Goal: Task Accomplishment & Management: Use online tool/utility

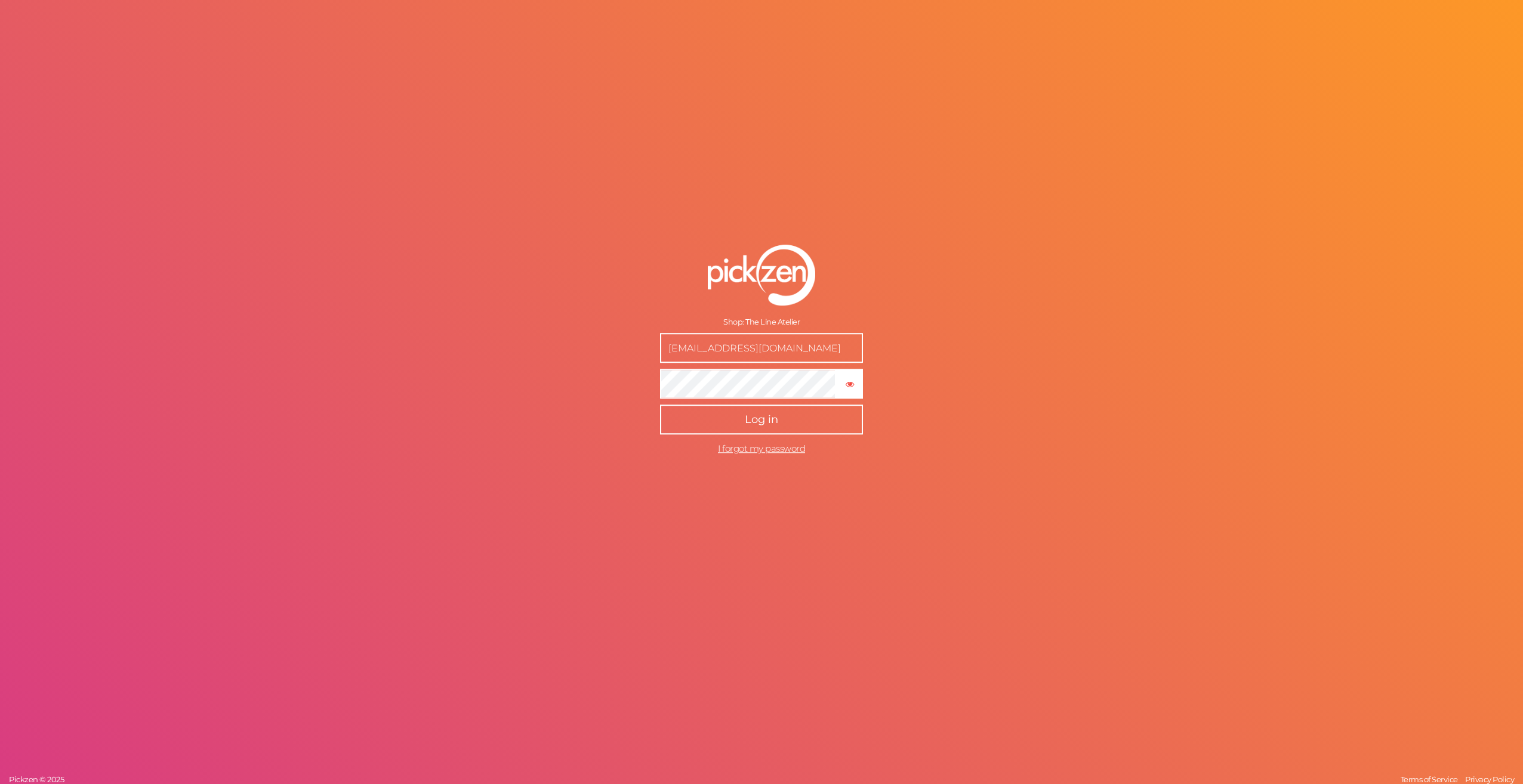
click at [678, 418] on button "Log in" at bounding box center [761, 420] width 203 height 30
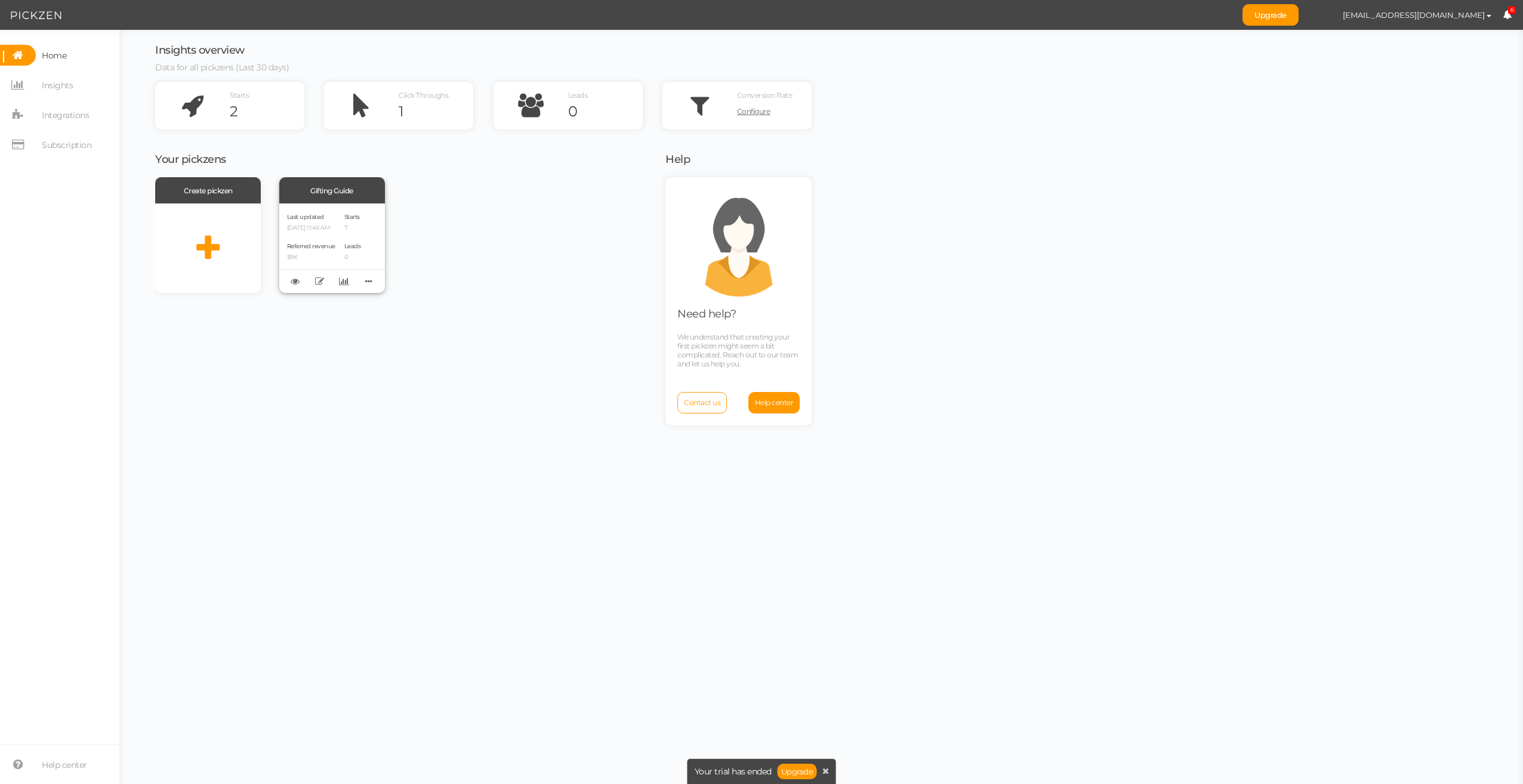
click at [346, 213] on div "Last updated [DATE] 11:49 AM Referred revenue $9K Starts 7 Leads 0" at bounding box center [332, 248] width 105 height 89
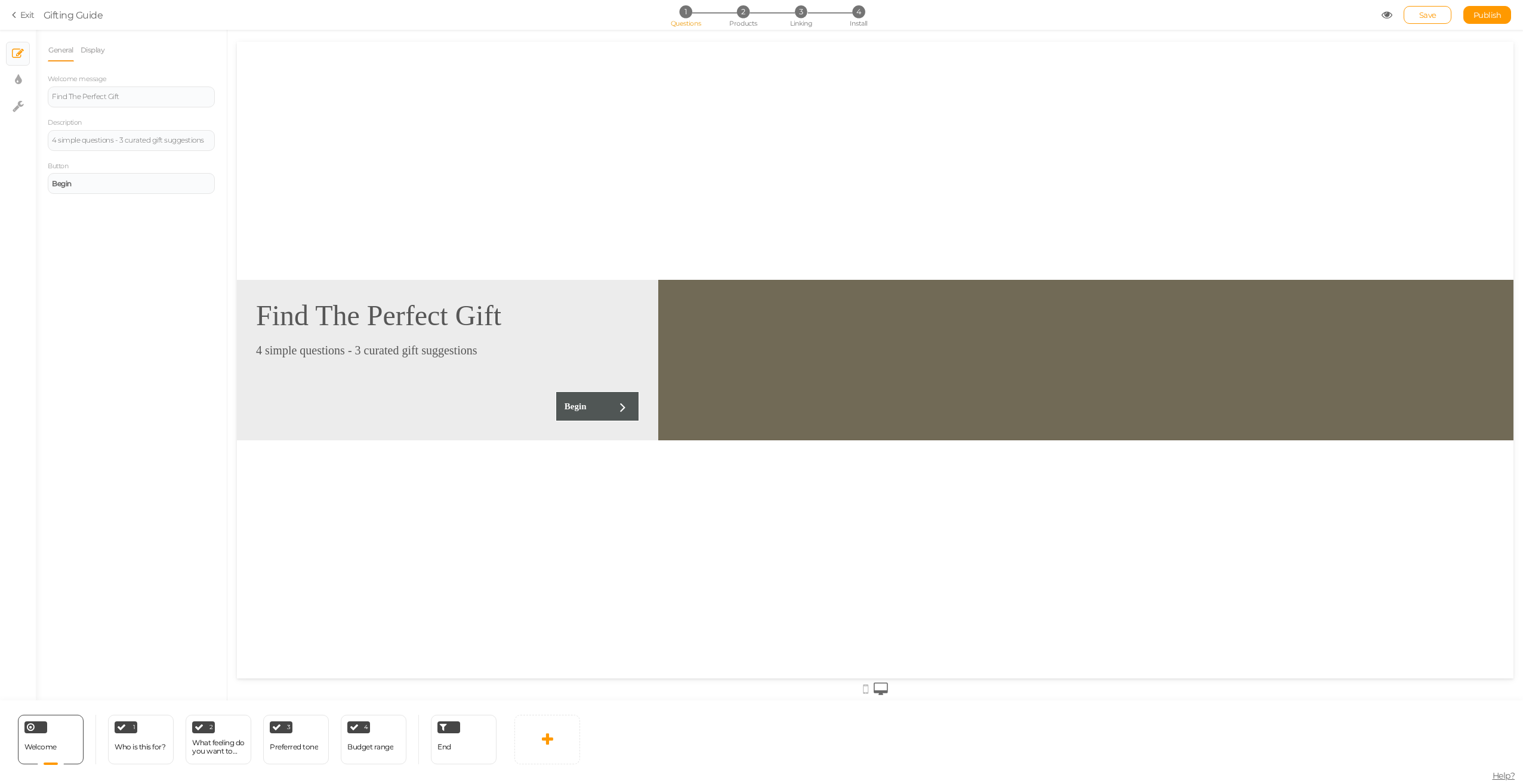
click at [681, 310] on div at bounding box center [1086, 360] width 855 height 161
click at [19, 83] on icon at bounding box center [18, 79] width 7 height 12
select select "fade"
click at [175, 87] on select "Earth Mars" at bounding box center [177, 87] width 74 height 20
click at [140, 77] on select "Earth Mars" at bounding box center [177, 87] width 74 height 20
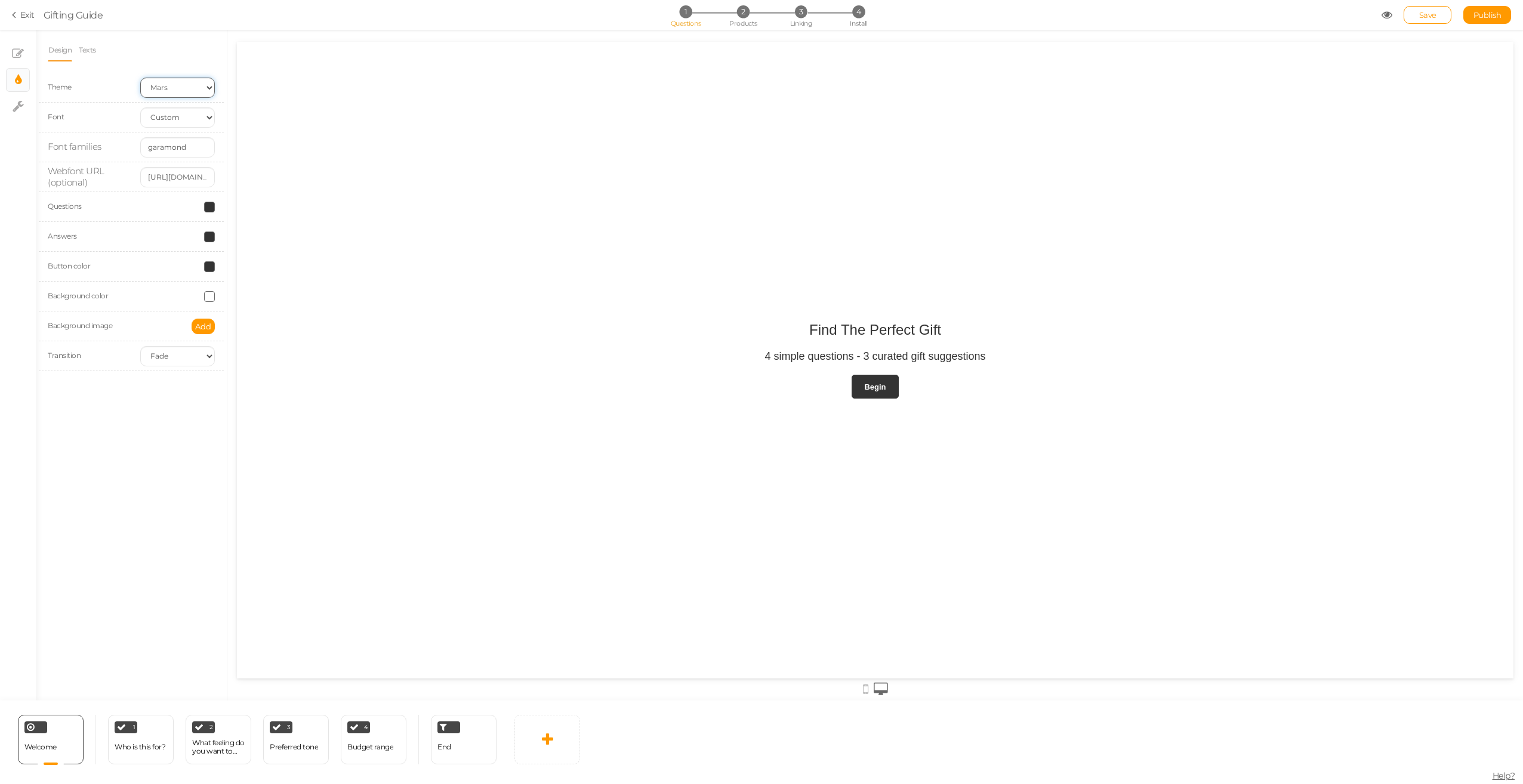
click at [183, 84] on select "Earth Mars" at bounding box center [177, 87] width 74 height 20
select select "1"
click at [140, 77] on select "Earth Mars" at bounding box center [177, 87] width 74 height 20
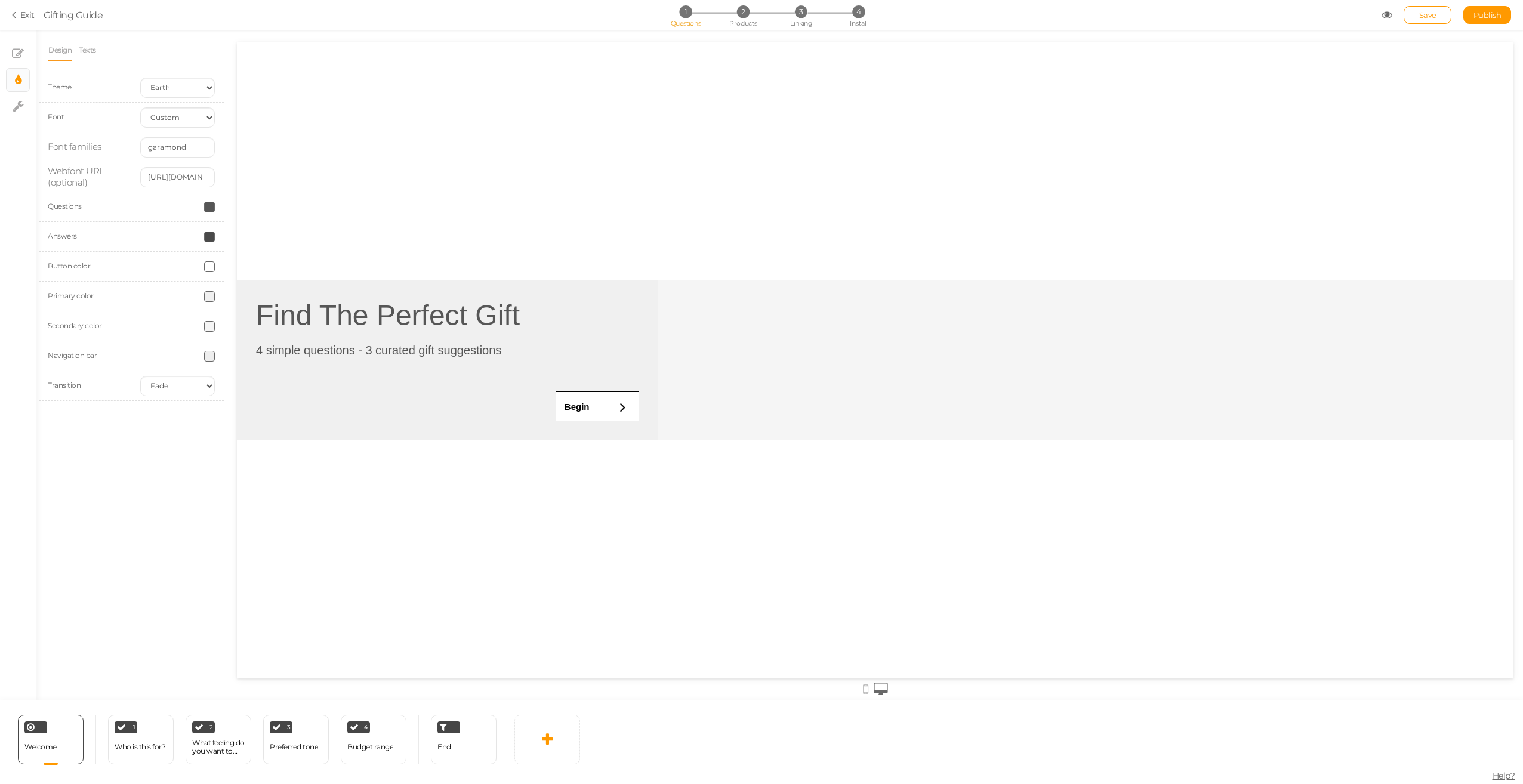
click at [28, 9] on link "Exit" at bounding box center [23, 14] width 23 height 12
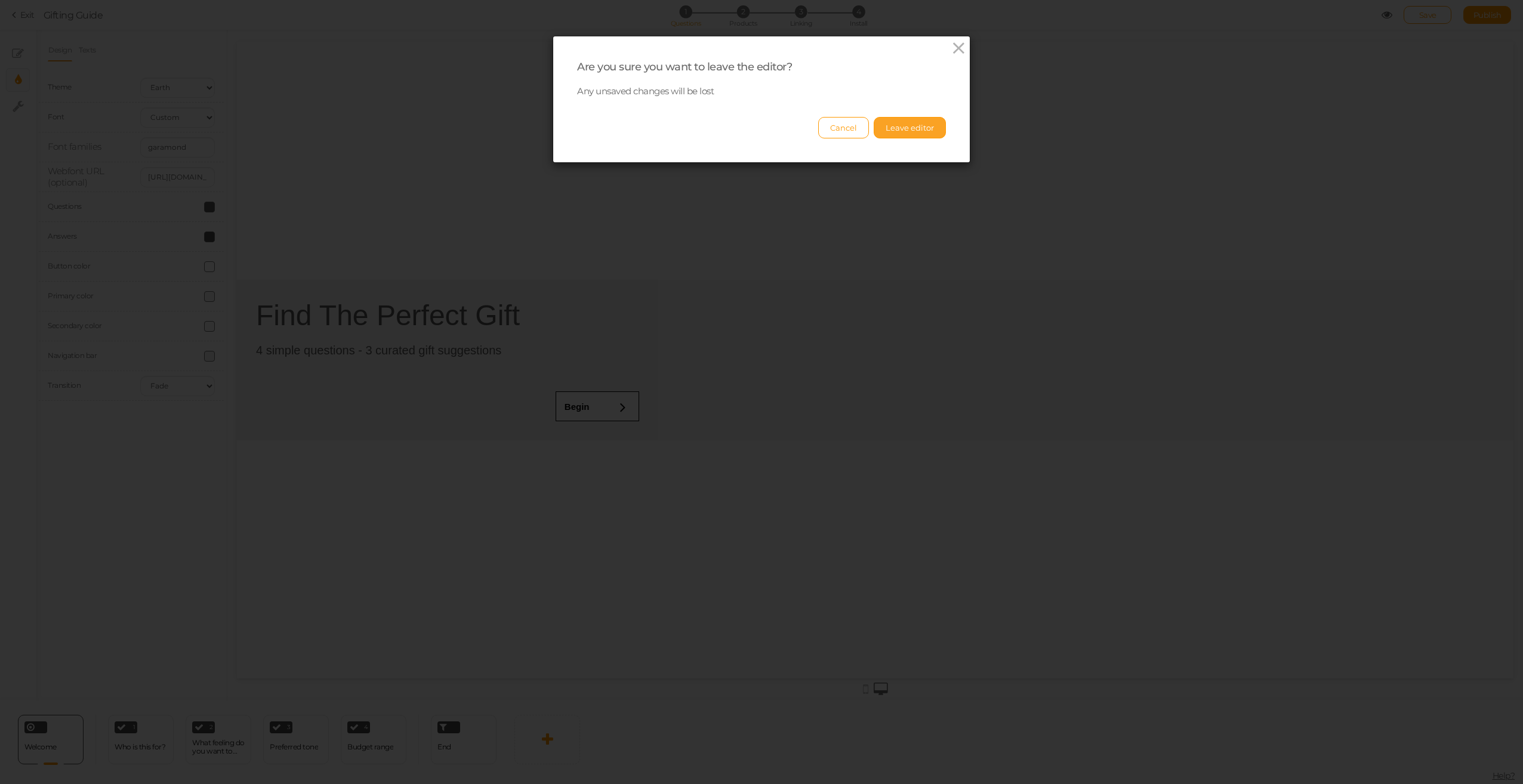
click at [918, 126] on button "Leave editor" at bounding box center [909, 128] width 72 height 22
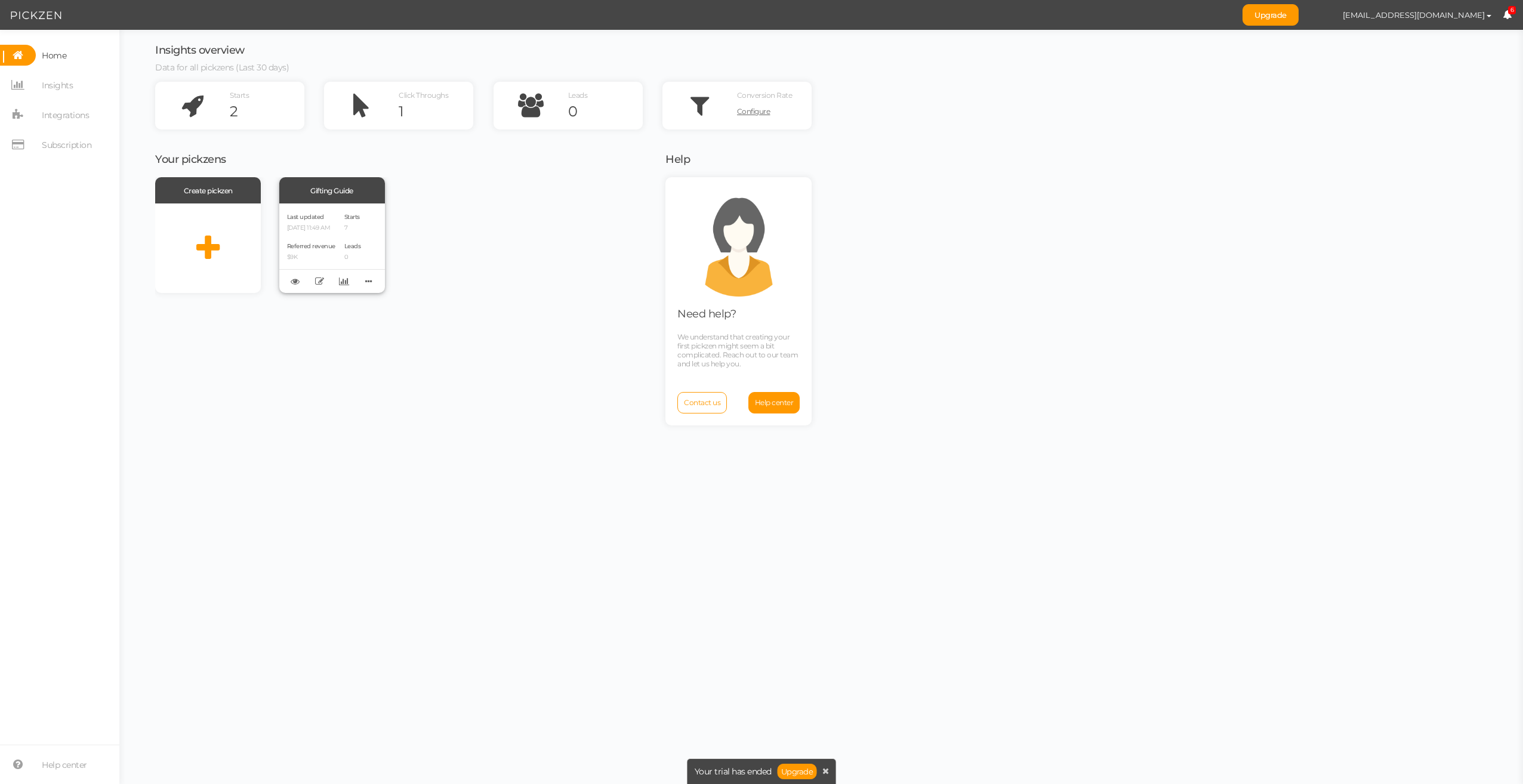
click at [343, 211] on div "Last updated [DATE] 11:49 AM Referred revenue $9K Starts 7 Leads 0" at bounding box center [332, 248] width 105 height 89
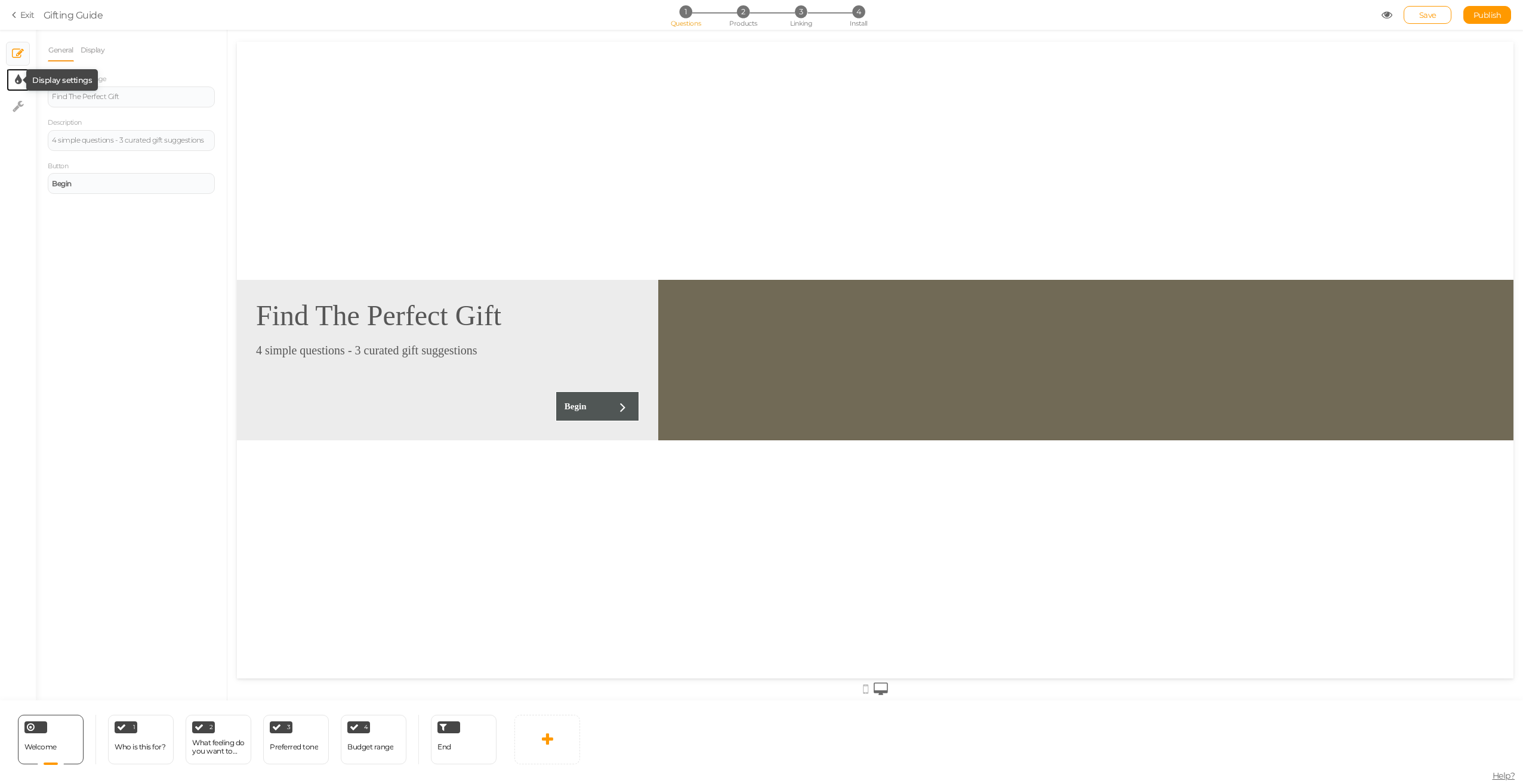
click at [21, 77] on icon at bounding box center [18, 79] width 7 height 12
select select "fade"
click at [89, 50] on link "Texts" at bounding box center [87, 50] width 19 height 23
click at [64, 47] on link "Design" at bounding box center [60, 50] width 24 height 23
click at [15, 110] on icon at bounding box center [18, 106] width 11 height 12
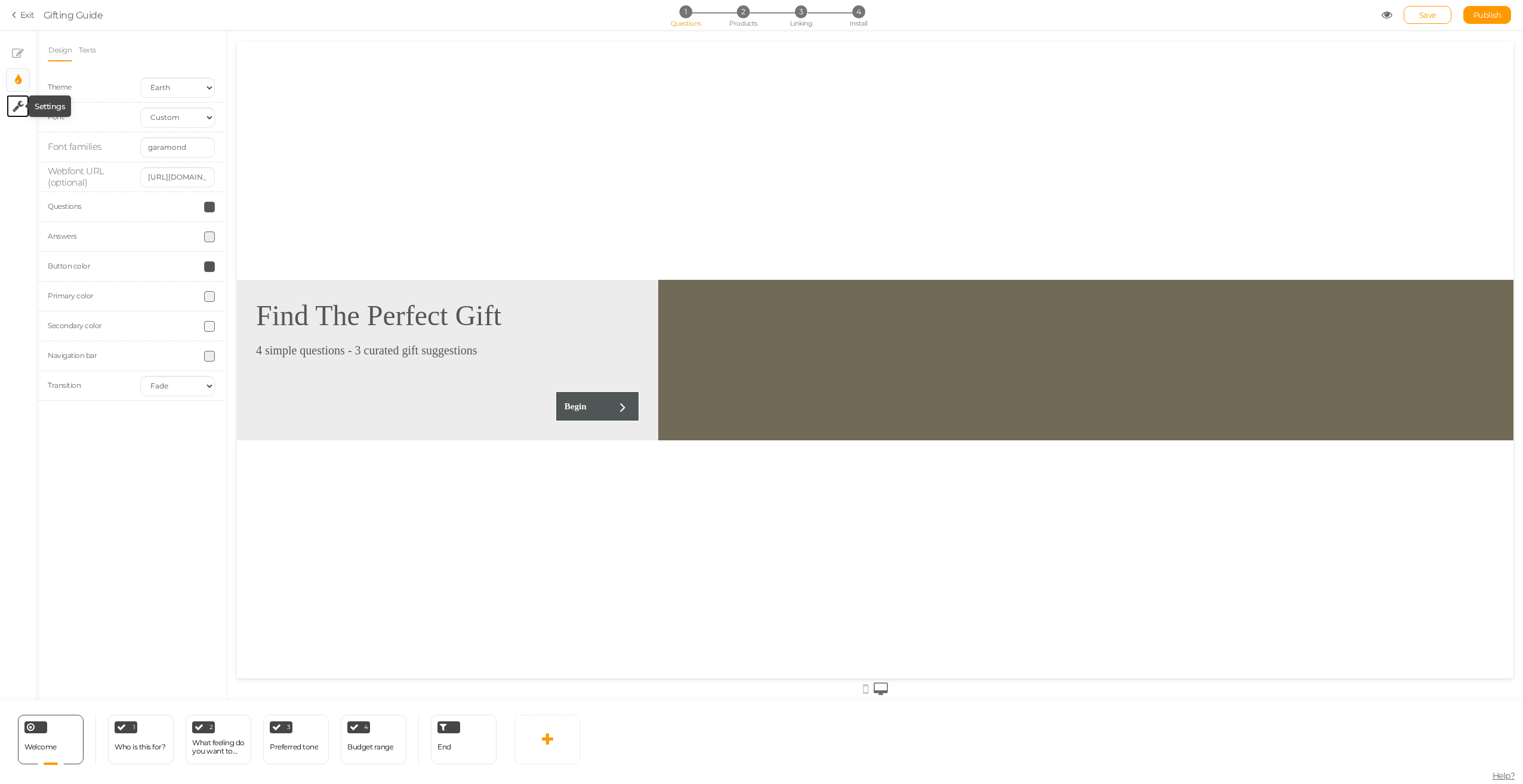
select select "en"
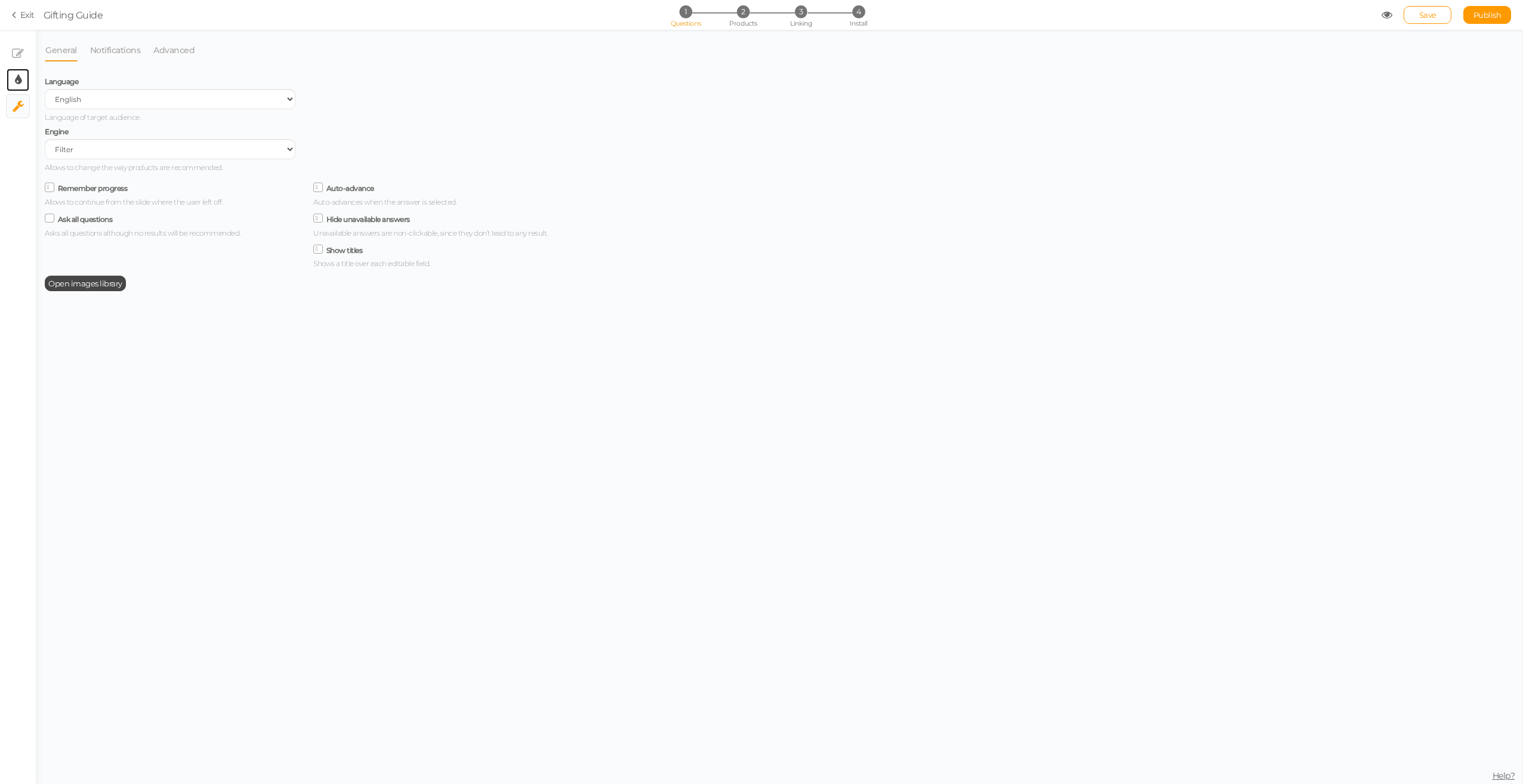
click at [20, 88] on link "× Display settings" at bounding box center [18, 80] width 23 height 23
select select "fade"
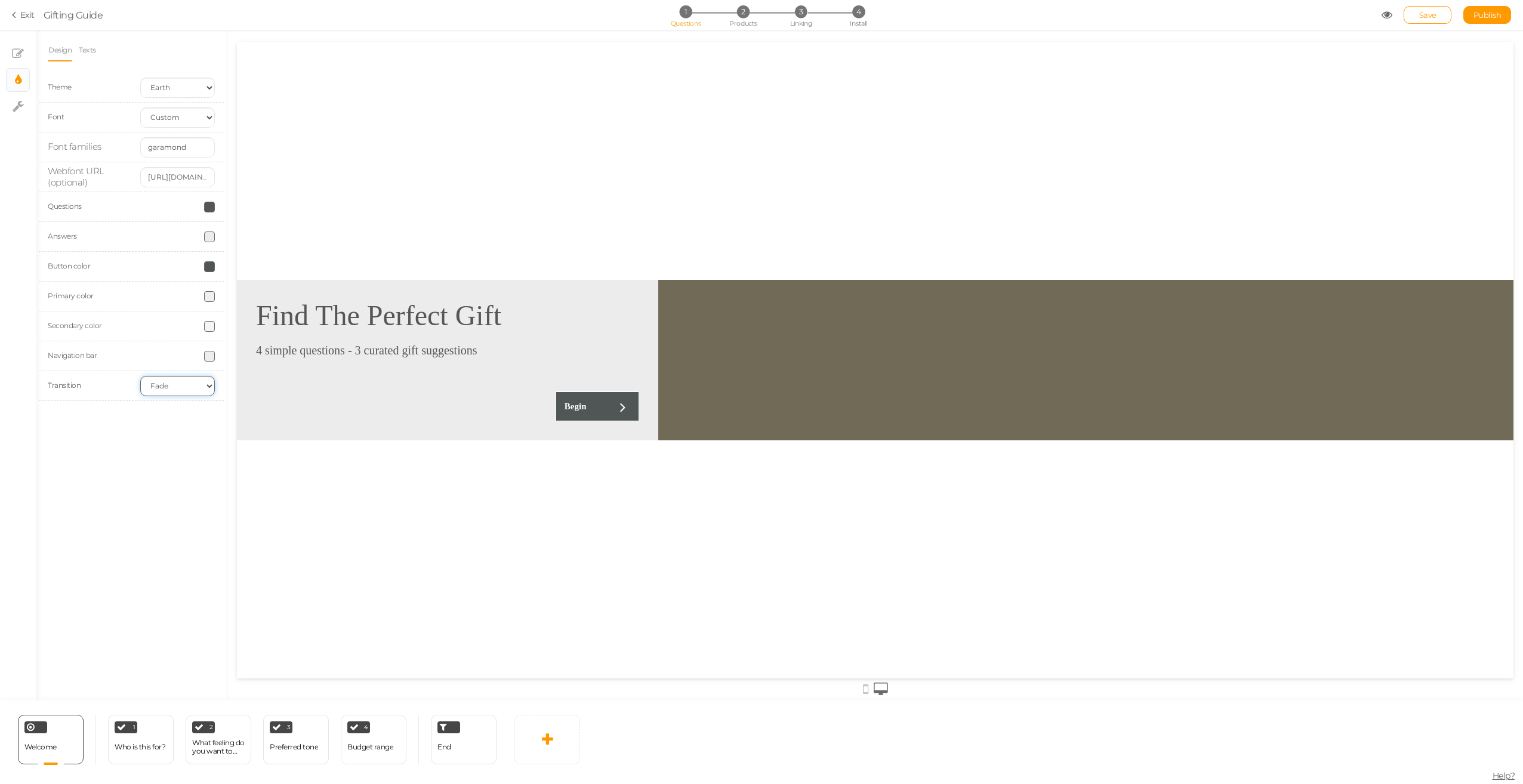
click at [203, 388] on select "None Fade Switch" at bounding box center [177, 385] width 74 height 20
click at [211, 265] on span at bounding box center [209, 266] width 11 height 11
click at [169, 257] on div "Button color" at bounding box center [131, 266] width 185 height 30
click at [209, 205] on span at bounding box center [209, 206] width 11 height 11
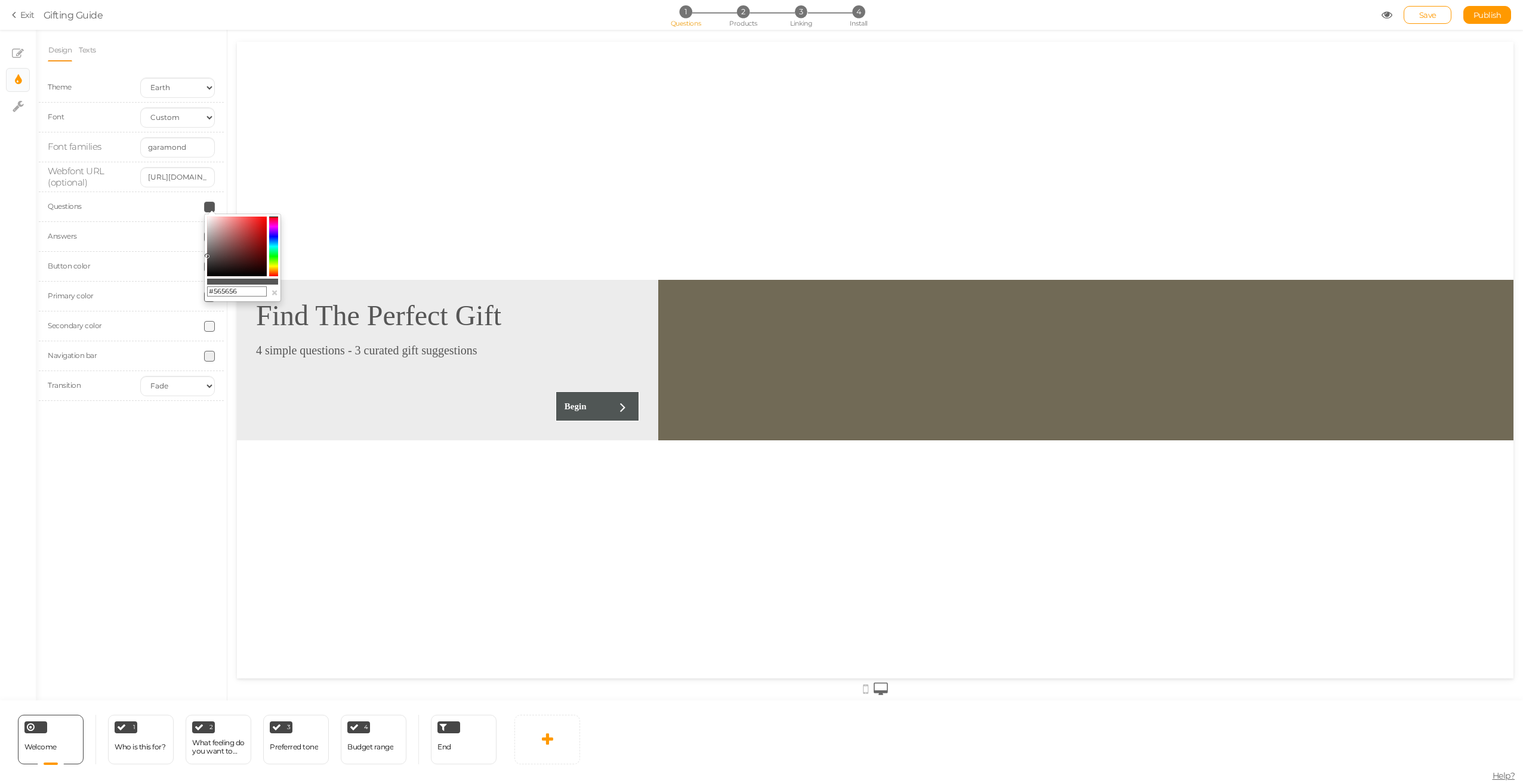
drag, startPoint x: 241, startPoint y: 291, endPoint x: 212, endPoint y: 286, distance: 29.4
click at [212, 286] on input "#565656" at bounding box center [237, 291] width 60 height 11
drag, startPoint x: 272, startPoint y: 266, endPoint x: 228, endPoint y: 228, distance: 58.1
click at [273, 269] on colorpicker-hue at bounding box center [273, 246] width 9 height 59
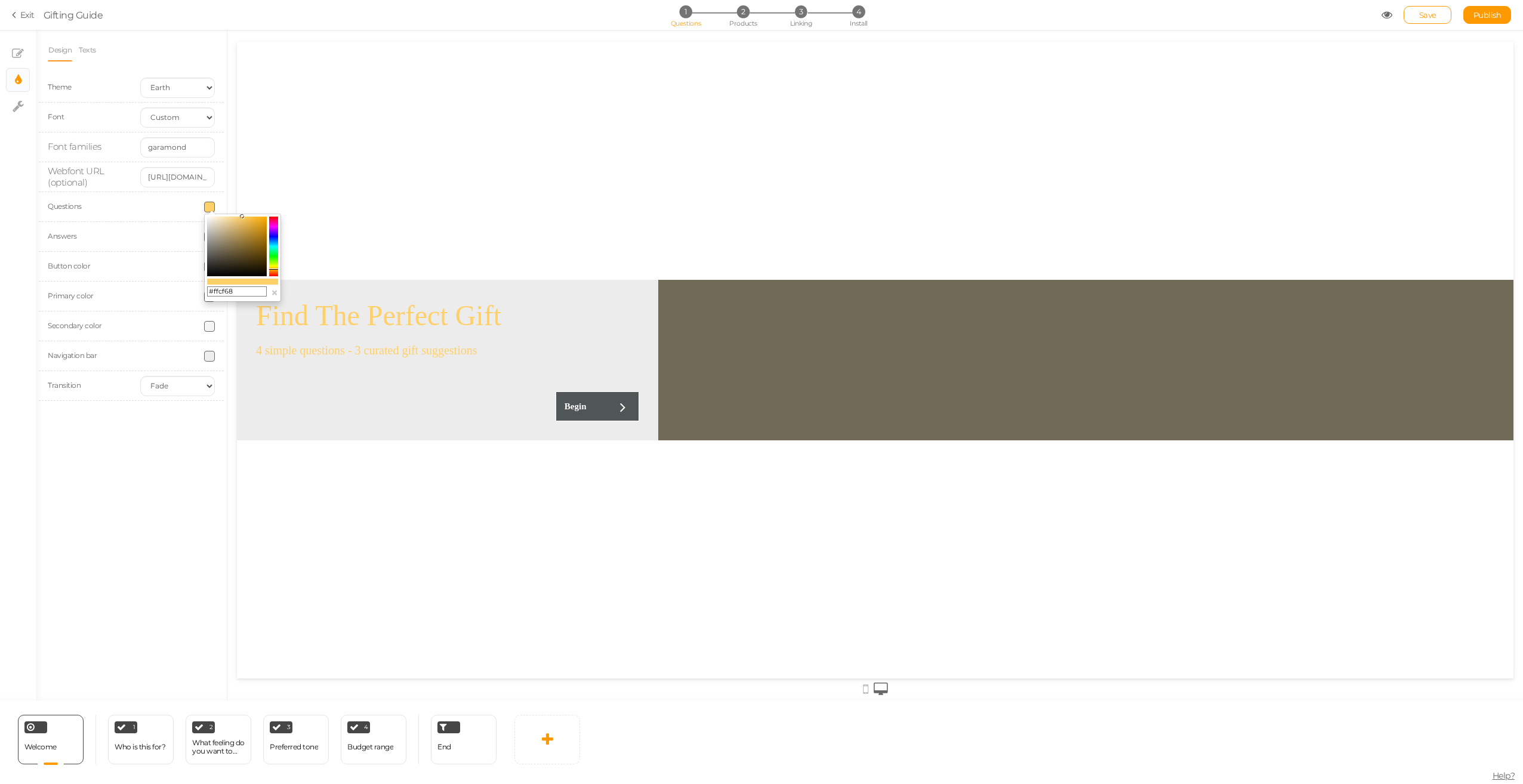
drag, startPoint x: 460, startPoint y: 270, endPoint x: 248, endPoint y: 208, distance: 220.9
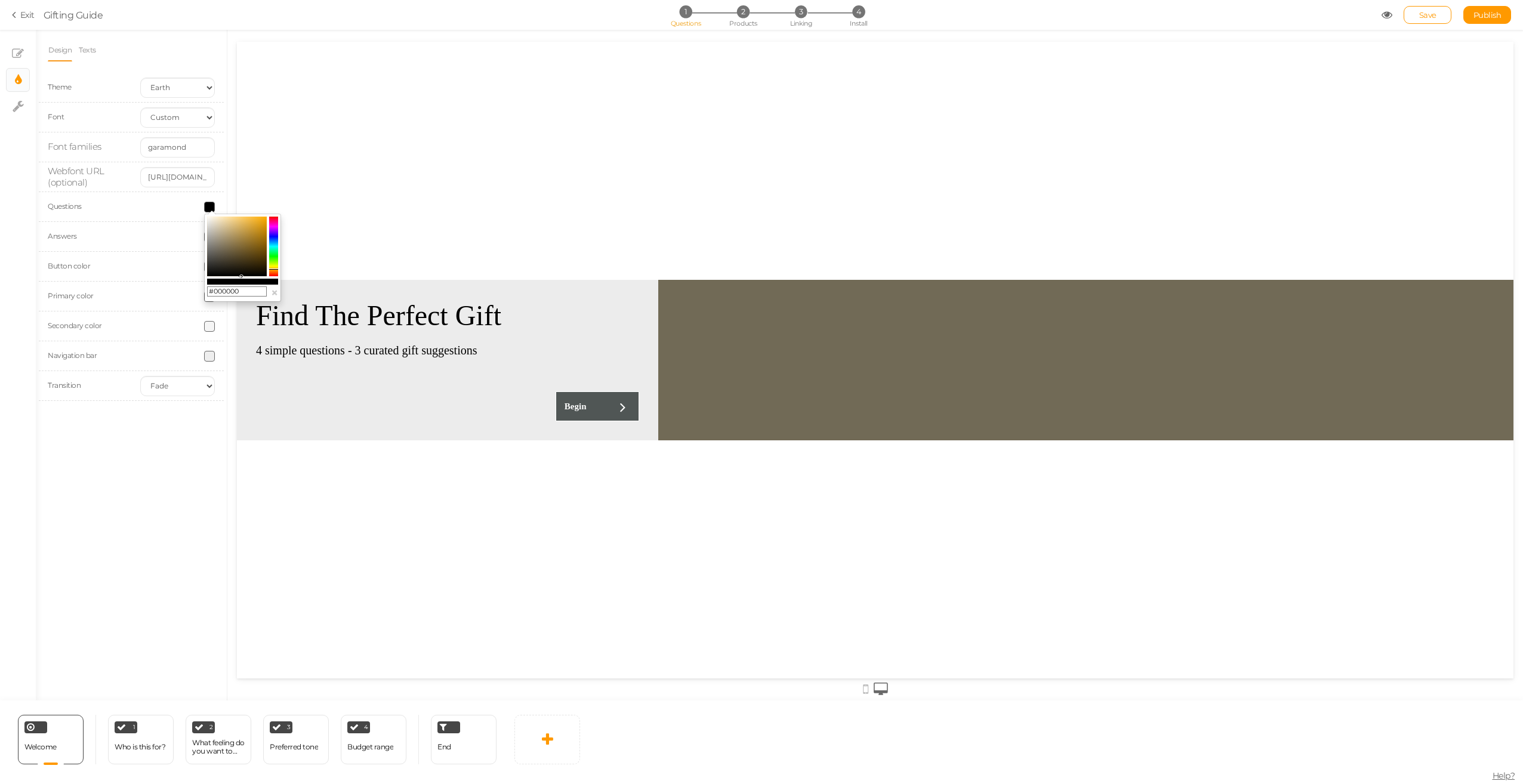
click at [241, 290] on input "#000000" at bounding box center [237, 291] width 60 height 11
drag, startPoint x: 245, startPoint y: 290, endPoint x: 214, endPoint y: 291, distance: 31.0
click at [214, 291] on input "#000000" at bounding box center [237, 291] width 60 height 11
type input "#424242"
click at [170, 462] on div "Design Texts Theme Earth Mars Font Custom Default [PERSON_NAME] Montserrat Open…" at bounding box center [131, 365] width 191 height 671
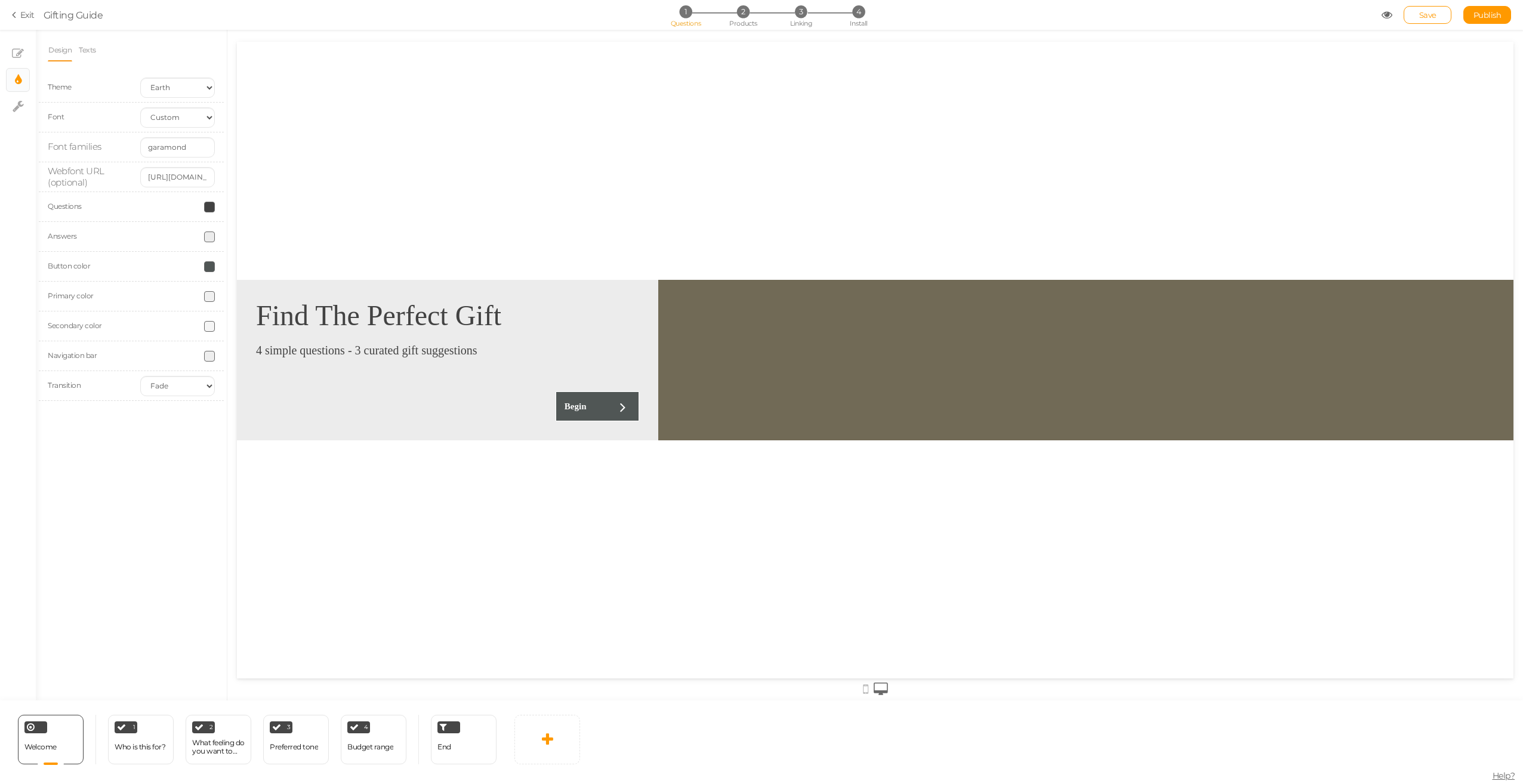
click at [215, 266] on div at bounding box center [177, 266] width 92 height 11
click at [27, 51] on link "× Slides" at bounding box center [18, 53] width 23 height 23
click at [101, 51] on link "Display" at bounding box center [92, 50] width 25 height 23
click at [206, 123] on div "Secondary color" at bounding box center [131, 118] width 185 height 30
click at [210, 118] on span at bounding box center [209, 117] width 11 height 11
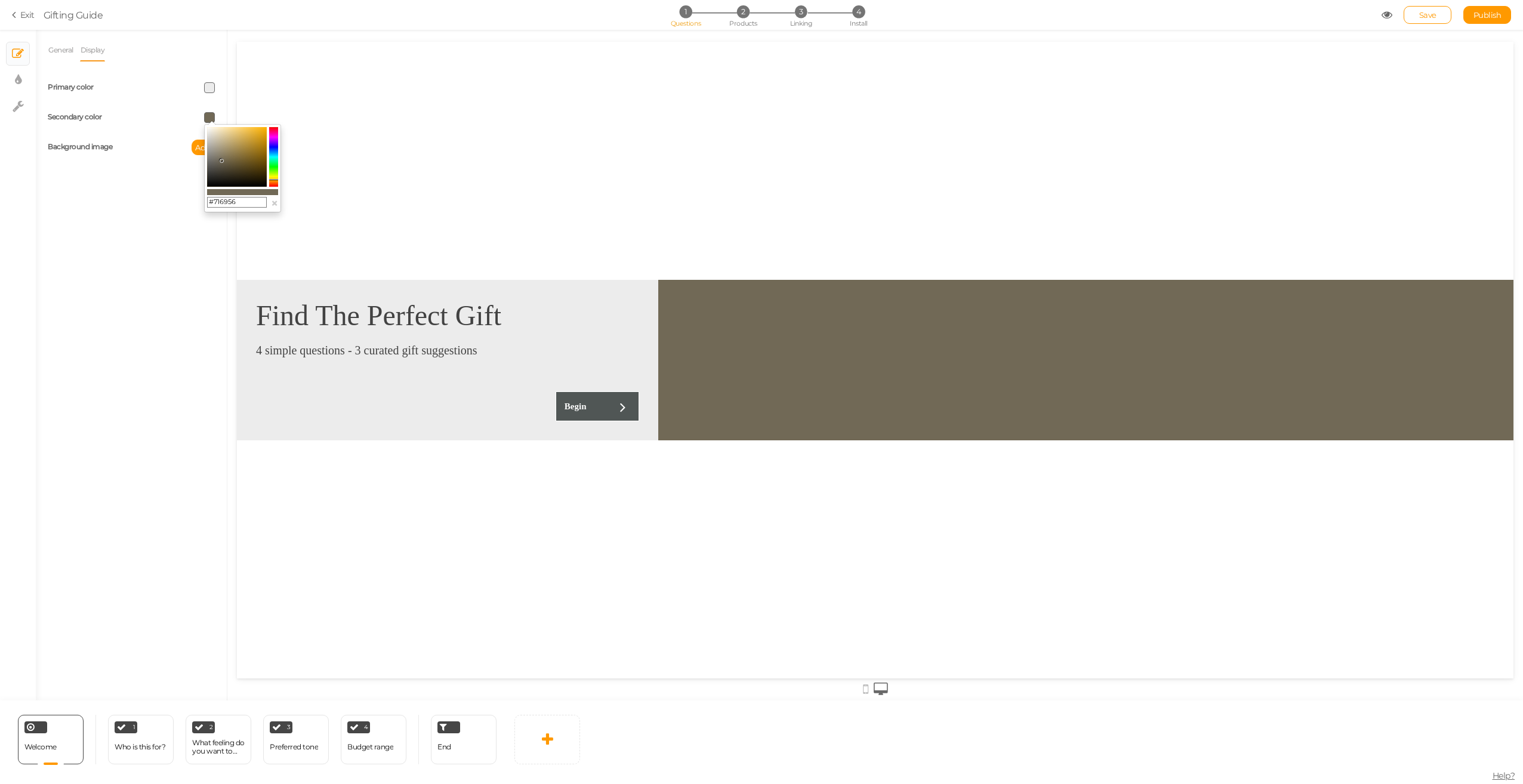
click at [275, 180] on colorpicker-hue at bounding box center [273, 157] width 9 height 59
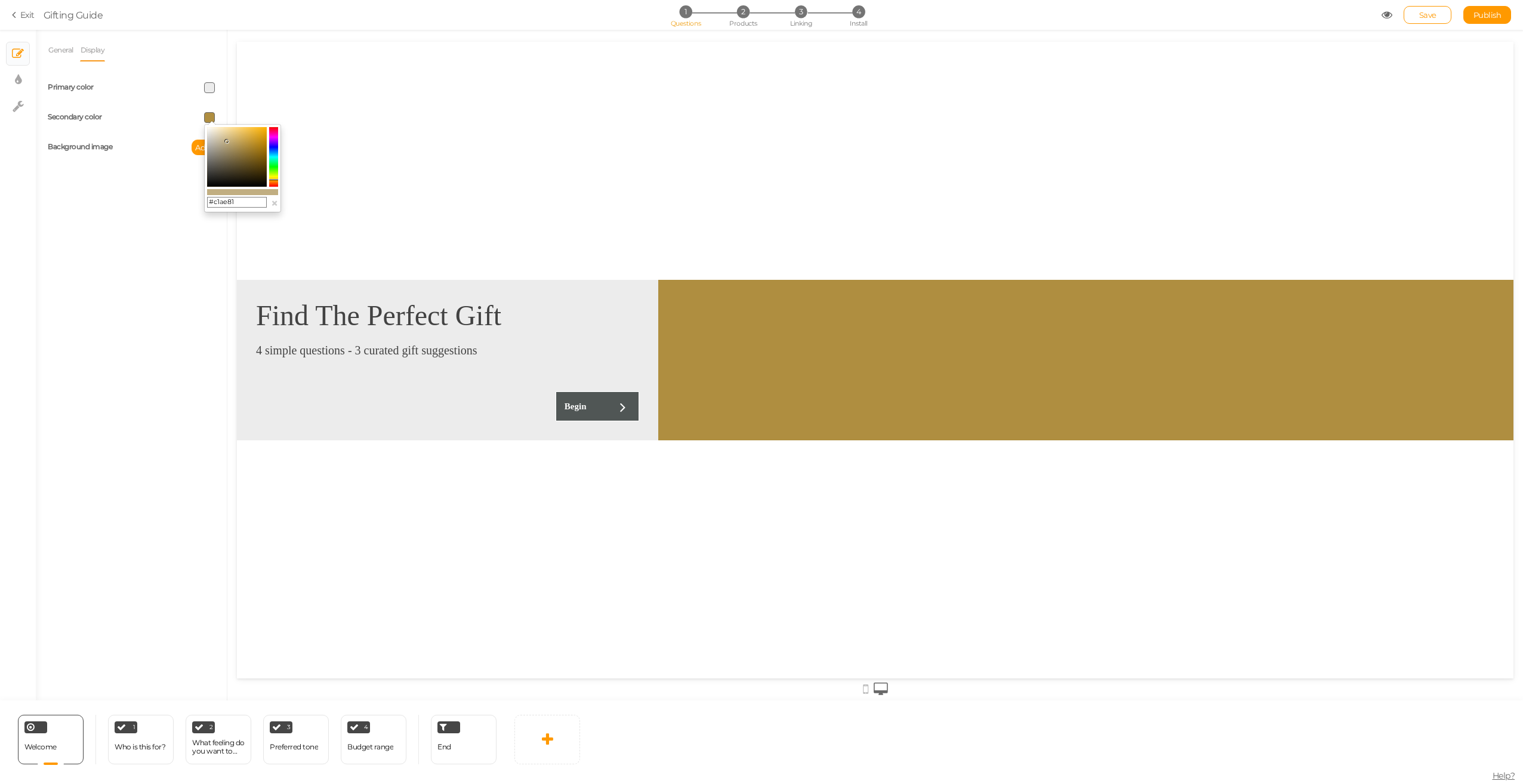
drag, startPoint x: 218, startPoint y: 140, endPoint x: 227, endPoint y: 141, distance: 9.1
click at [227, 141] on colorpicker-saturation at bounding box center [237, 157] width 60 height 59
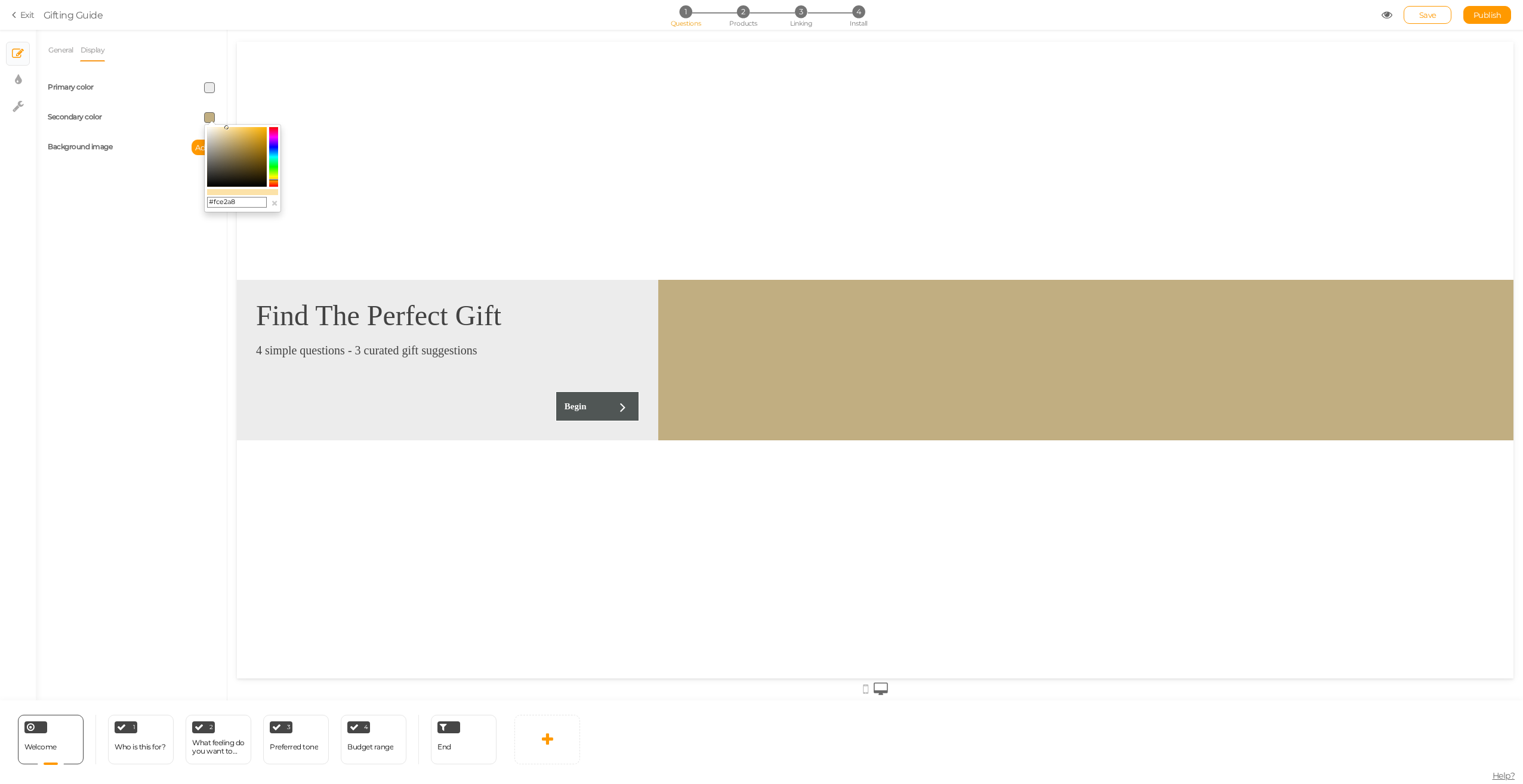
drag, startPoint x: 227, startPoint y: 137, endPoint x: 227, endPoint y: 128, distance: 9.0
click at [227, 128] on colorpicker-saturation at bounding box center [237, 157] width 60 height 59
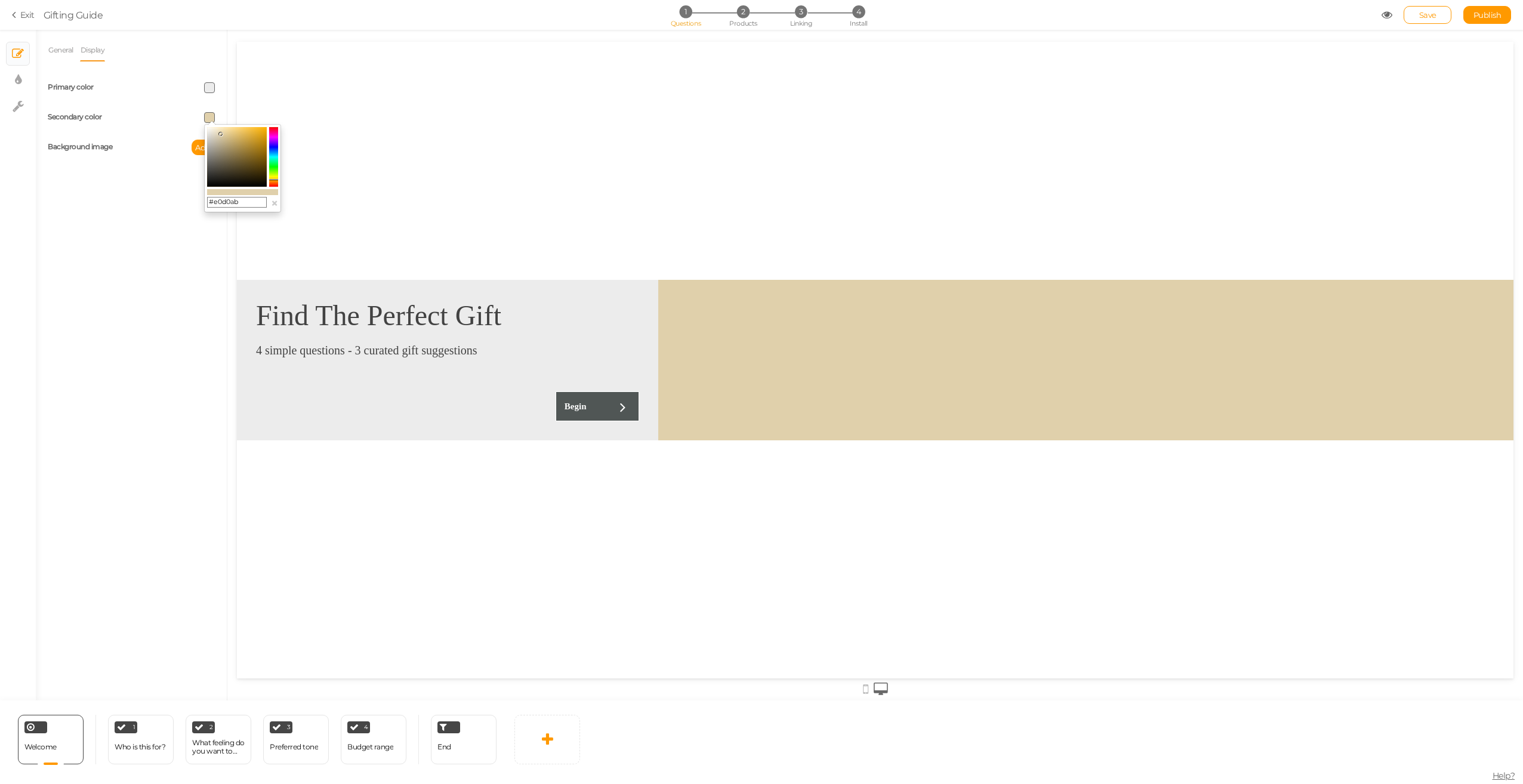
drag, startPoint x: 226, startPoint y: 129, endPoint x: 221, endPoint y: 134, distance: 7.1
click at [221, 134] on icon at bounding box center [220, 134] width 4 height 4
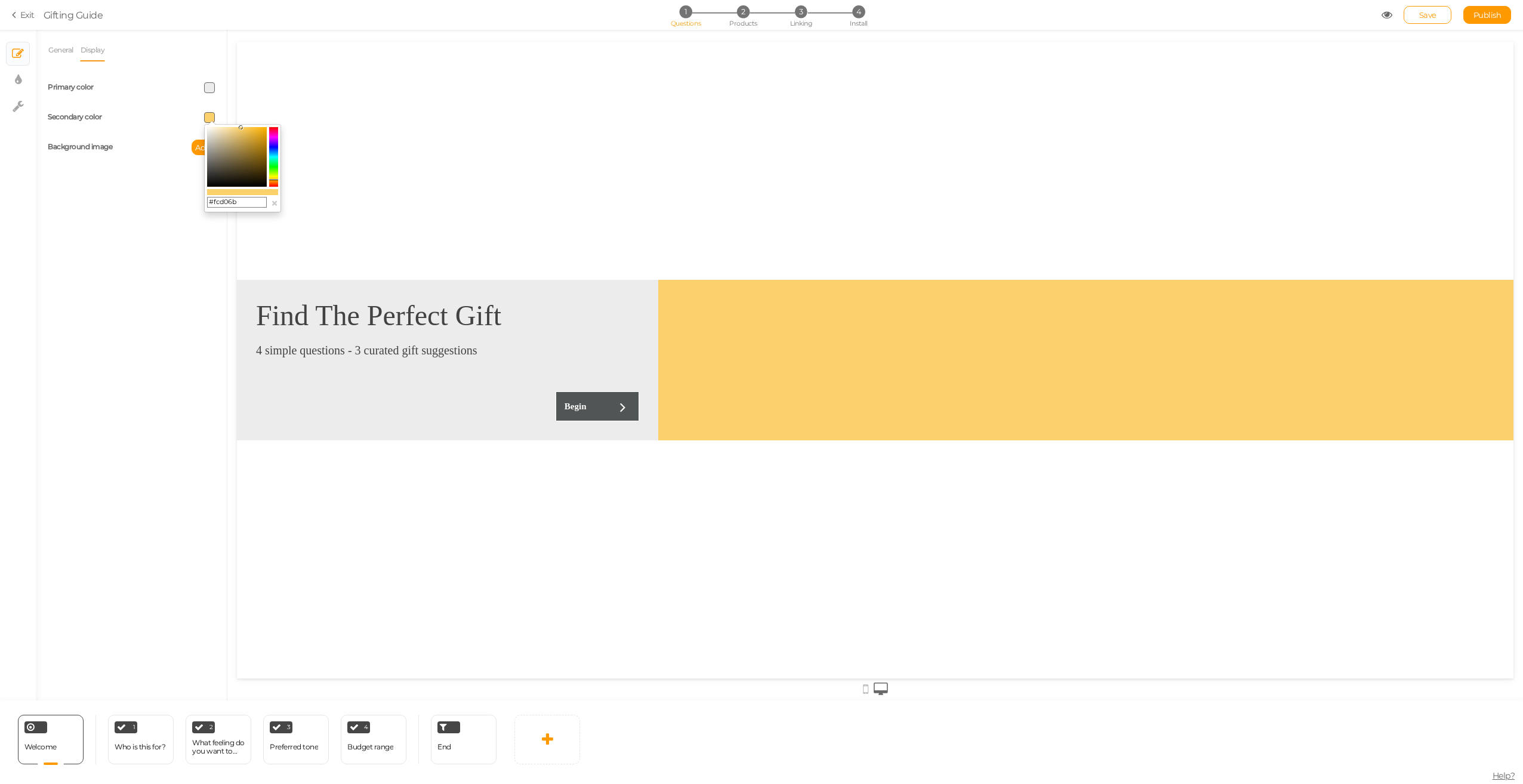
drag, startPoint x: 221, startPoint y: 134, endPoint x: 241, endPoint y: 128, distance: 20.9
click at [241, 128] on icon at bounding box center [241, 127] width 4 height 4
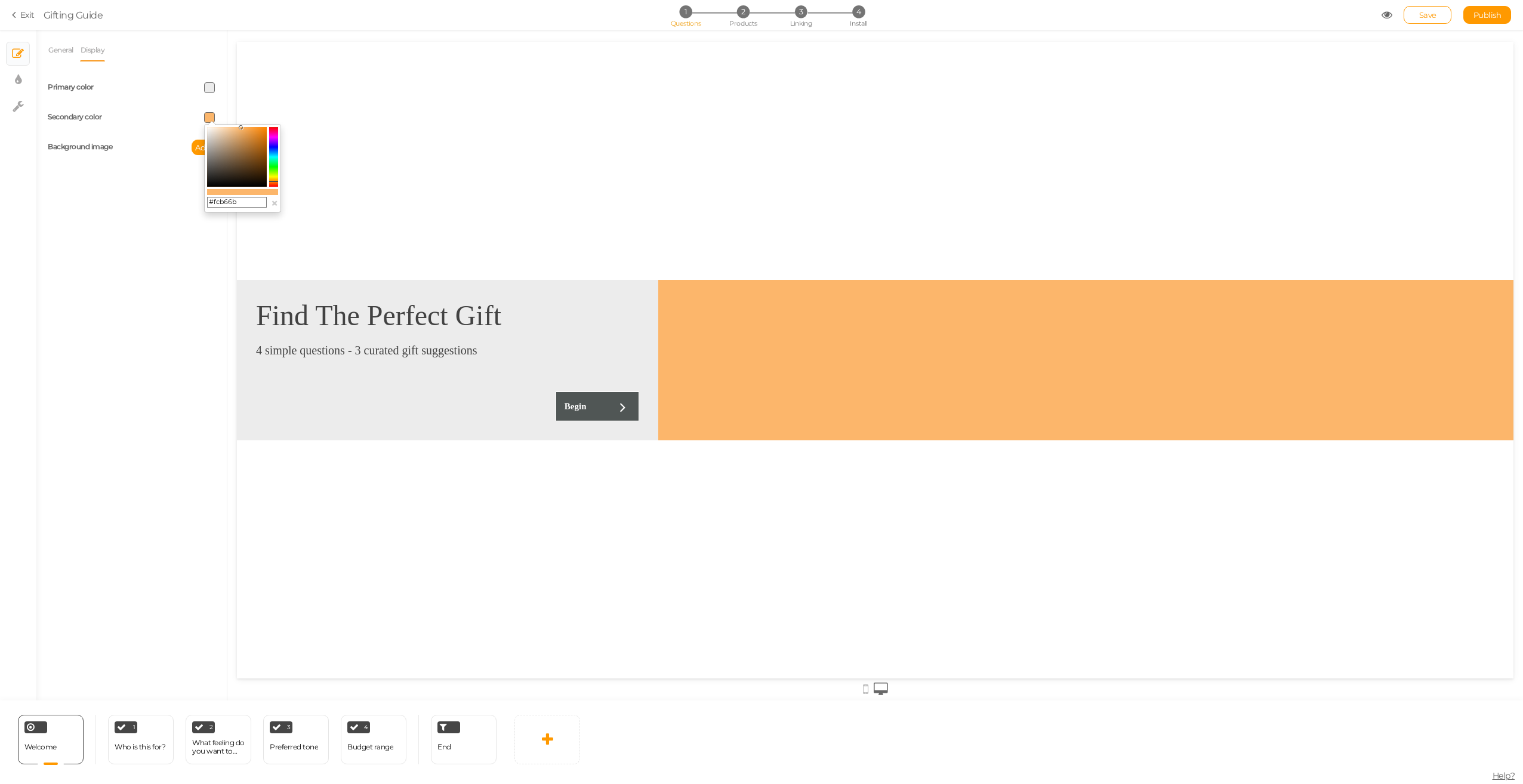
click at [276, 182] on icon at bounding box center [273, 182] width 9 height 1
drag, startPoint x: 223, startPoint y: 134, endPoint x: 216, endPoint y: 126, distance: 10.6
click at [216, 127] on colorpicker-saturation at bounding box center [237, 157] width 60 height 59
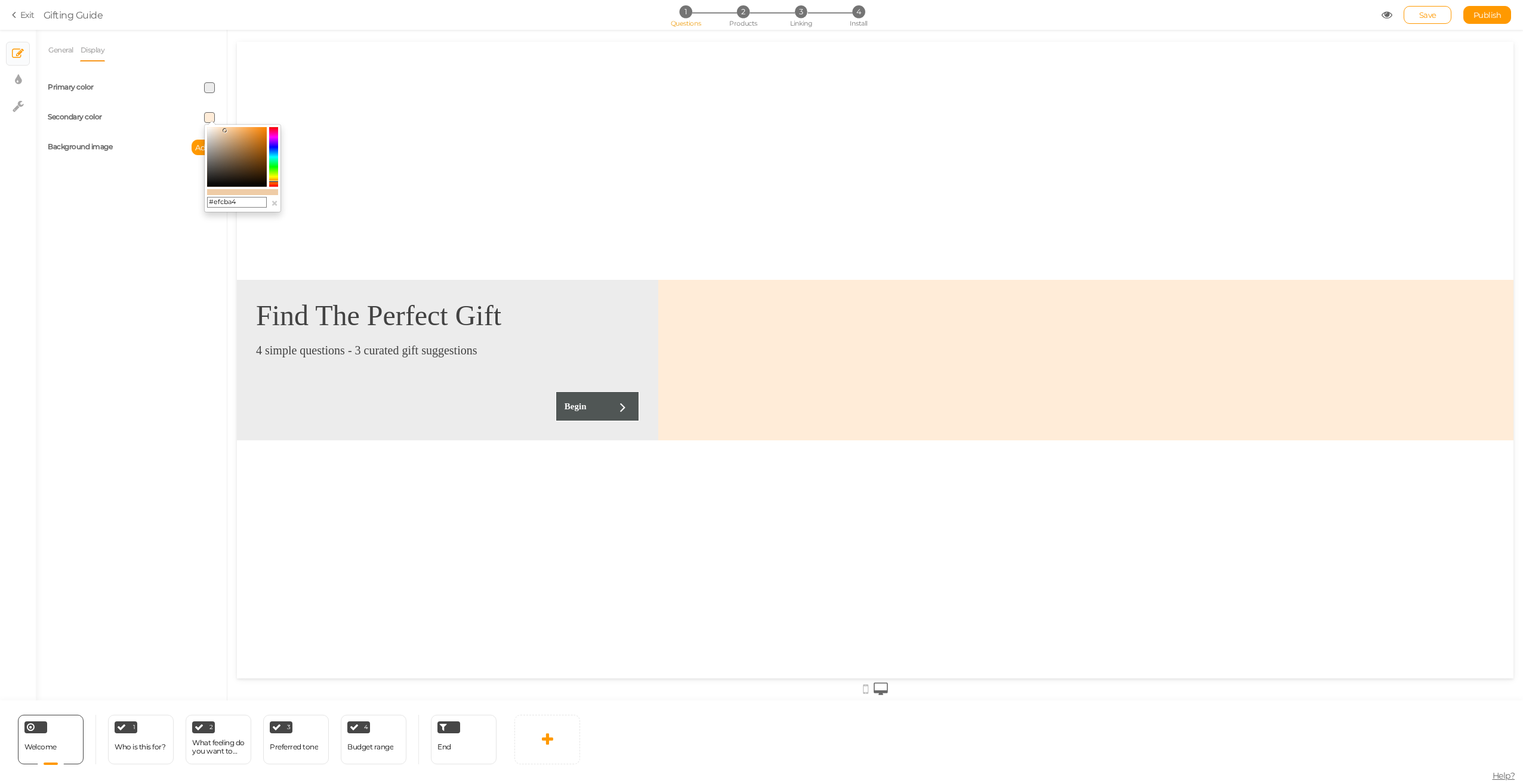
drag, startPoint x: 217, startPoint y: 131, endPoint x: 226, endPoint y: 131, distance: 9.0
click at [226, 131] on colorpicker-saturation at bounding box center [237, 157] width 60 height 59
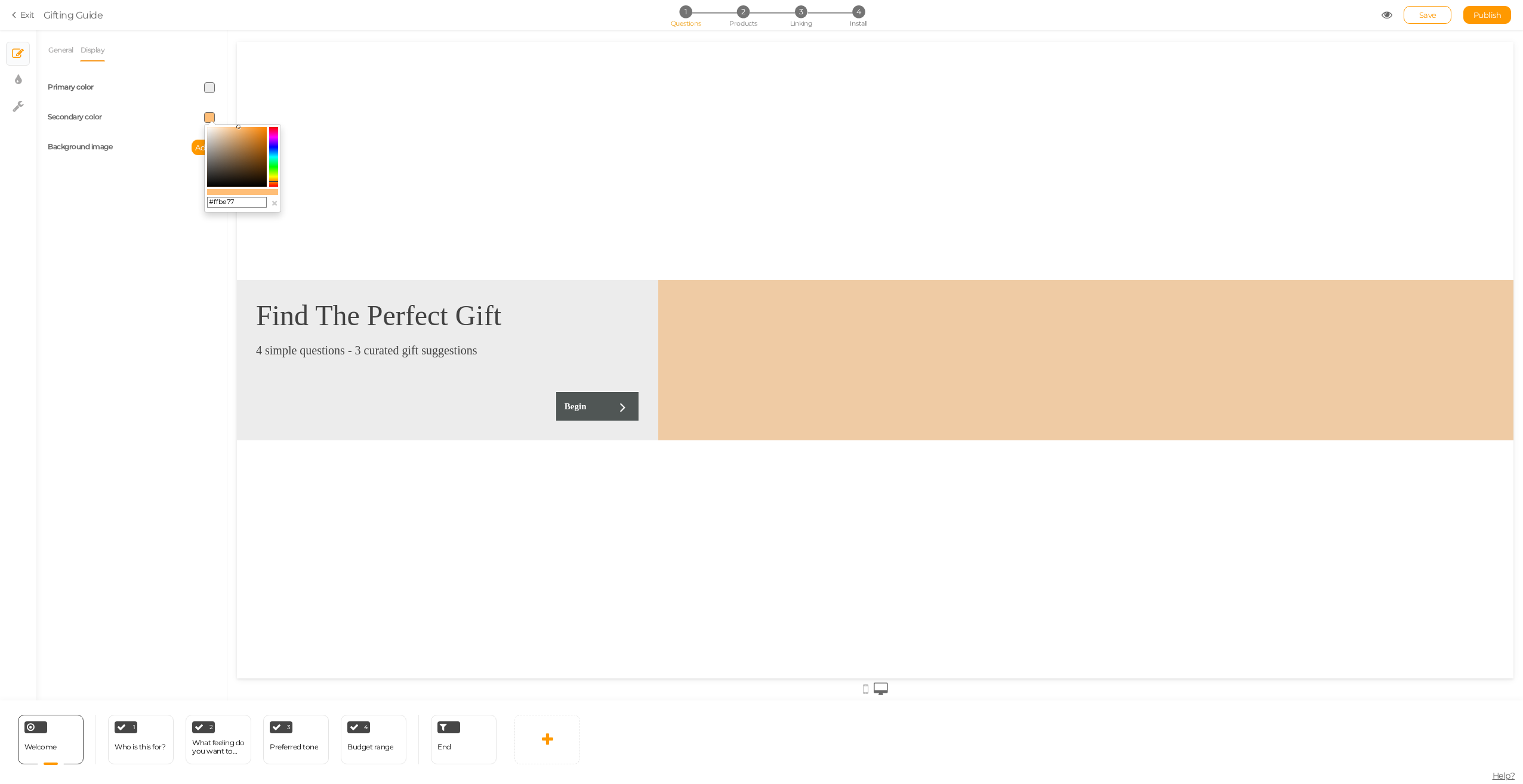
drag, startPoint x: 226, startPoint y: 131, endPoint x: 239, endPoint y: 126, distance: 13.9
click at [239, 126] on icon at bounding box center [238, 126] width 4 height 4
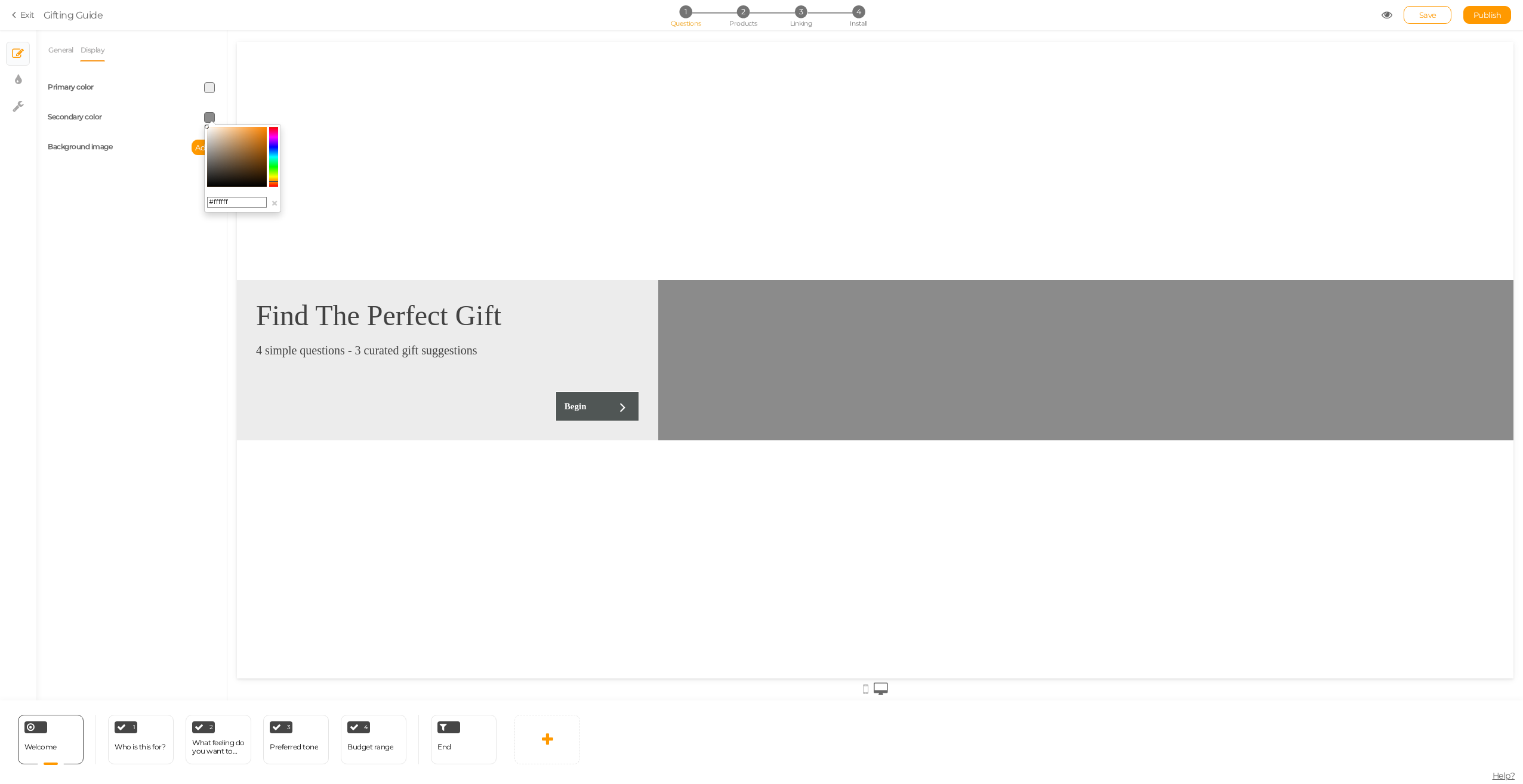
drag, startPoint x: 239, startPoint y: 126, endPoint x: 198, endPoint y: 115, distance: 42.4
click at [198, 115] on body "× Close A wider screen is needed to use the Pickzen builder Exit Gifting Guide …" at bounding box center [761, 392] width 1523 height 784
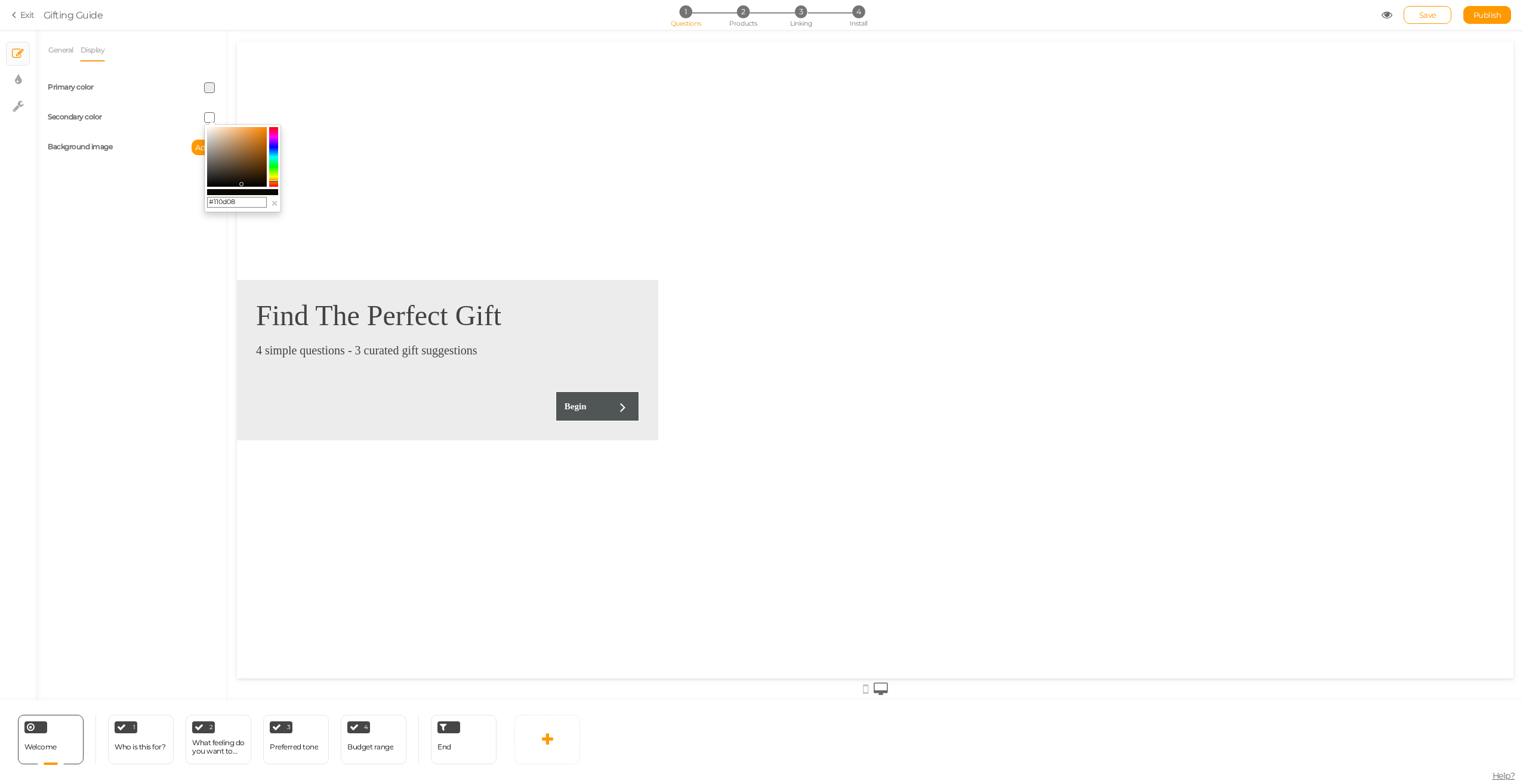
drag, startPoint x: 224, startPoint y: 139, endPoint x: 239, endPoint y: 183, distance: 46.5
click at [239, 183] on colorpicker-saturation at bounding box center [237, 157] width 60 height 59
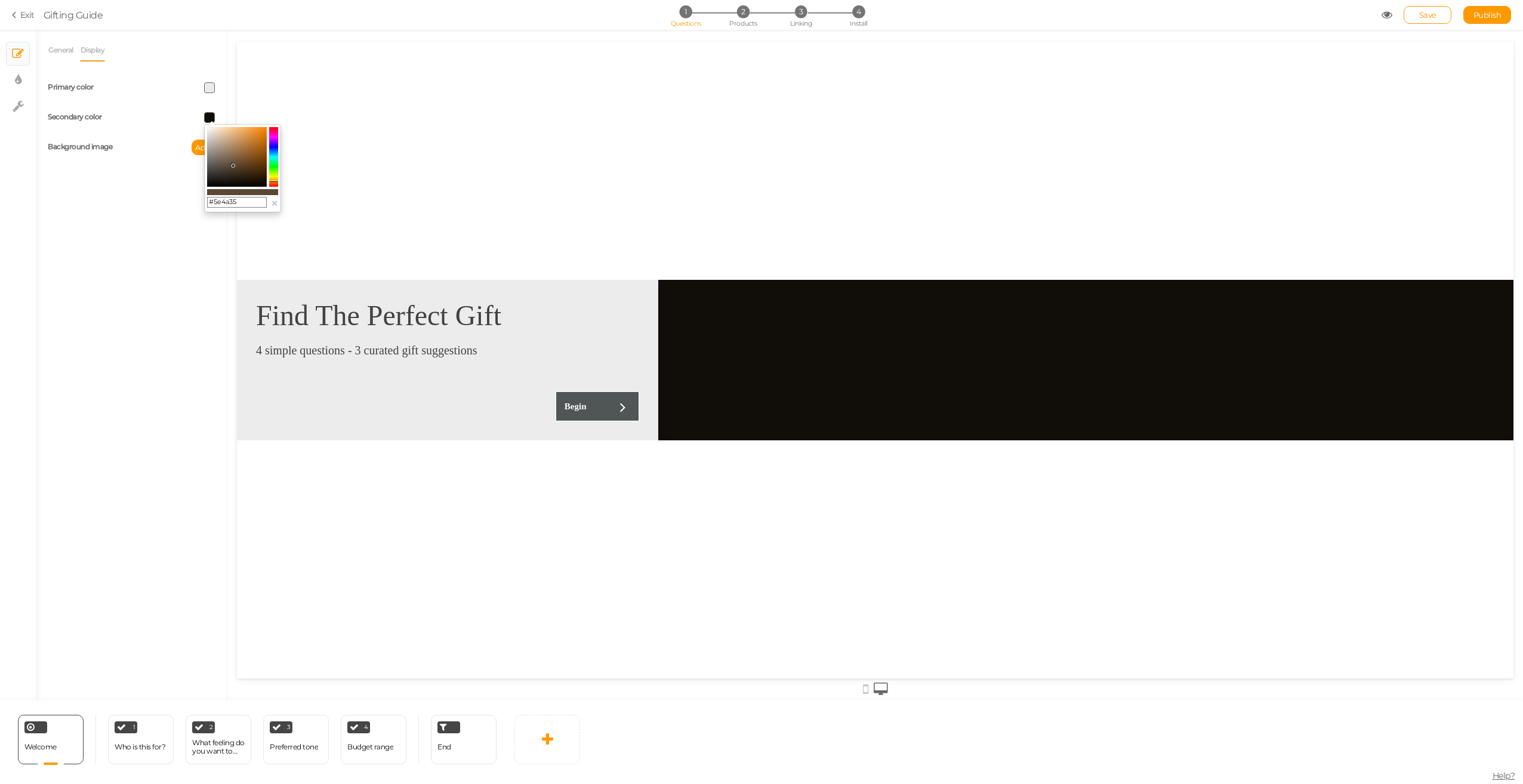
drag, startPoint x: 236, startPoint y: 184, endPoint x: 232, endPoint y: 165, distance: 19.4
click at [232, 165] on colorpicker-saturation at bounding box center [237, 157] width 60 height 59
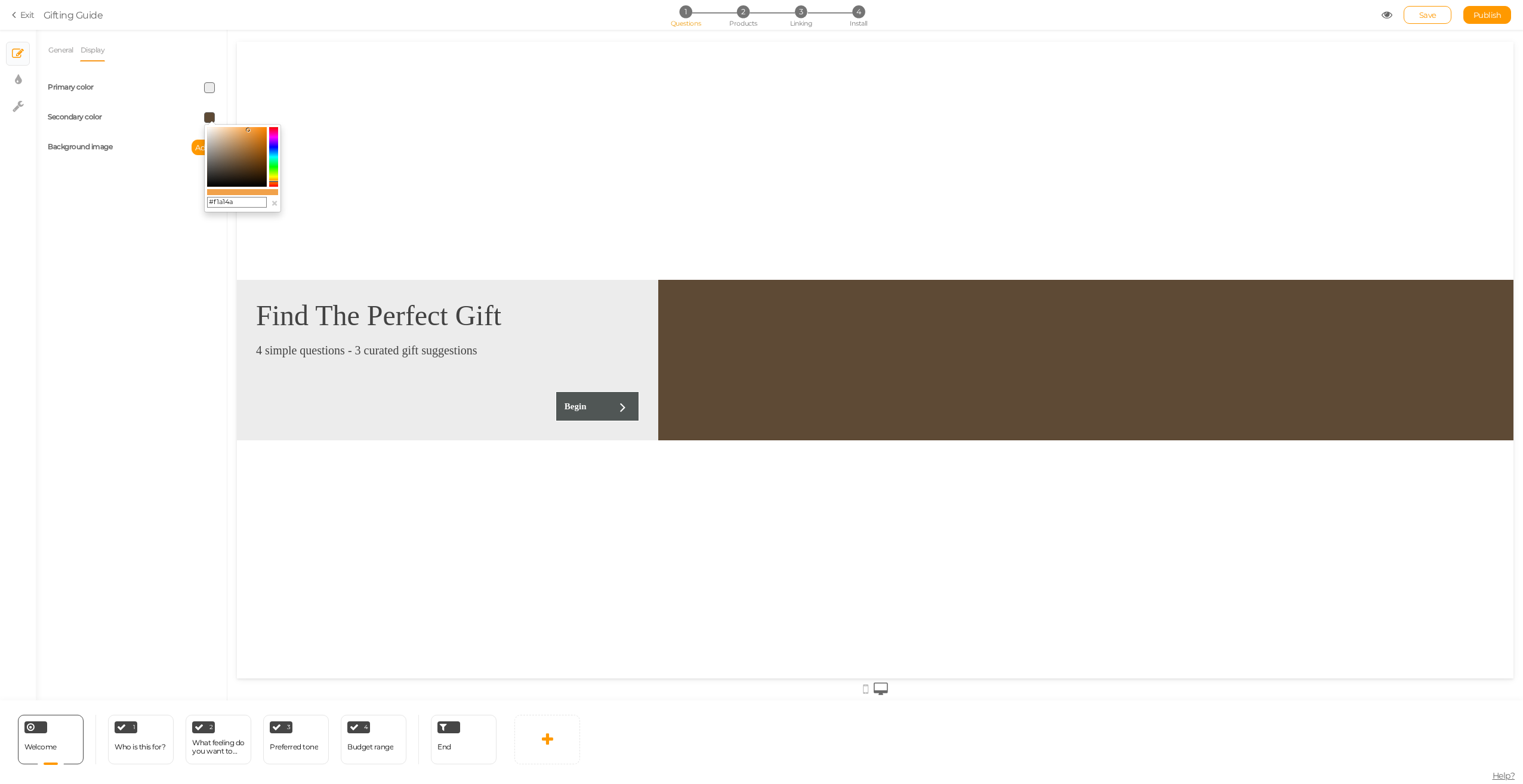
drag, startPoint x: 237, startPoint y: 163, endPoint x: 248, endPoint y: 130, distance: 34.8
click at [248, 130] on colorpicker-saturation at bounding box center [237, 157] width 60 height 59
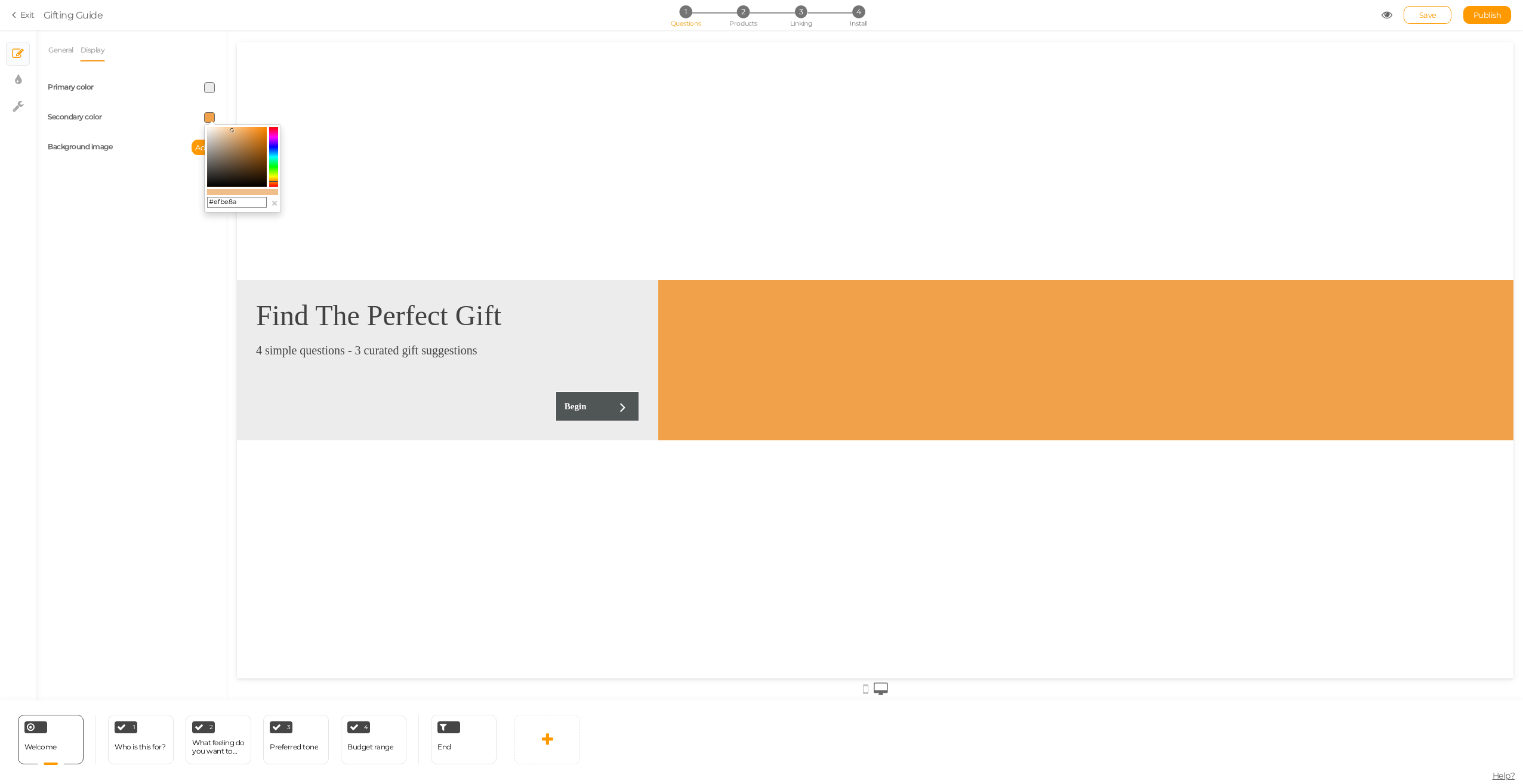
drag, startPoint x: 247, startPoint y: 130, endPoint x: 232, endPoint y: 131, distance: 15.0
click at [232, 131] on icon at bounding box center [232, 130] width 4 height 4
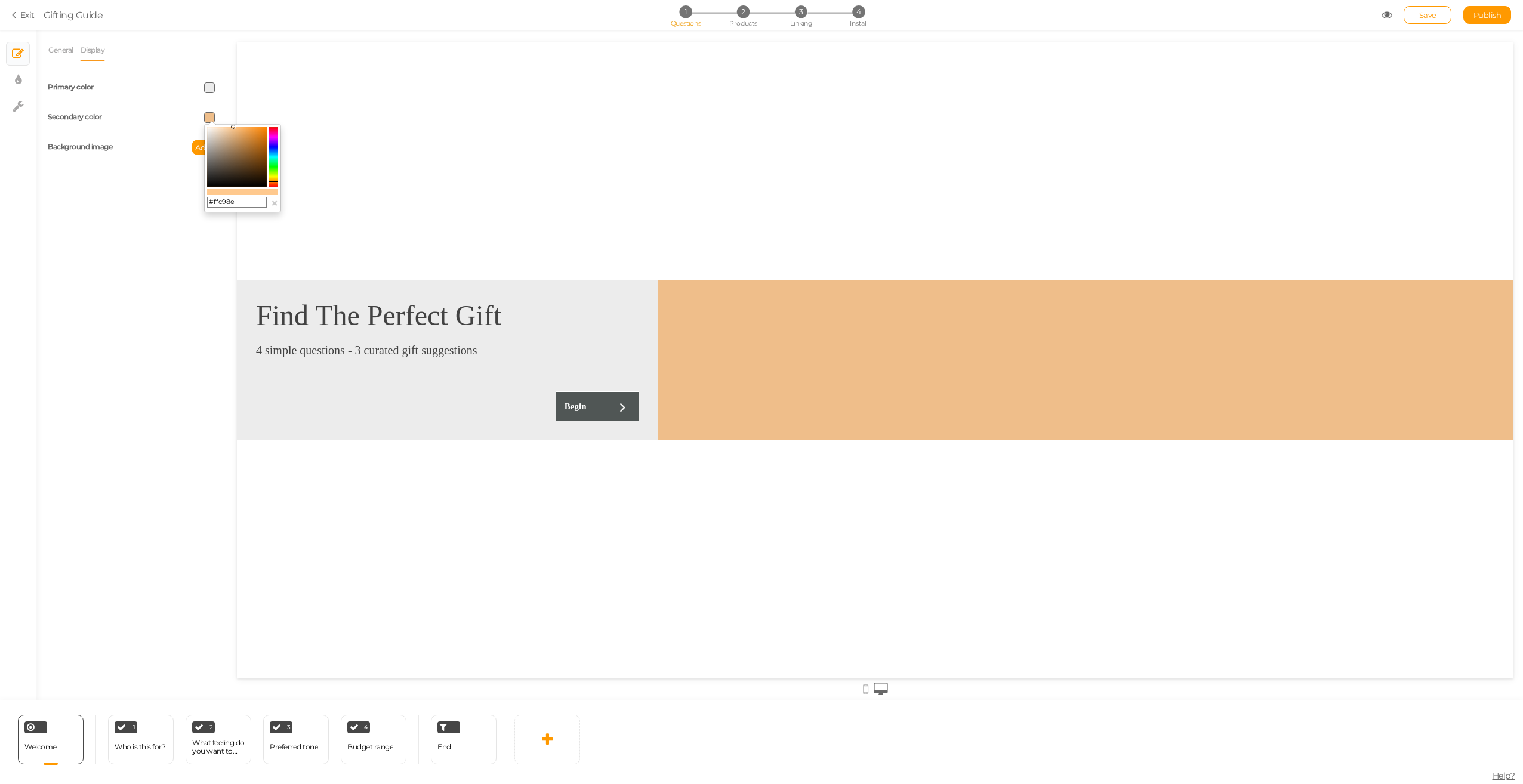
drag, startPoint x: 232, startPoint y: 131, endPoint x: 233, endPoint y: 122, distance: 9.1
click at [233, 122] on body "× Close A wider screen is needed to use the Pickzen builder Exit Gifting Guide …" at bounding box center [761, 392] width 1523 height 784
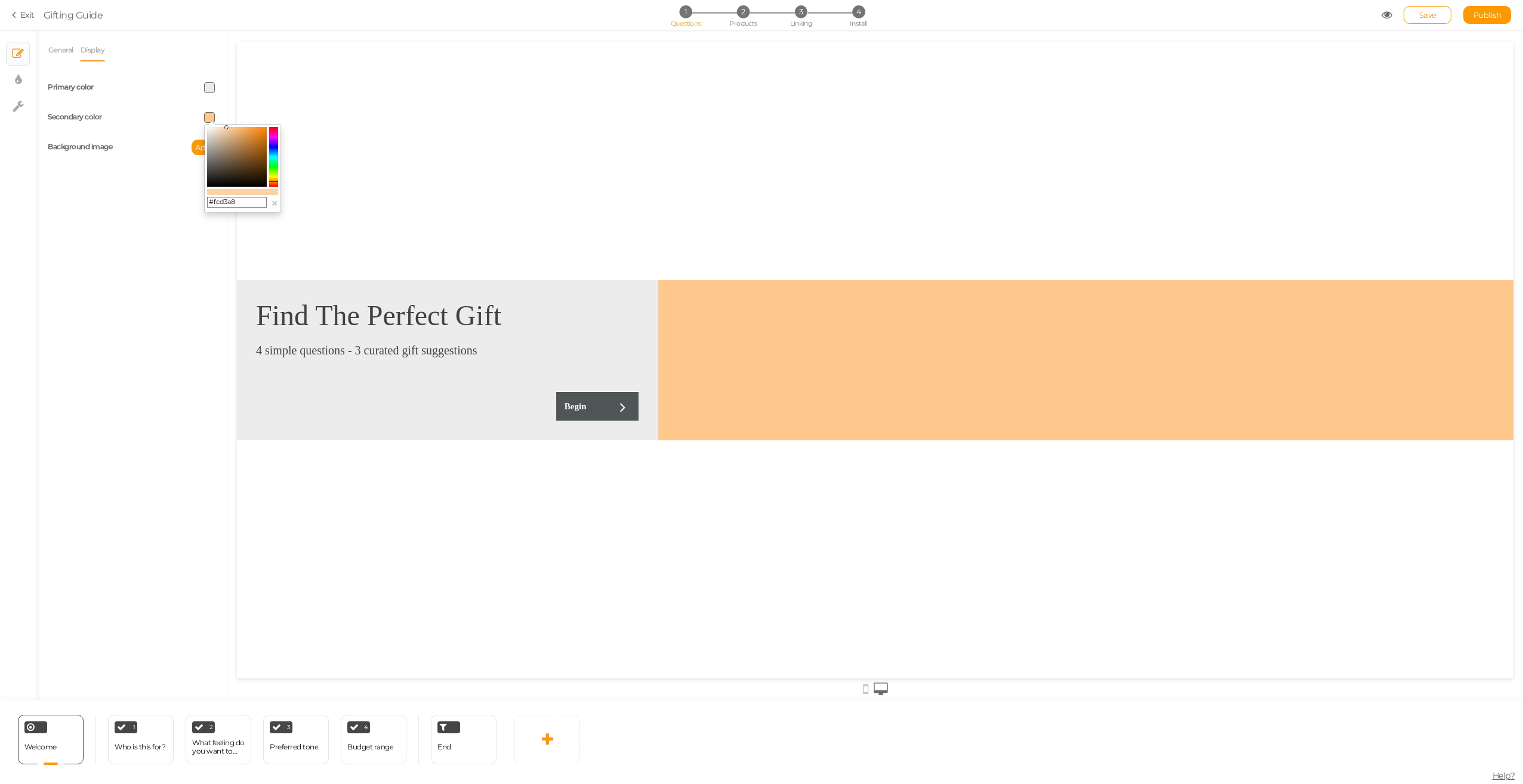
click at [227, 128] on icon at bounding box center [226, 127] width 4 height 4
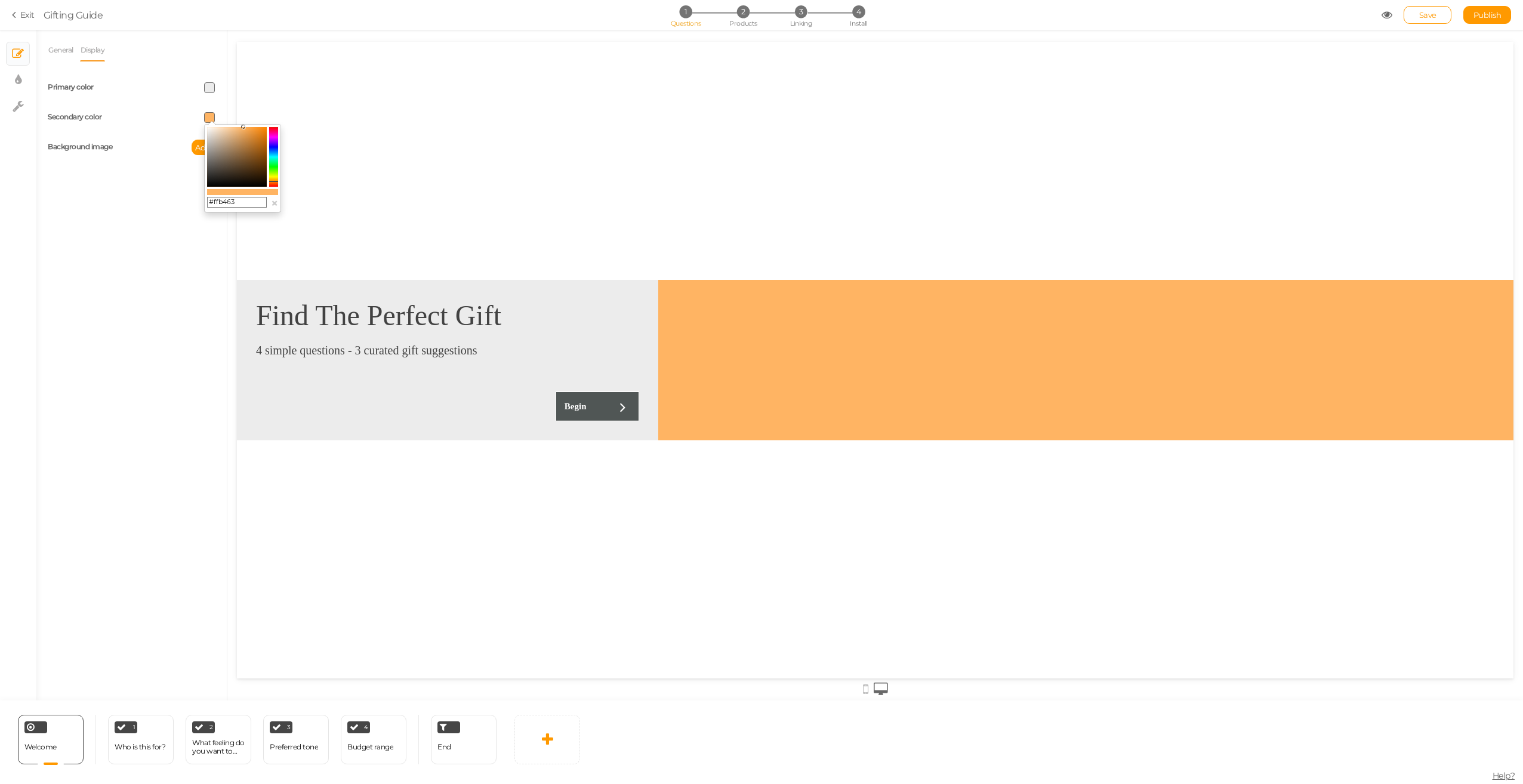
drag, startPoint x: 464, startPoint y: 169, endPoint x: 238, endPoint y: 122, distance: 230.8
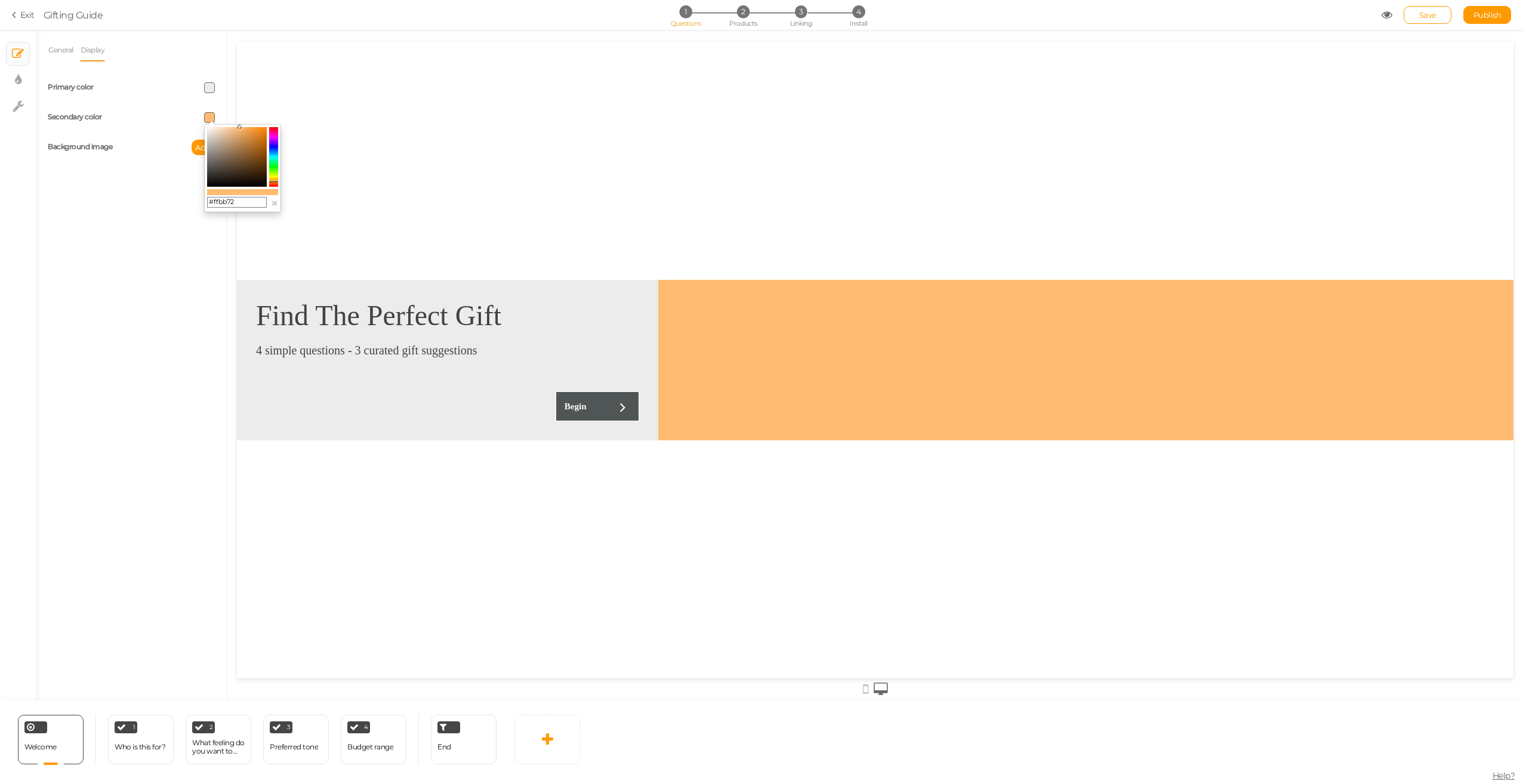
click at [240, 125] on icon at bounding box center [239, 126] width 4 height 4
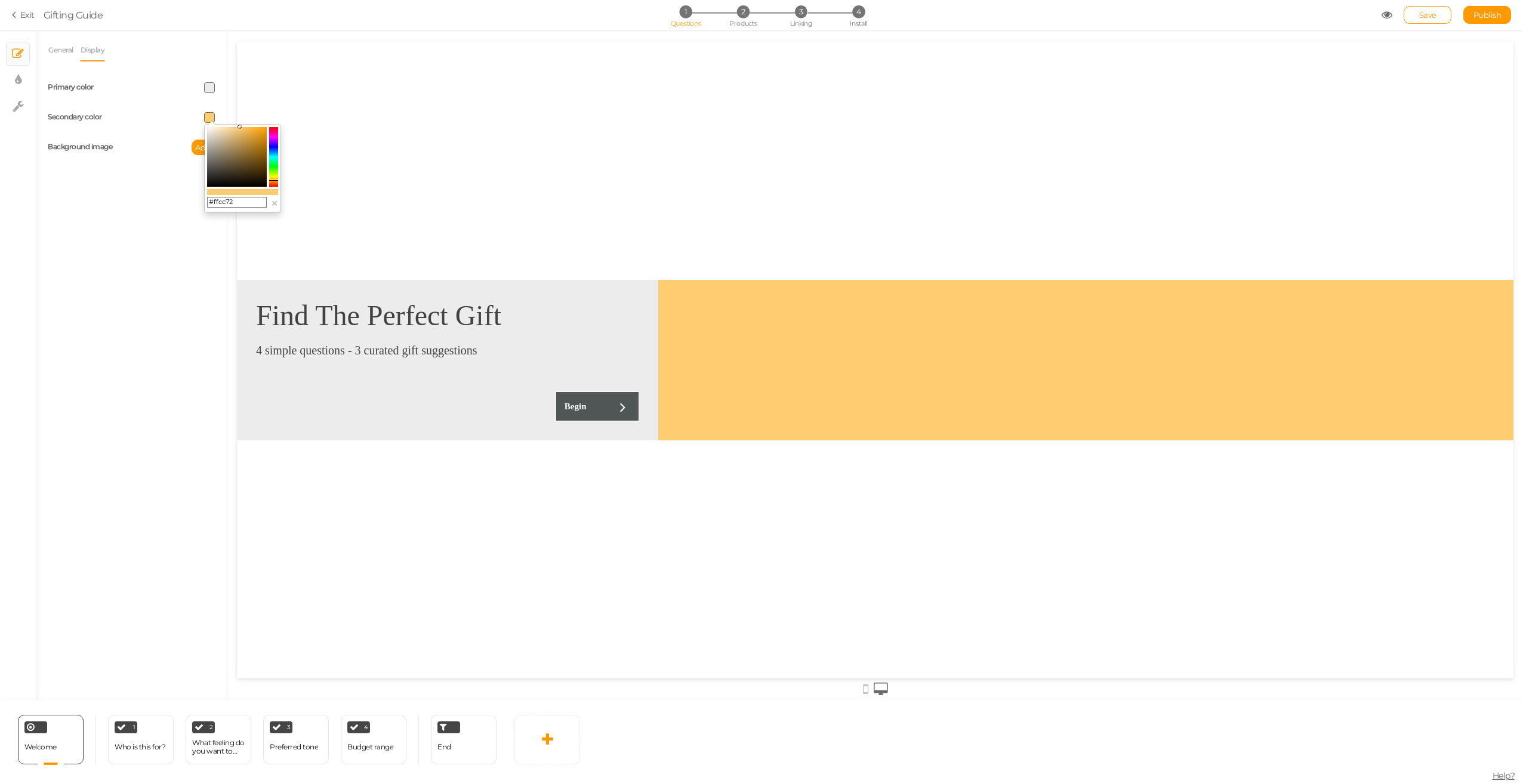
click at [272, 180] on icon at bounding box center [273, 180] width 9 height 1
click at [223, 133] on colorpicker-saturation at bounding box center [237, 157] width 60 height 59
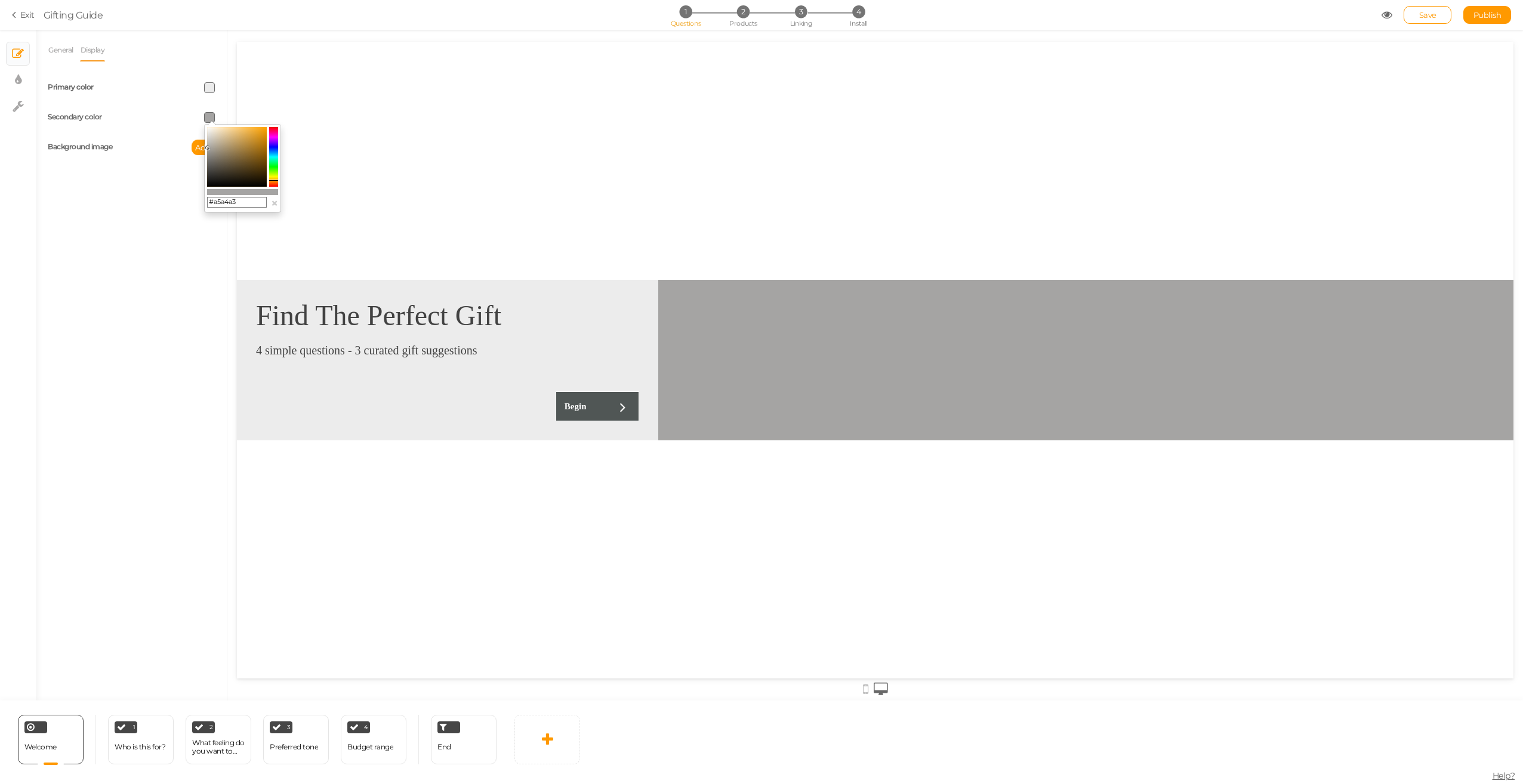
drag, startPoint x: 221, startPoint y: 133, endPoint x: 208, endPoint y: 148, distance: 19.8
click at [208, 148] on icon at bounding box center [207, 148] width 4 height 4
click at [223, 151] on colorpicker-saturation at bounding box center [237, 157] width 60 height 59
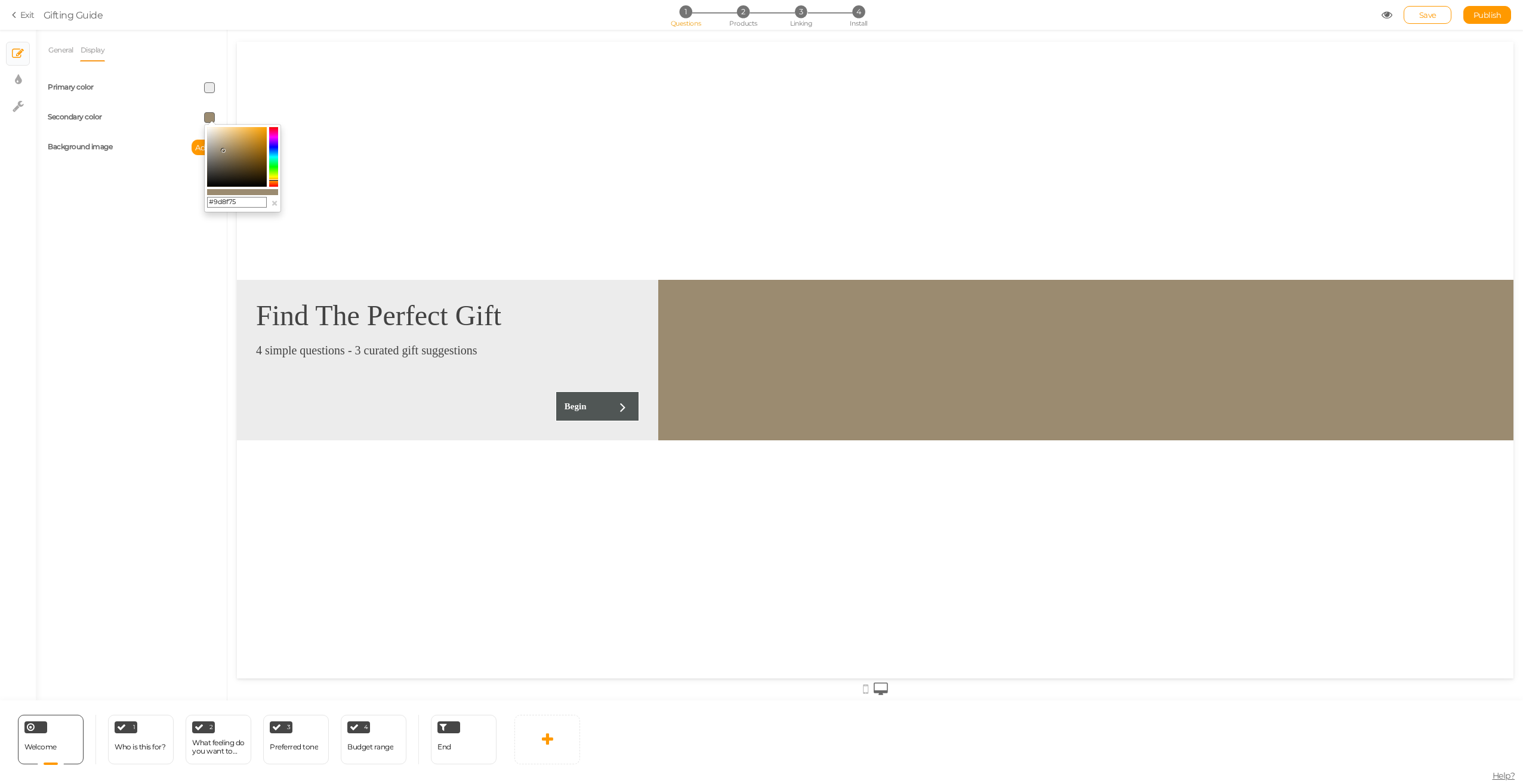
click at [222, 150] on icon at bounding box center [223, 150] width 4 height 4
click at [259, 162] on colorpicker-saturation at bounding box center [237, 157] width 60 height 59
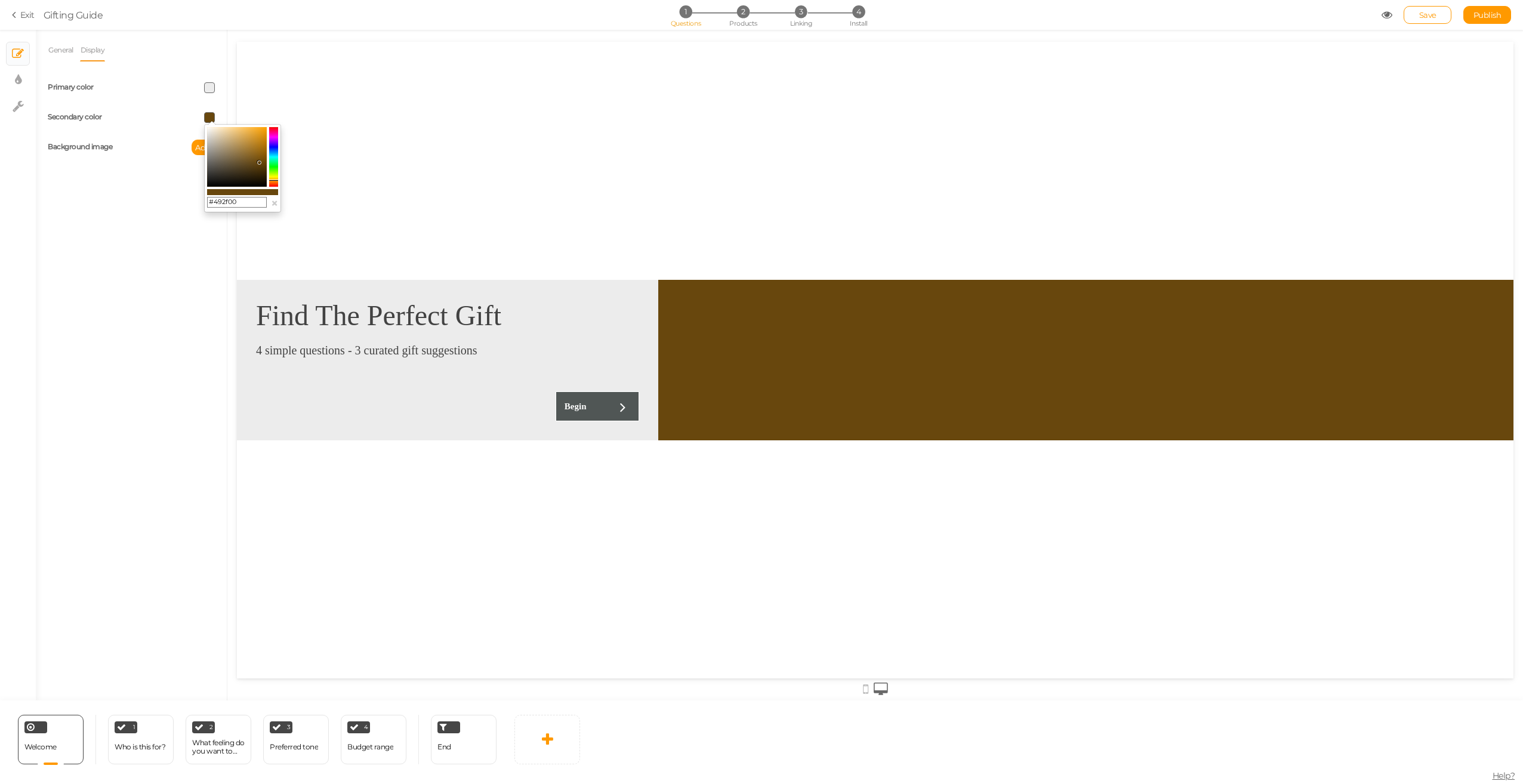
type input "#472d00"
drag, startPoint x: 263, startPoint y: 165, endPoint x: 270, endPoint y: 170, distance: 8.6
click at [270, 170] on div "#472d00 ×" at bounding box center [242, 168] width 77 height 88
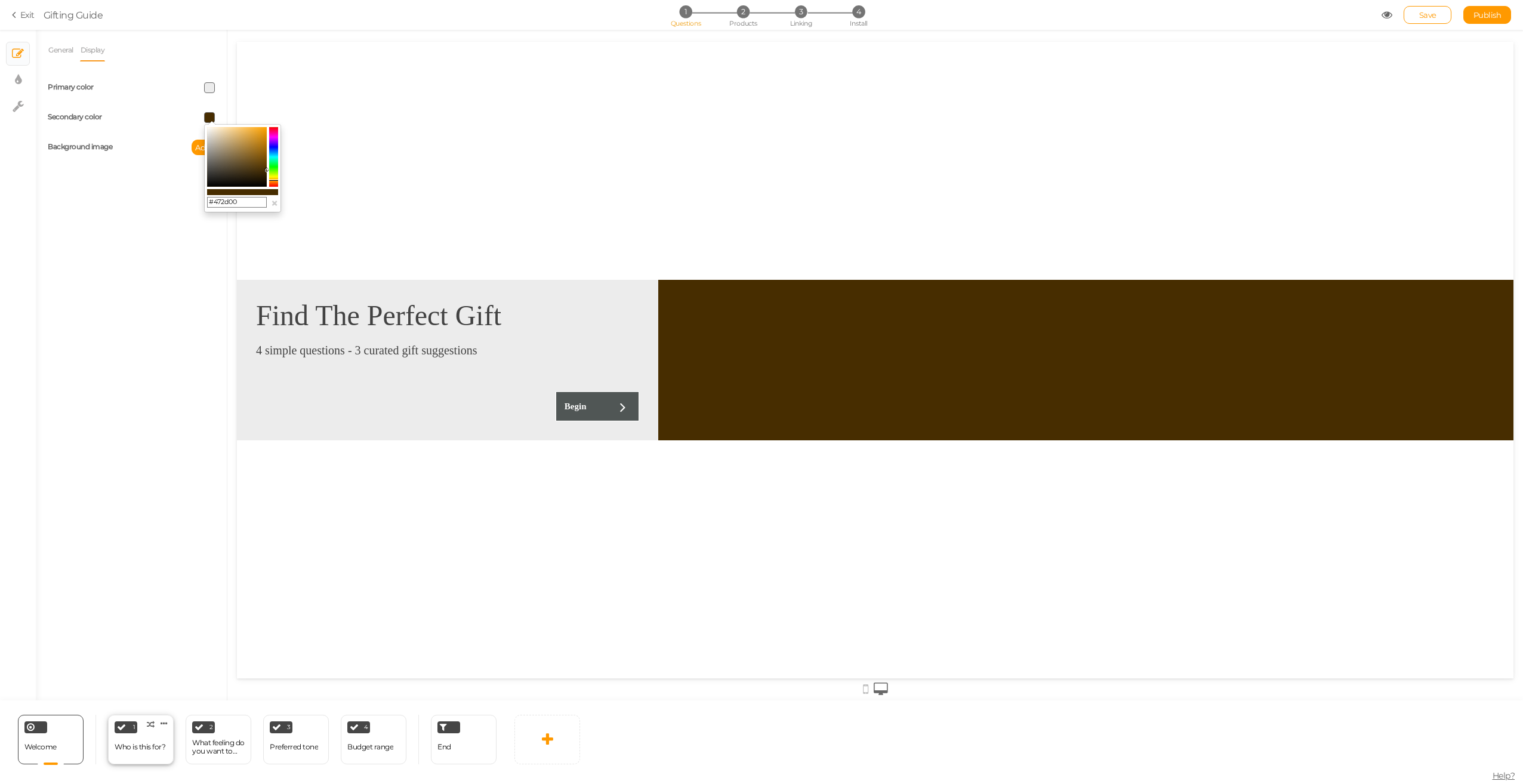
click at [136, 749] on div "Who is this for?" at bounding box center [140, 747] width 51 height 8
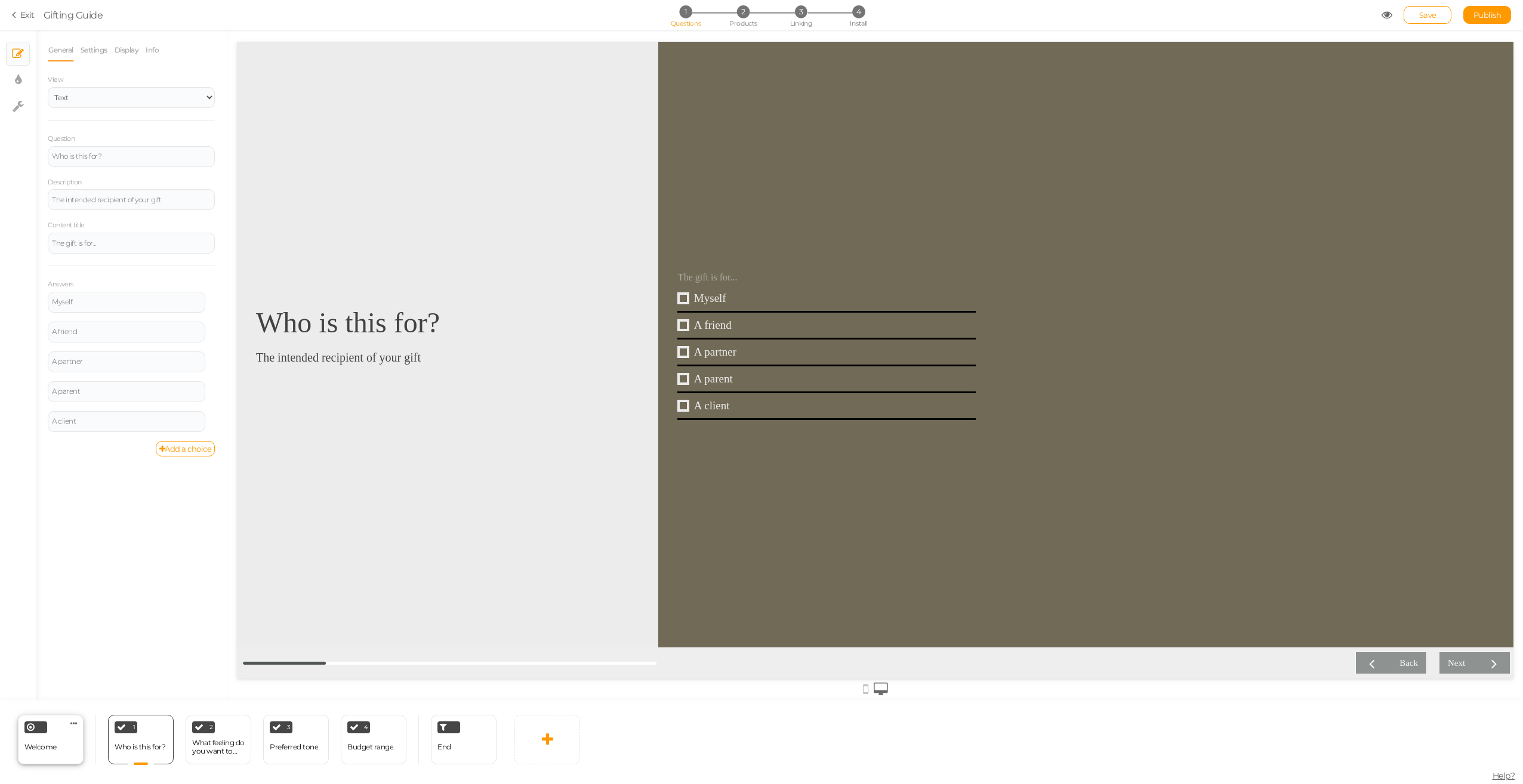
click at [44, 753] on div "Welcome" at bounding box center [40, 747] width 32 height 21
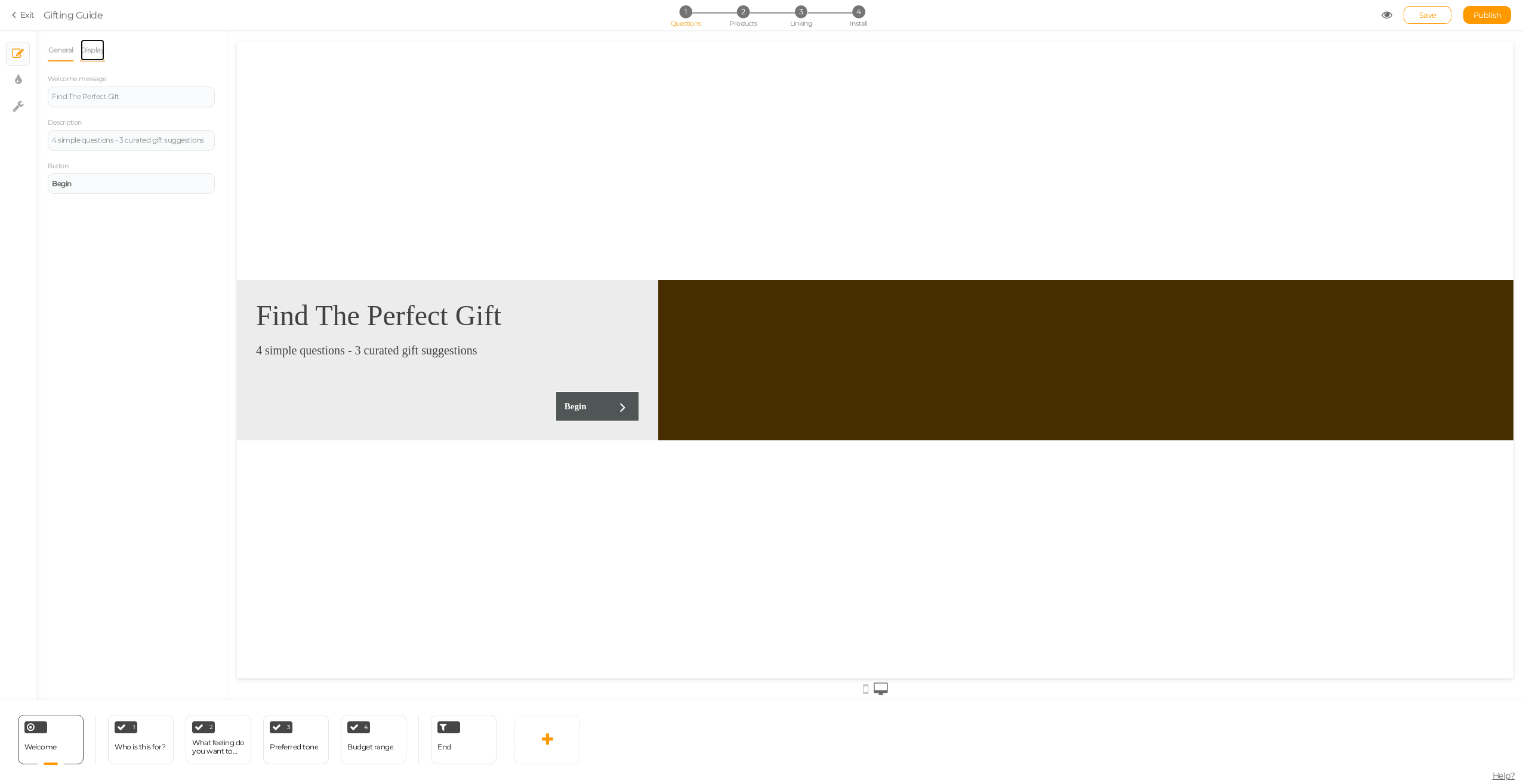
click at [101, 42] on link "Display" at bounding box center [92, 50] width 25 height 23
click at [211, 117] on span at bounding box center [209, 117] width 11 height 11
click at [157, 222] on div "General Display Welcome message Find The Perfect Gift Description 4 simple ques…" at bounding box center [131, 370] width 191 height 662
click at [210, 117] on span at bounding box center [209, 117] width 11 height 11
click at [245, 199] on input "#472d00" at bounding box center [237, 202] width 60 height 11
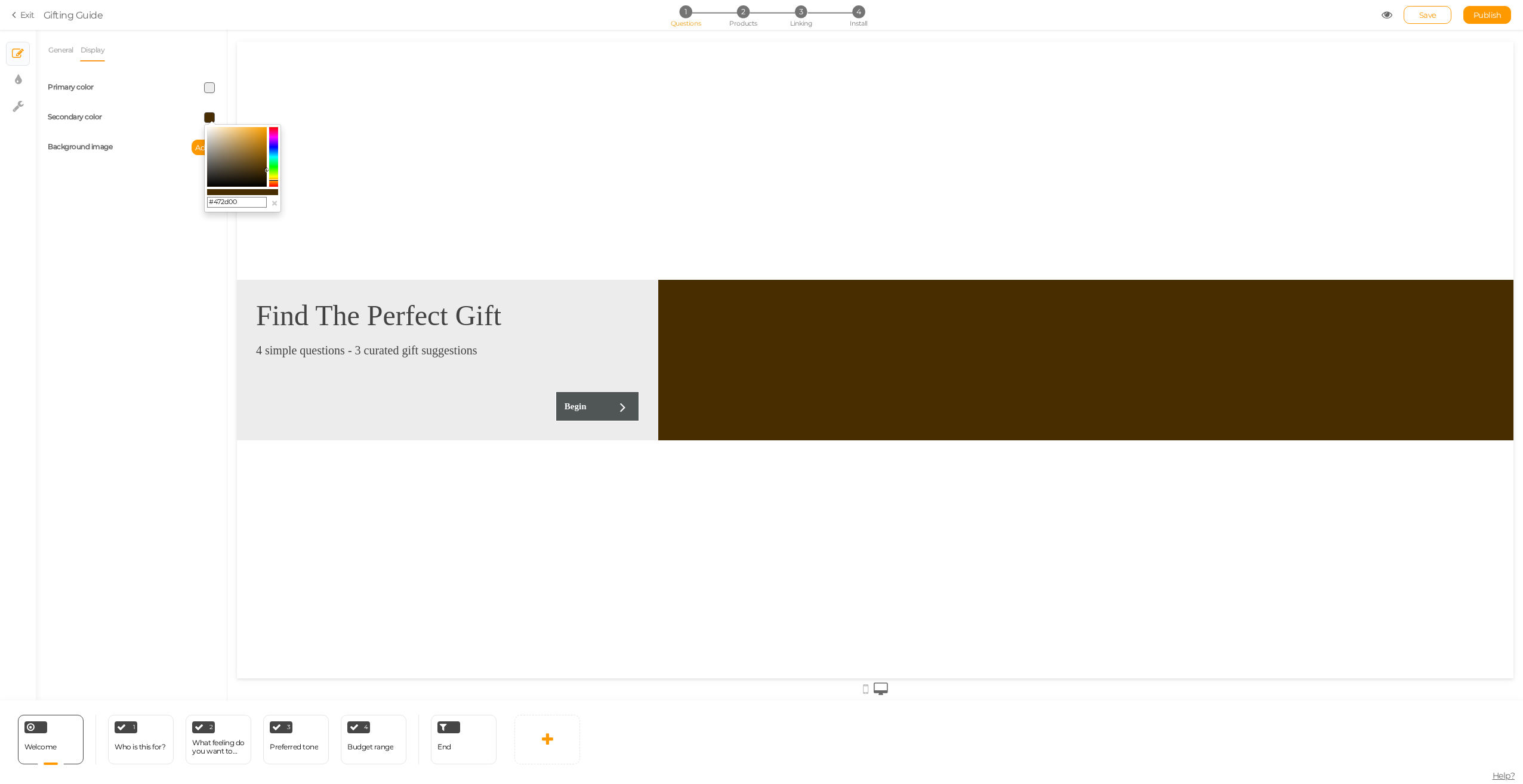
click at [245, 199] on input "#472d00" at bounding box center [237, 202] width 60 height 11
click at [114, 465] on div "General Display Welcome message Find The Perfect Gift Description 4 simple ques…" at bounding box center [131, 370] width 191 height 662
click at [146, 760] on div "1 Who is this for? × Define the conditions to show this slide. Clone Change typ…" at bounding box center [141, 739] width 66 height 50
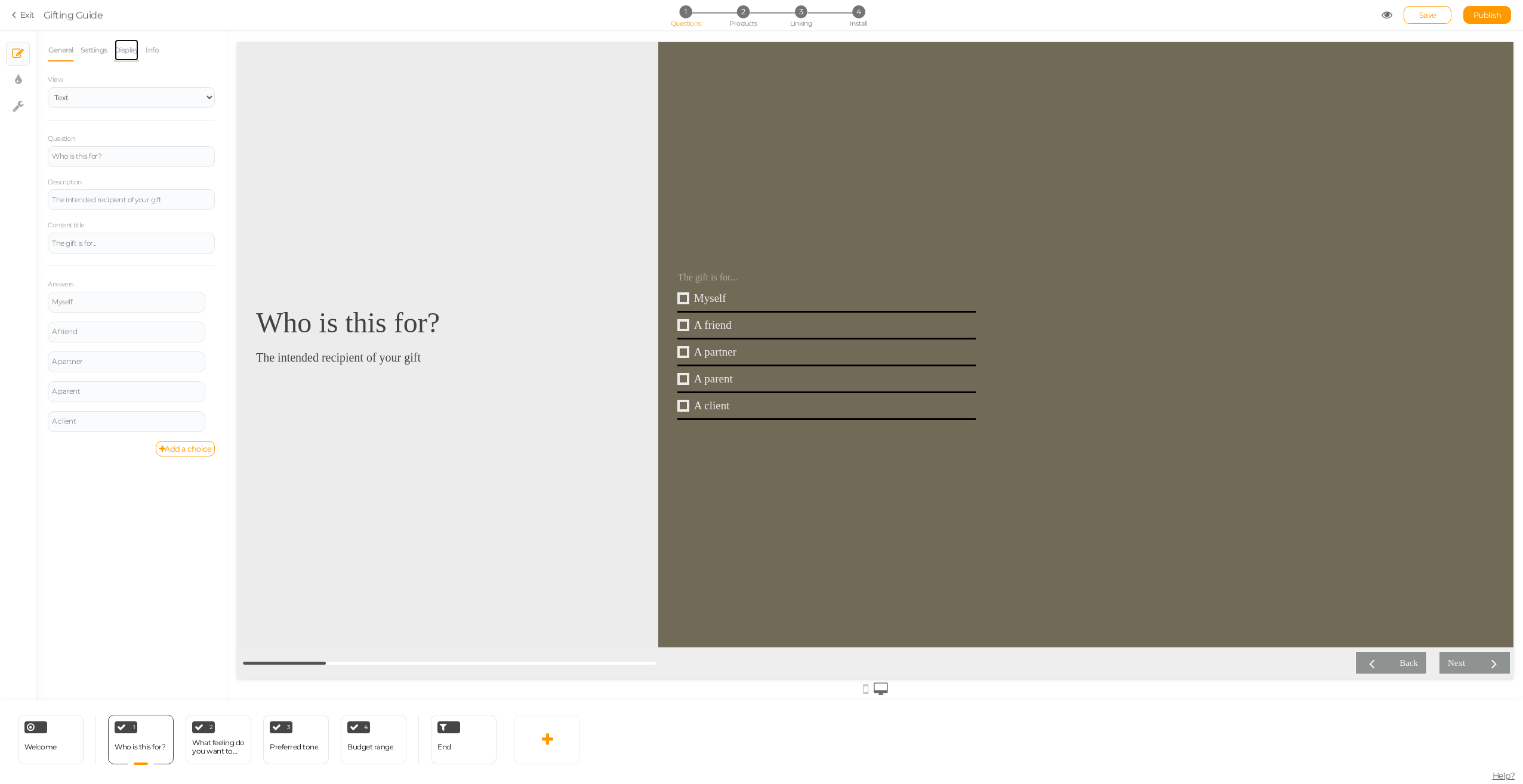
click at [130, 50] on link "Display" at bounding box center [126, 50] width 25 height 23
click at [95, 50] on link "Settings" at bounding box center [94, 50] width 28 height 23
click at [128, 51] on link "Display" at bounding box center [126, 50] width 25 height 23
click at [209, 116] on span at bounding box center [209, 117] width 11 height 11
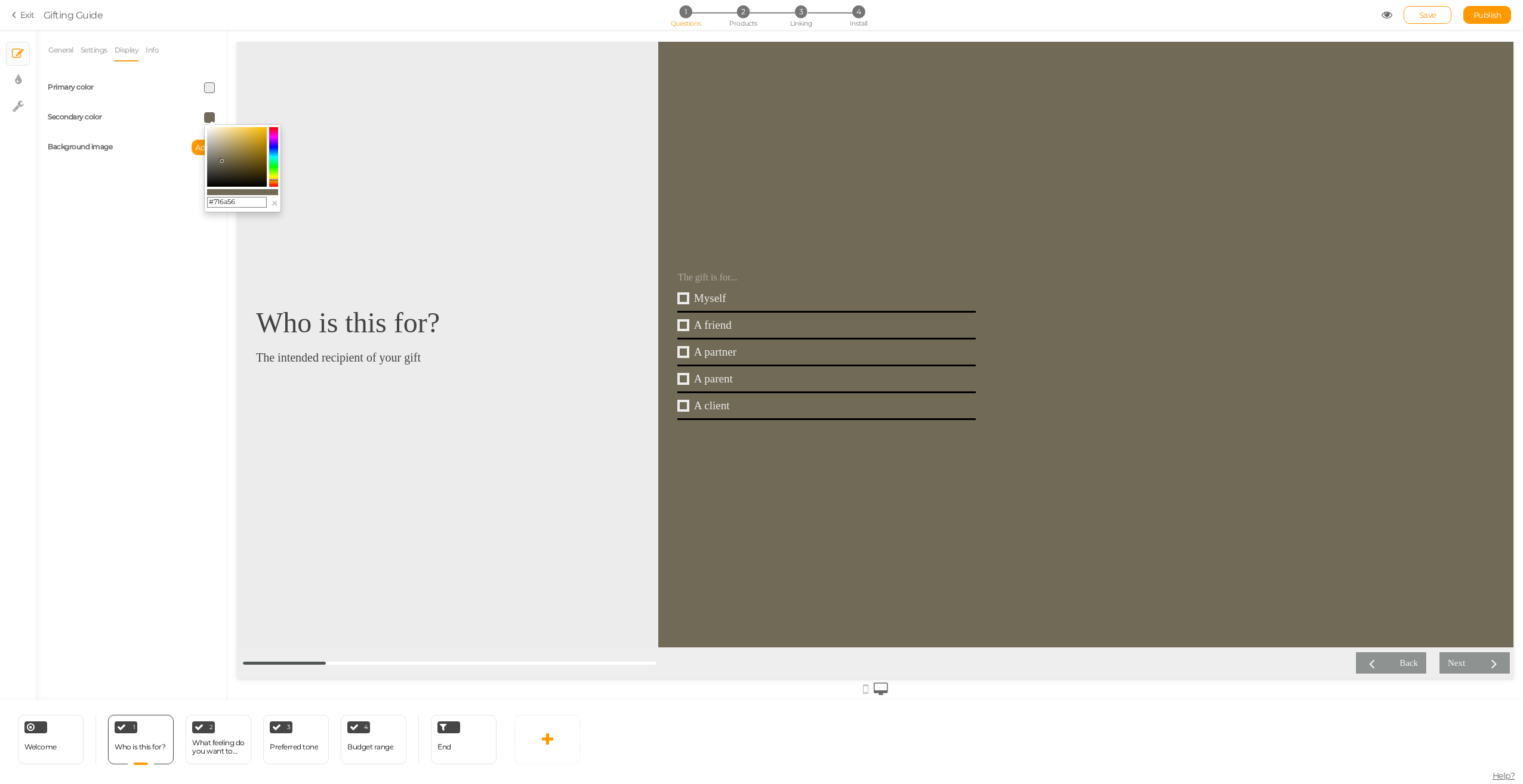
click at [252, 203] on input "#716a56" at bounding box center [237, 202] width 60 height 11
paste input "472d00"
type input "#472d00"
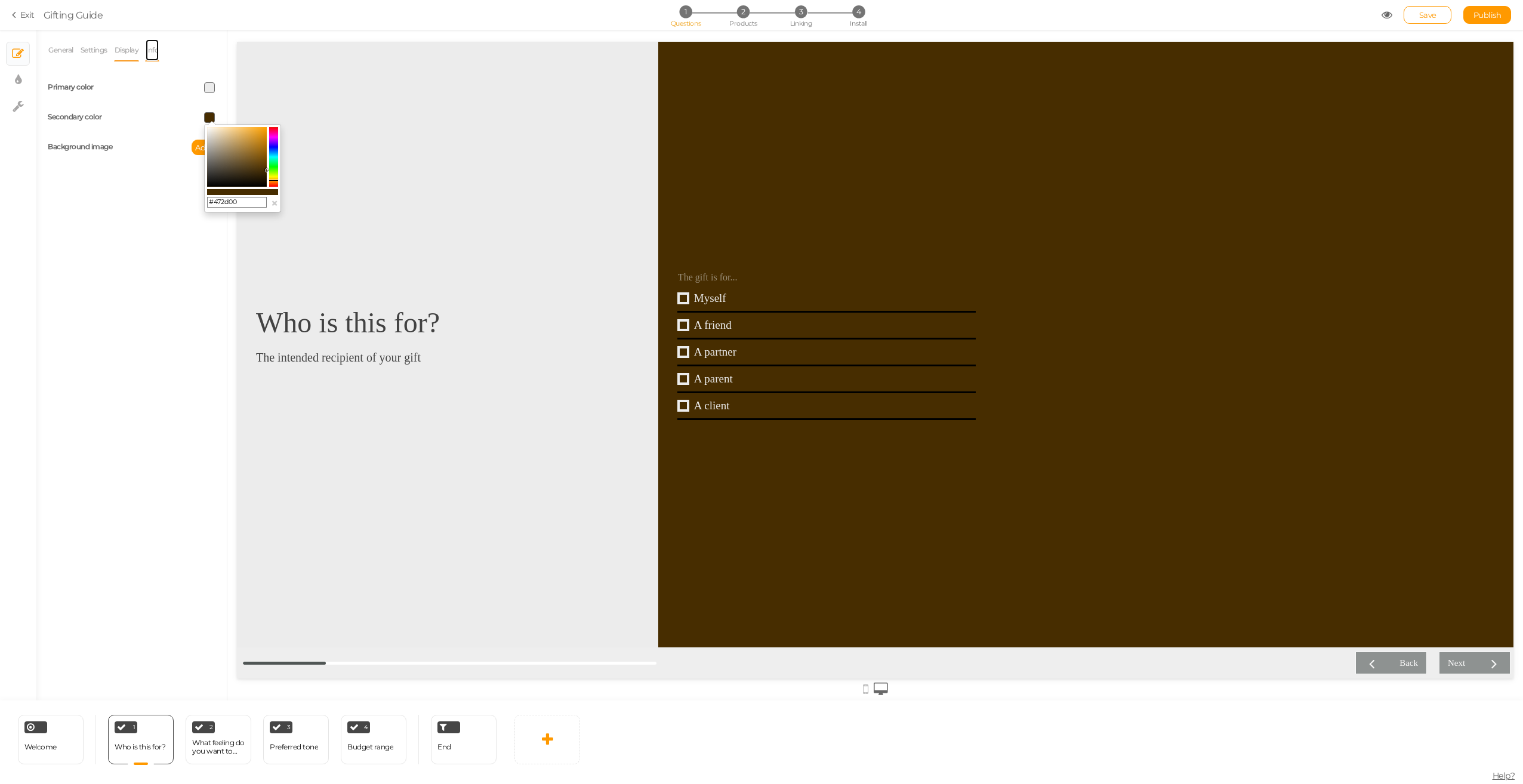
click at [157, 49] on link "Info" at bounding box center [152, 50] width 14 height 23
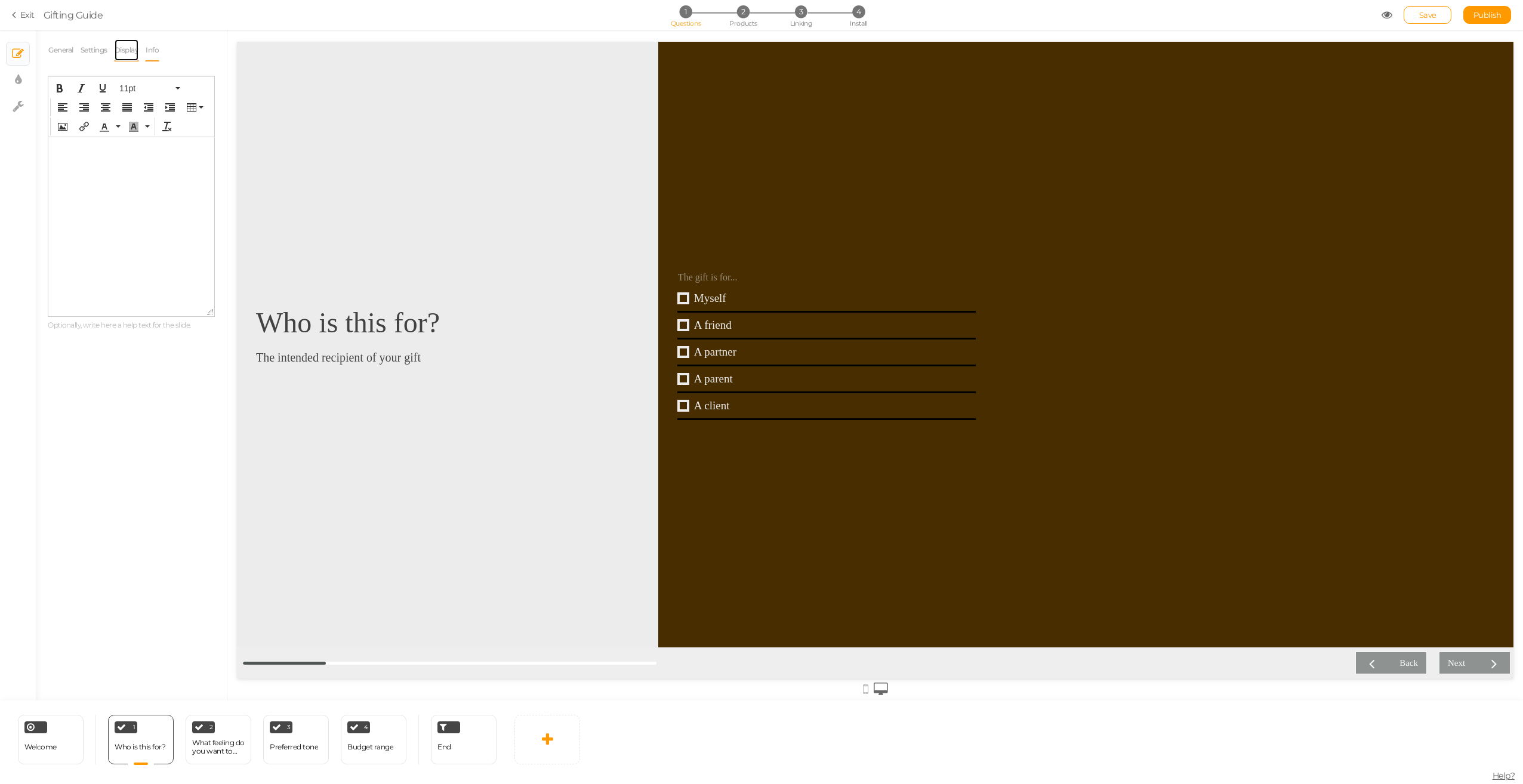
click at [131, 50] on link "Display" at bounding box center [126, 50] width 25 height 23
click at [219, 744] on div "What feeling do you want to convey?" at bounding box center [218, 747] width 53 height 17
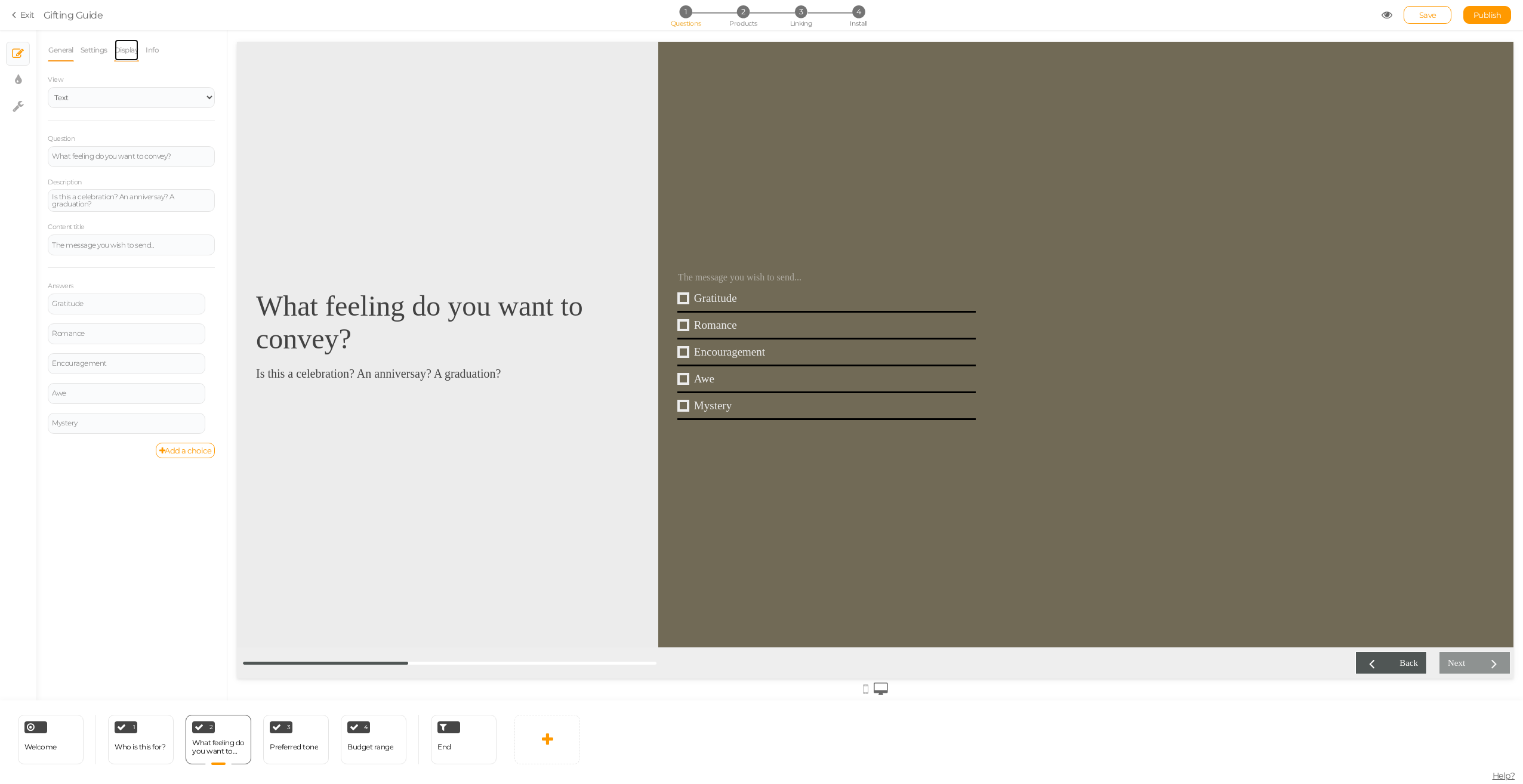
click at [131, 51] on link "Display" at bounding box center [126, 50] width 25 height 23
click at [211, 119] on span at bounding box center [209, 117] width 11 height 11
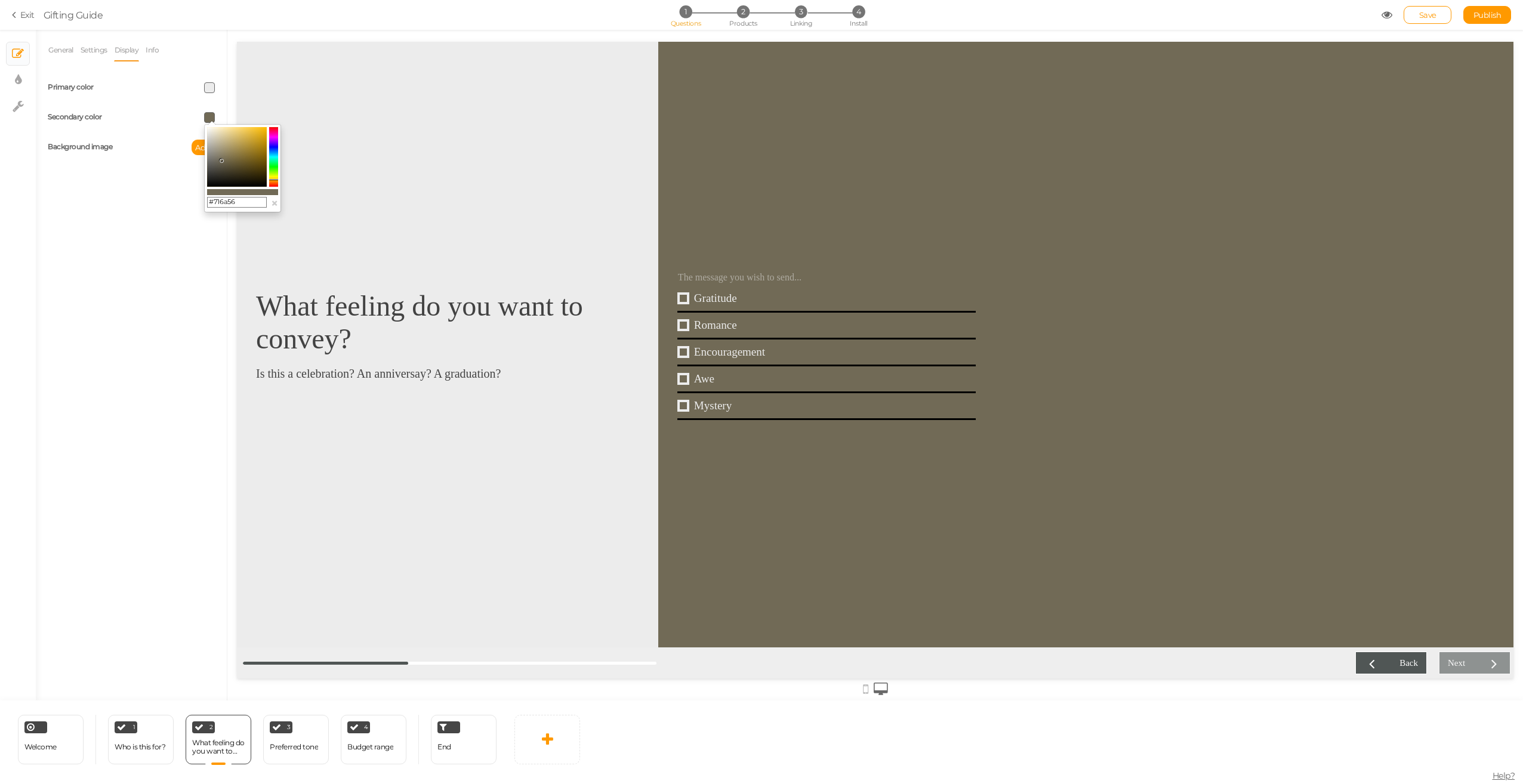
click at [250, 200] on input "#716a56" at bounding box center [237, 202] width 60 height 11
paste input "472d00"
type input "#472d00"
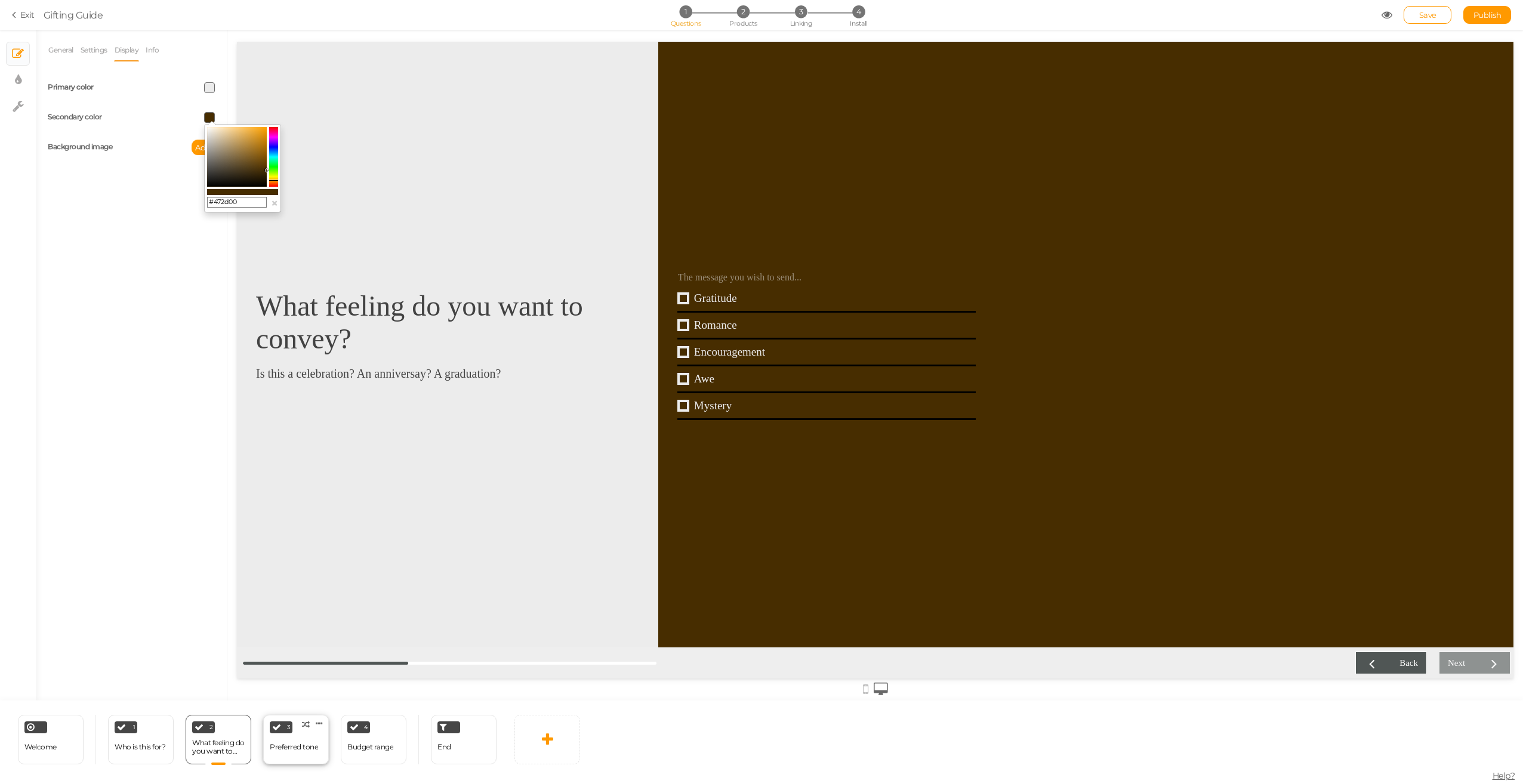
click at [296, 748] on div "Preferred tone" at bounding box center [294, 747] width 48 height 8
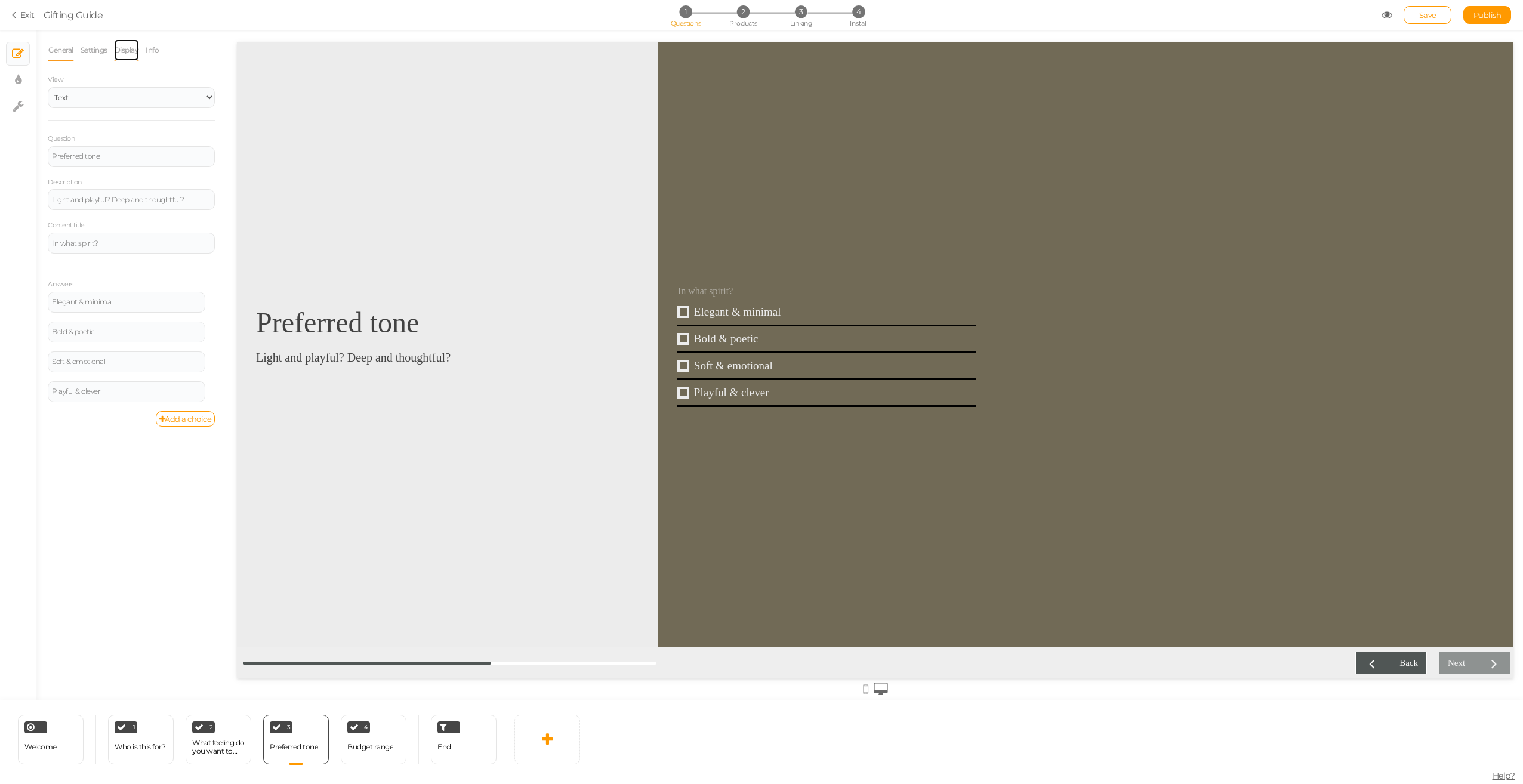
click at [131, 53] on link "Display" at bounding box center [126, 50] width 25 height 23
click at [209, 120] on span at bounding box center [209, 117] width 11 height 11
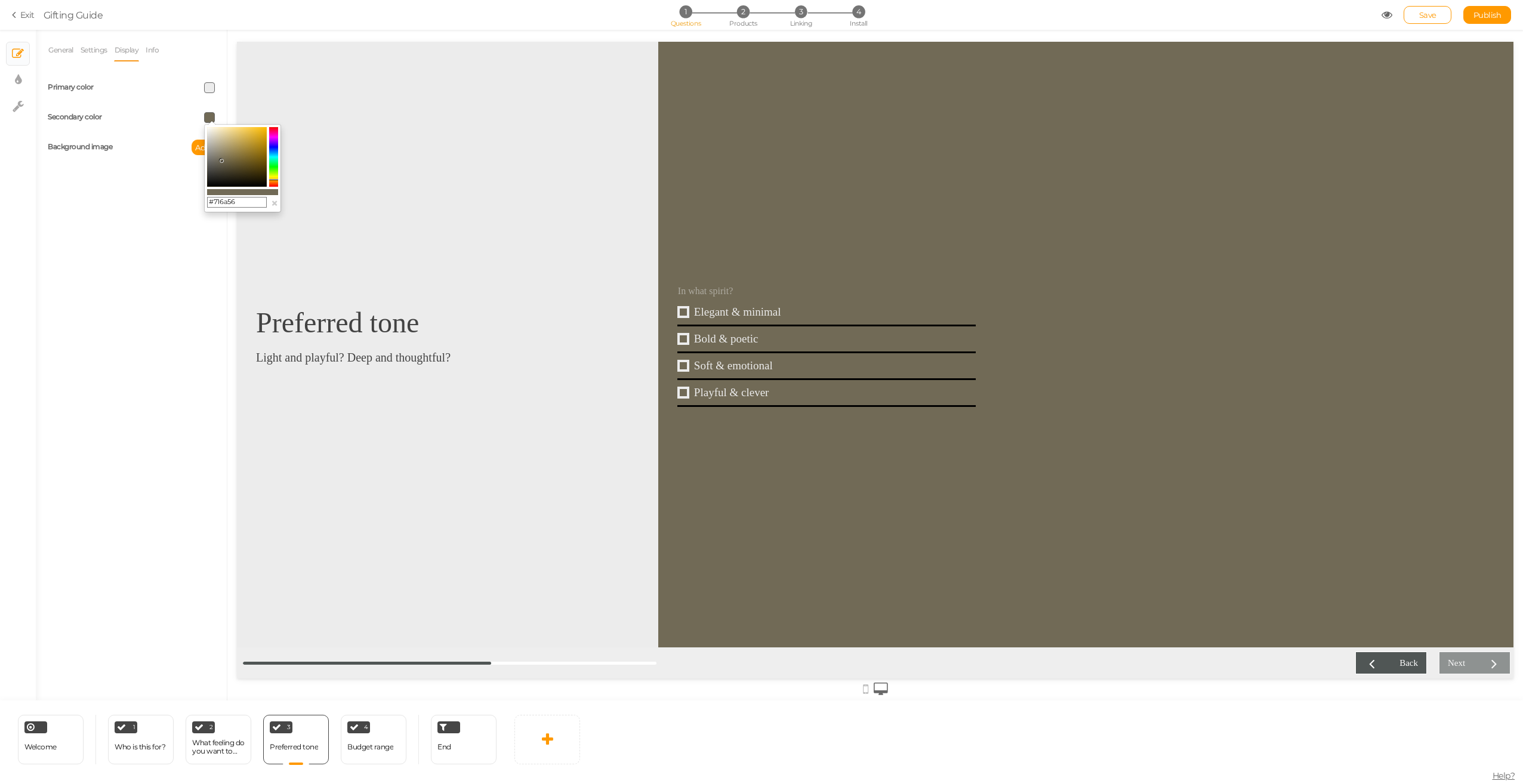
click at [235, 201] on input "#716a56" at bounding box center [237, 202] width 60 height 11
click at [236, 202] on input "#716a56" at bounding box center [237, 202] width 60 height 11
paste input "472d00"
type input "#472d00"
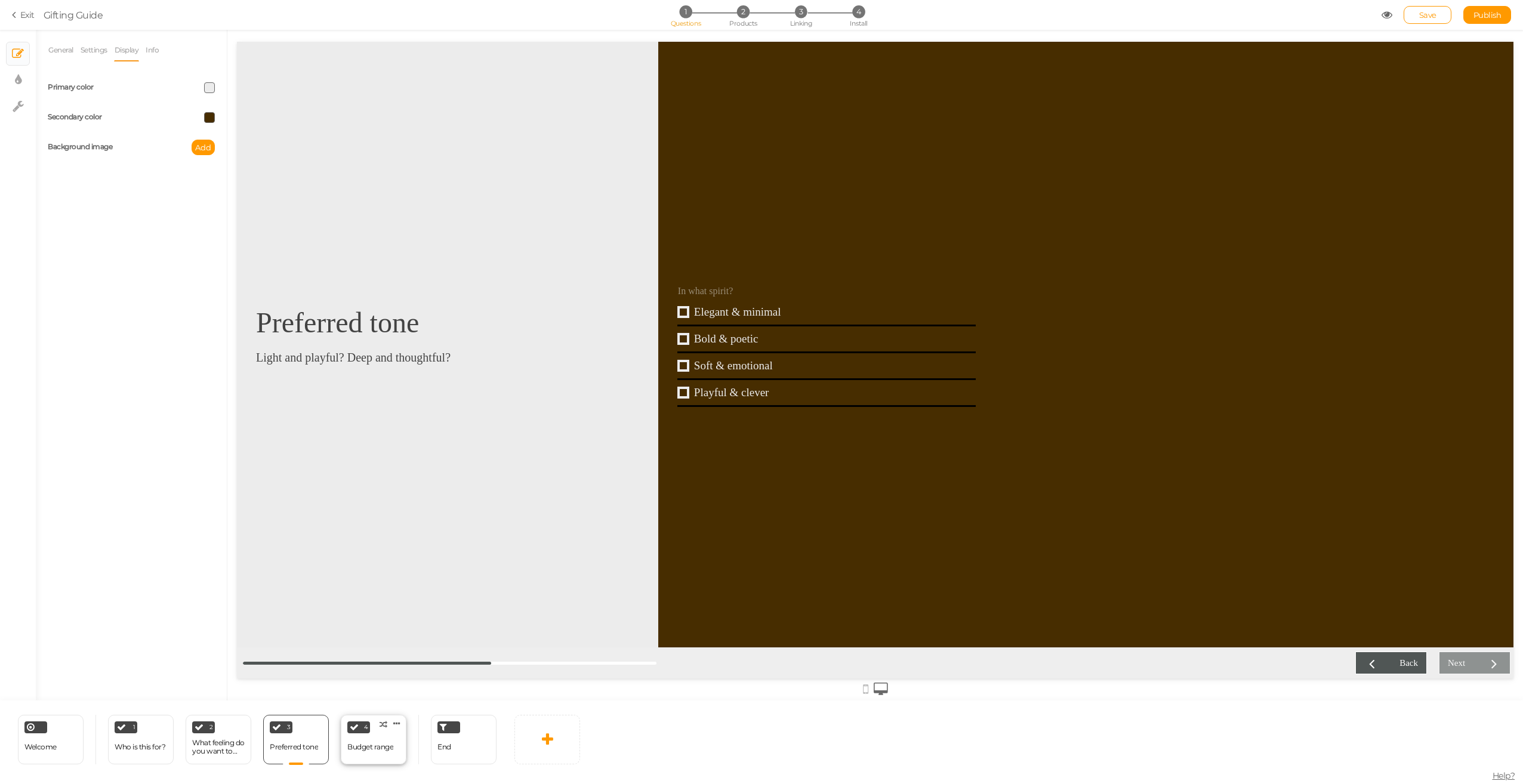
click at [373, 744] on div "Budget range" at bounding box center [370, 747] width 46 height 8
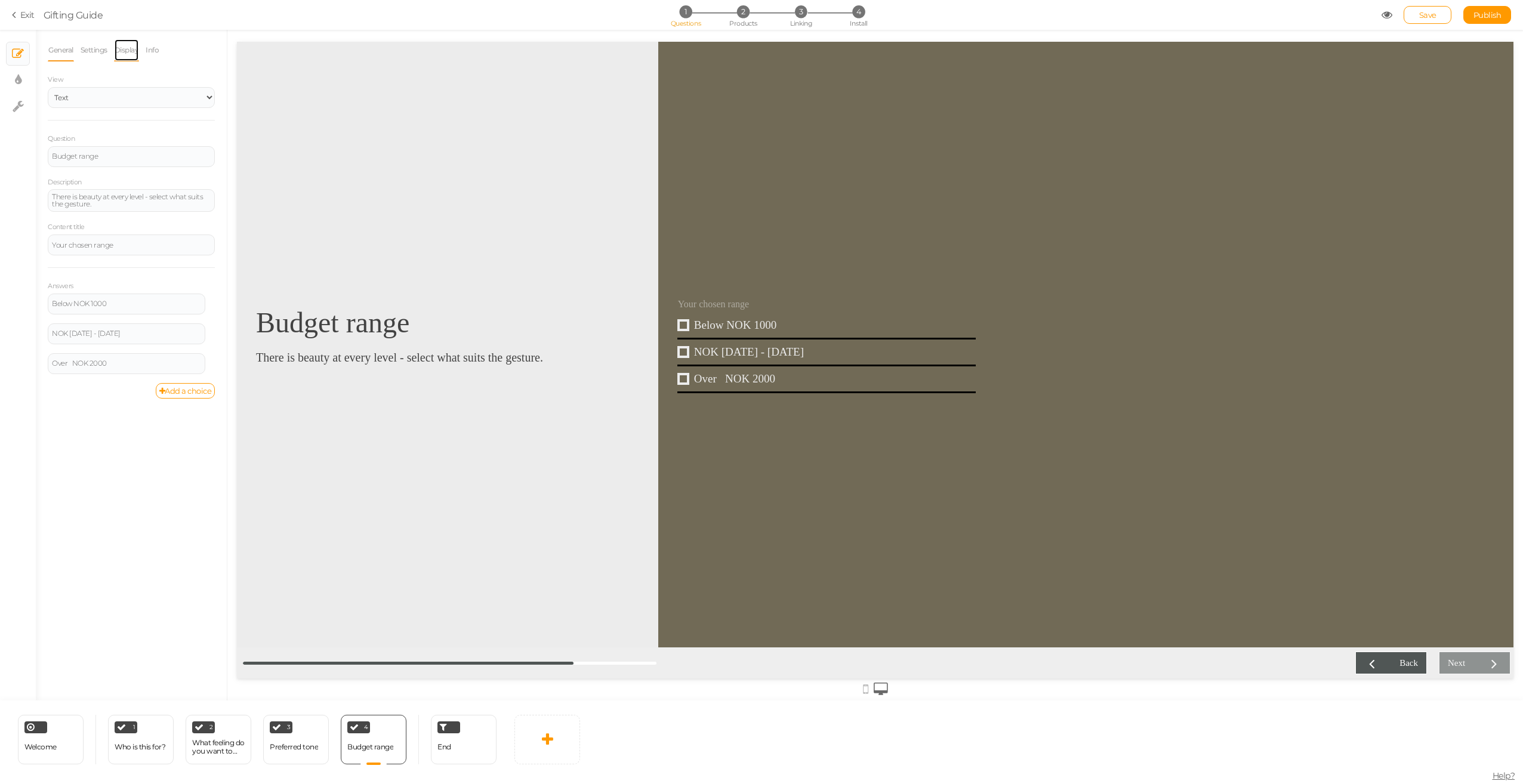
click at [119, 44] on link "Display" at bounding box center [126, 50] width 25 height 23
click at [212, 117] on span at bounding box center [209, 117] width 11 height 11
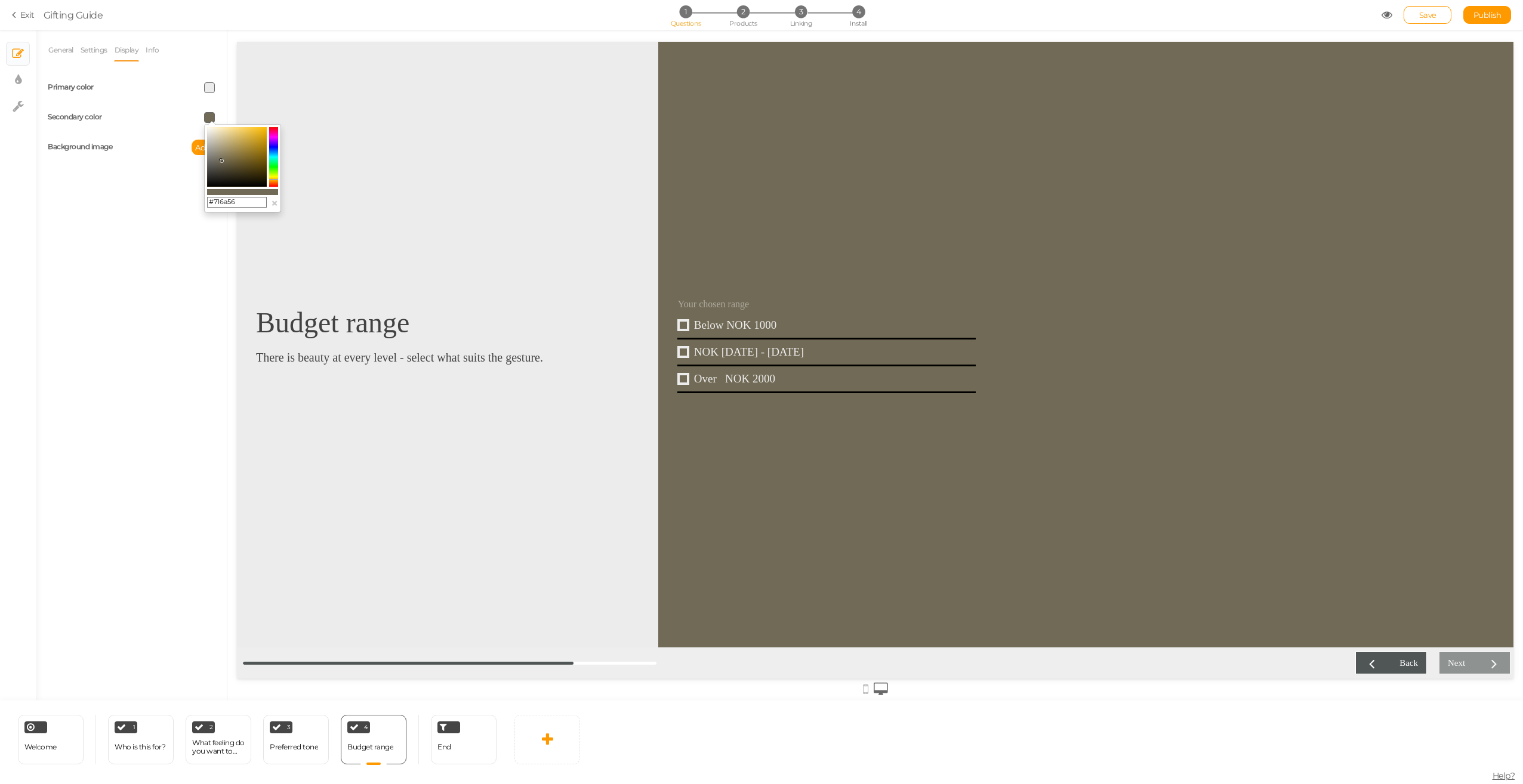
click at [244, 203] on input "#716a56" at bounding box center [237, 202] width 60 height 11
paste input "472d00"
type input "#472d00"
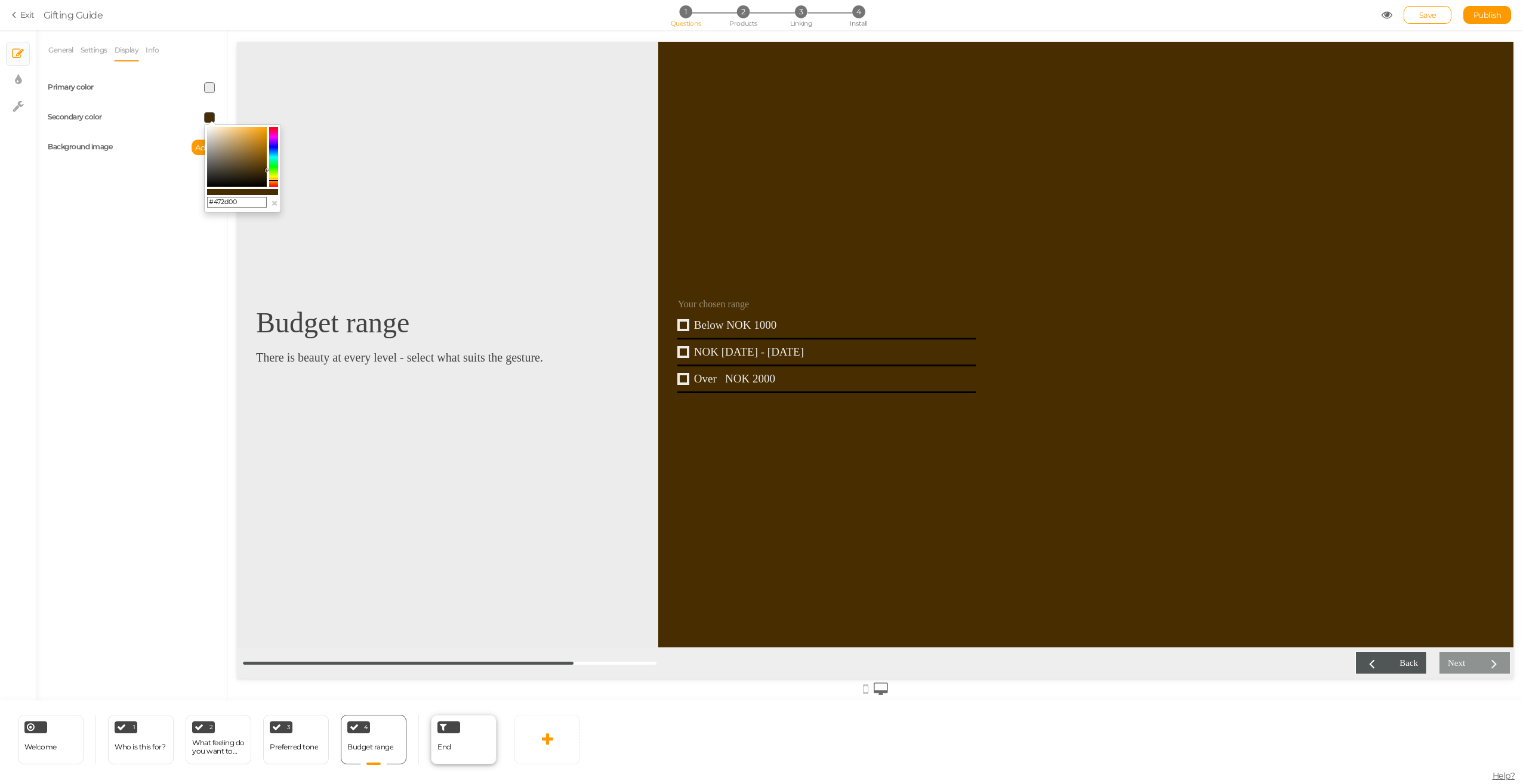
click at [448, 747] on span "End" at bounding box center [444, 747] width 14 height 9
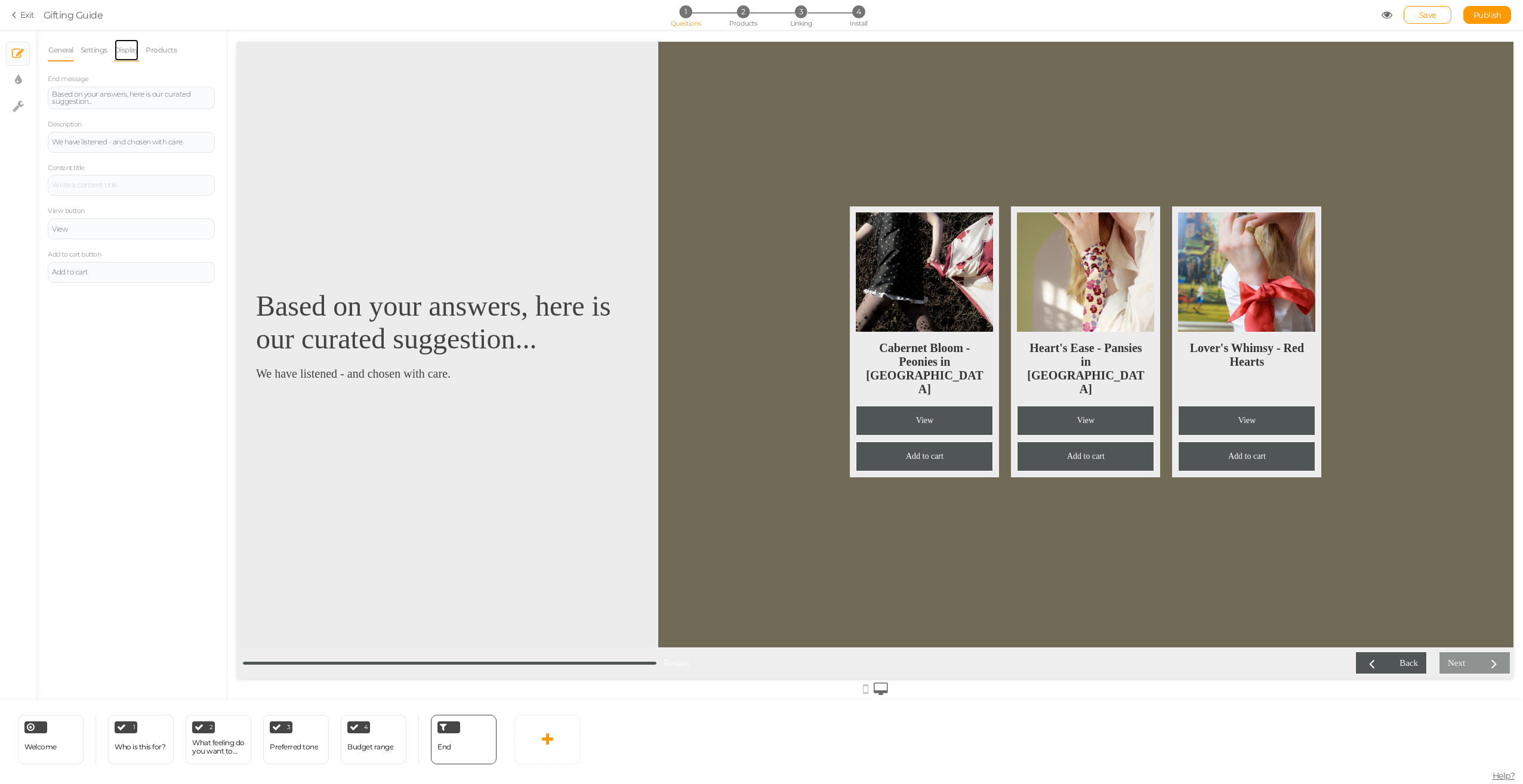
click at [134, 53] on link "Display" at bounding box center [126, 50] width 25 height 23
click at [208, 117] on span at bounding box center [209, 117] width 11 height 11
click at [244, 202] on input "#716a56" at bounding box center [237, 202] width 60 height 11
paste input "472d00"
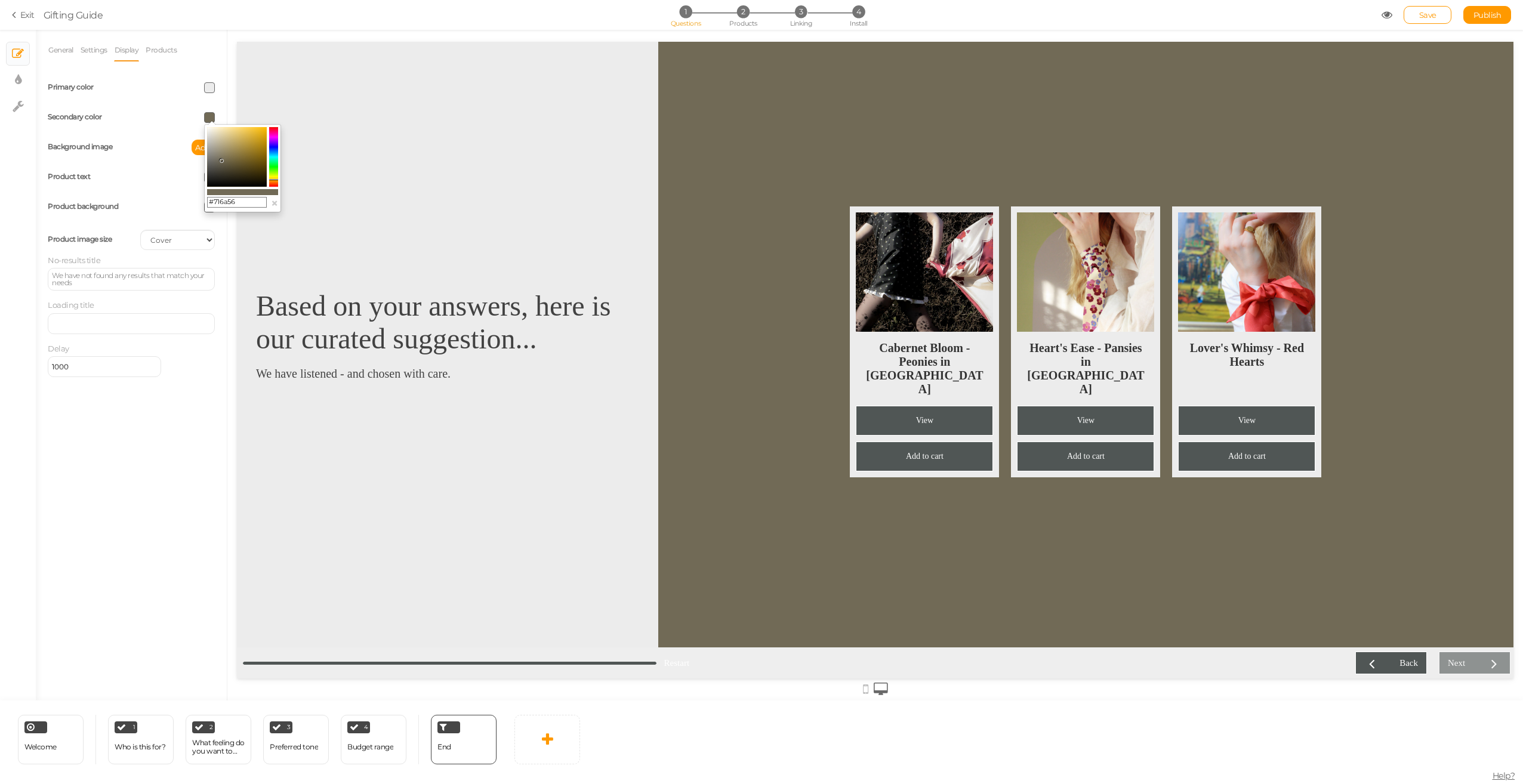
type input "#472d00"
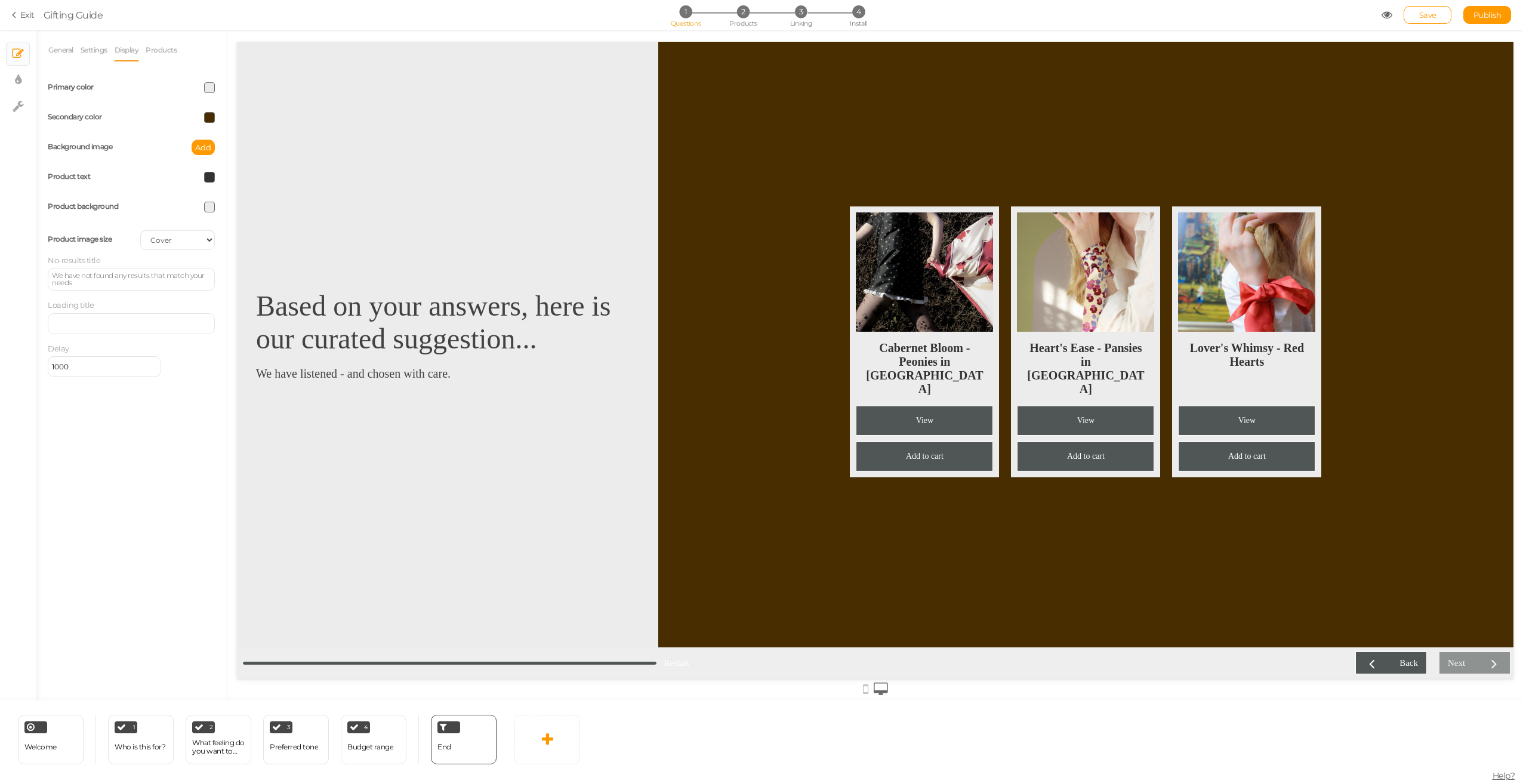
click at [175, 387] on div "General Settings Display Products End message Based on your answers, here is ou…" at bounding box center [131, 370] width 191 height 662
click at [196, 239] on select "Cover Contain Default" at bounding box center [177, 240] width 74 height 20
click at [140, 230] on select "Cover Contain Default" at bounding box center [177, 240] width 74 height 20
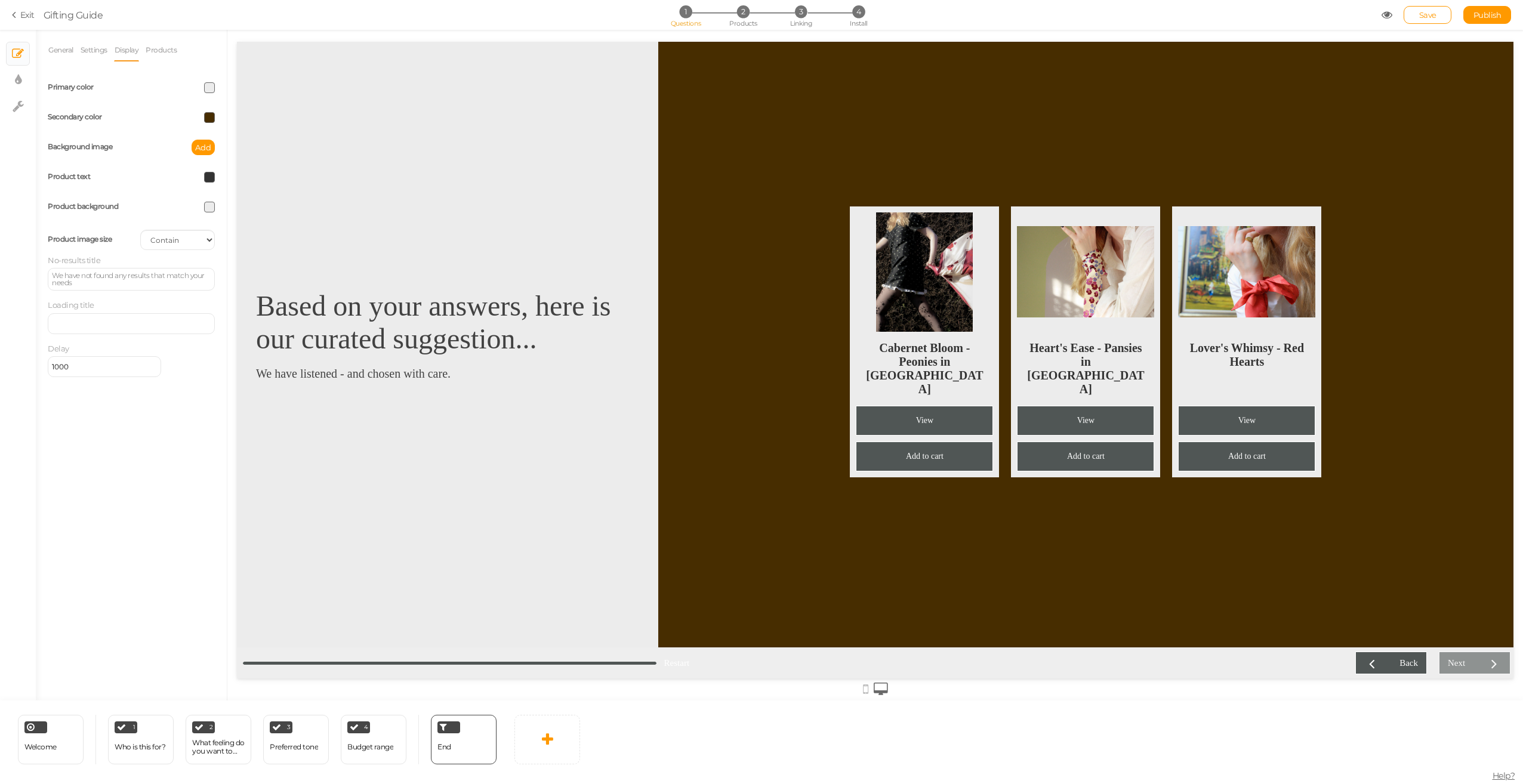
click at [190, 217] on div "Product background" at bounding box center [131, 207] width 185 height 30
click at [192, 242] on select "Cover Contain Default" at bounding box center [177, 240] width 74 height 20
select select "cover"
click at [140, 230] on select "Cover Contain Default" at bounding box center [177, 240] width 74 height 20
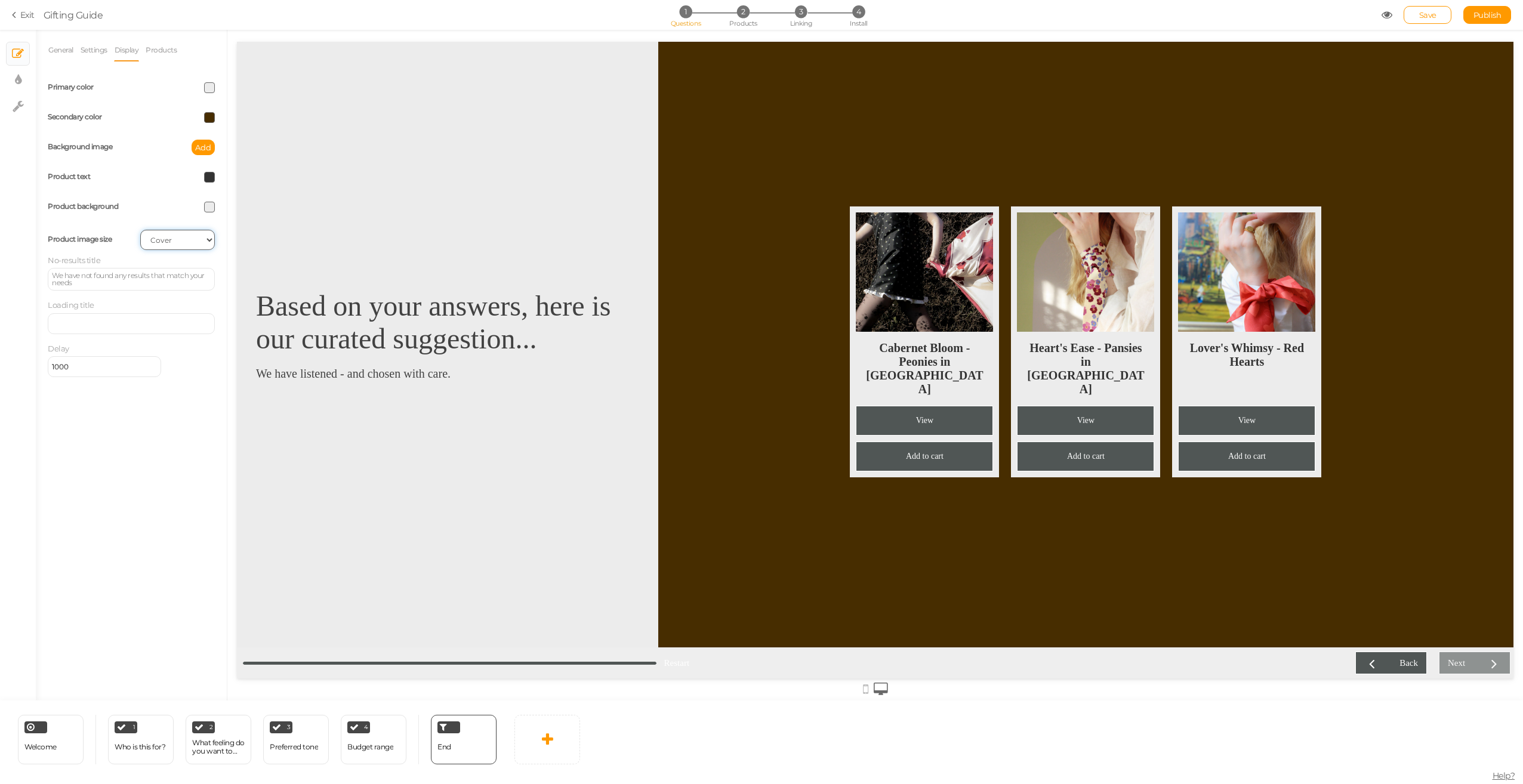
click at [193, 237] on select "Cover Contain Default" at bounding box center [177, 240] width 74 height 20
click at [140, 230] on select "Cover Contain Default" at bounding box center [177, 240] width 74 height 20
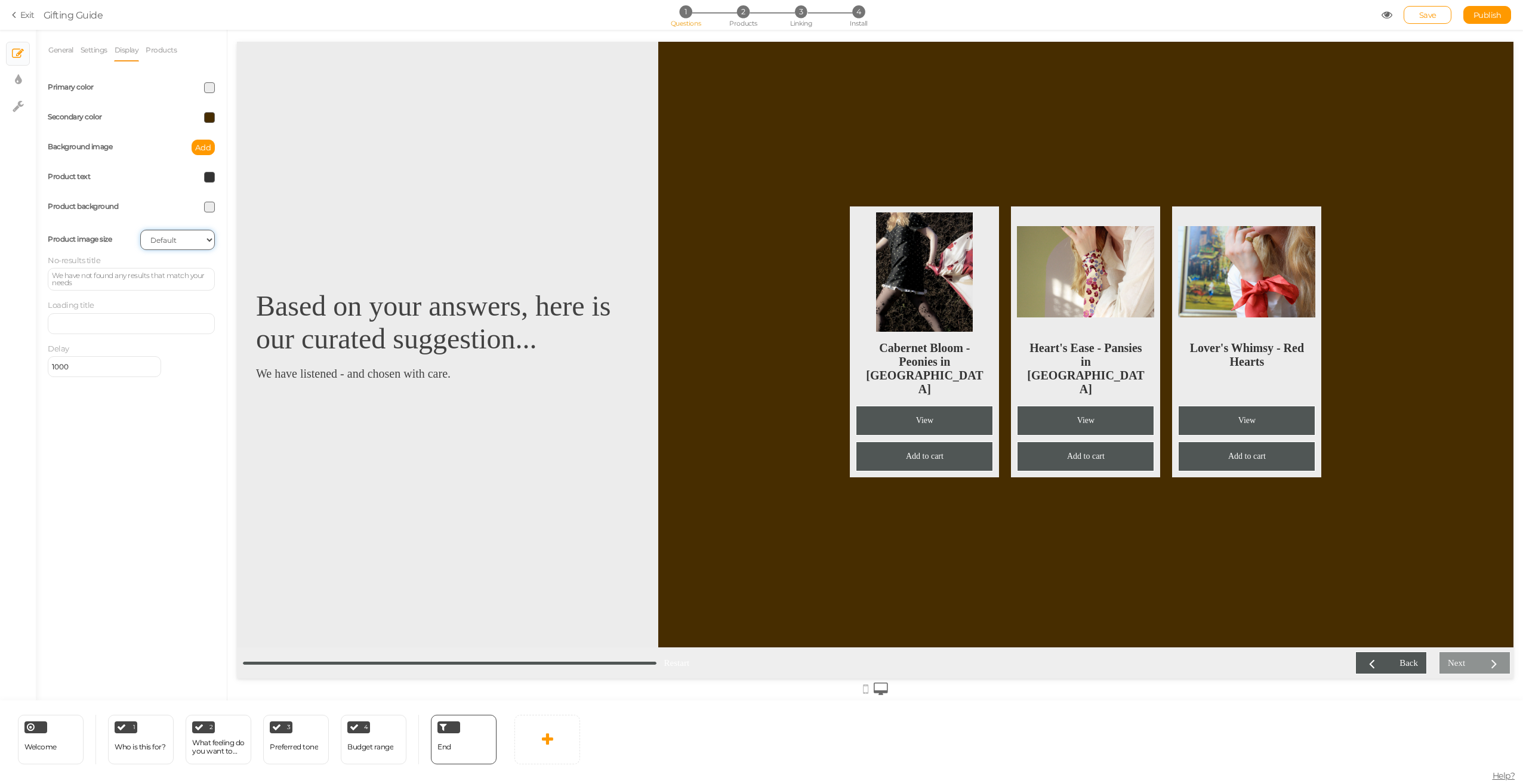
click at [191, 238] on select "Cover Contain Default" at bounding box center [177, 240] width 74 height 20
select select "cover"
click at [140, 230] on select "Cover Contain Default" at bounding box center [177, 240] width 74 height 20
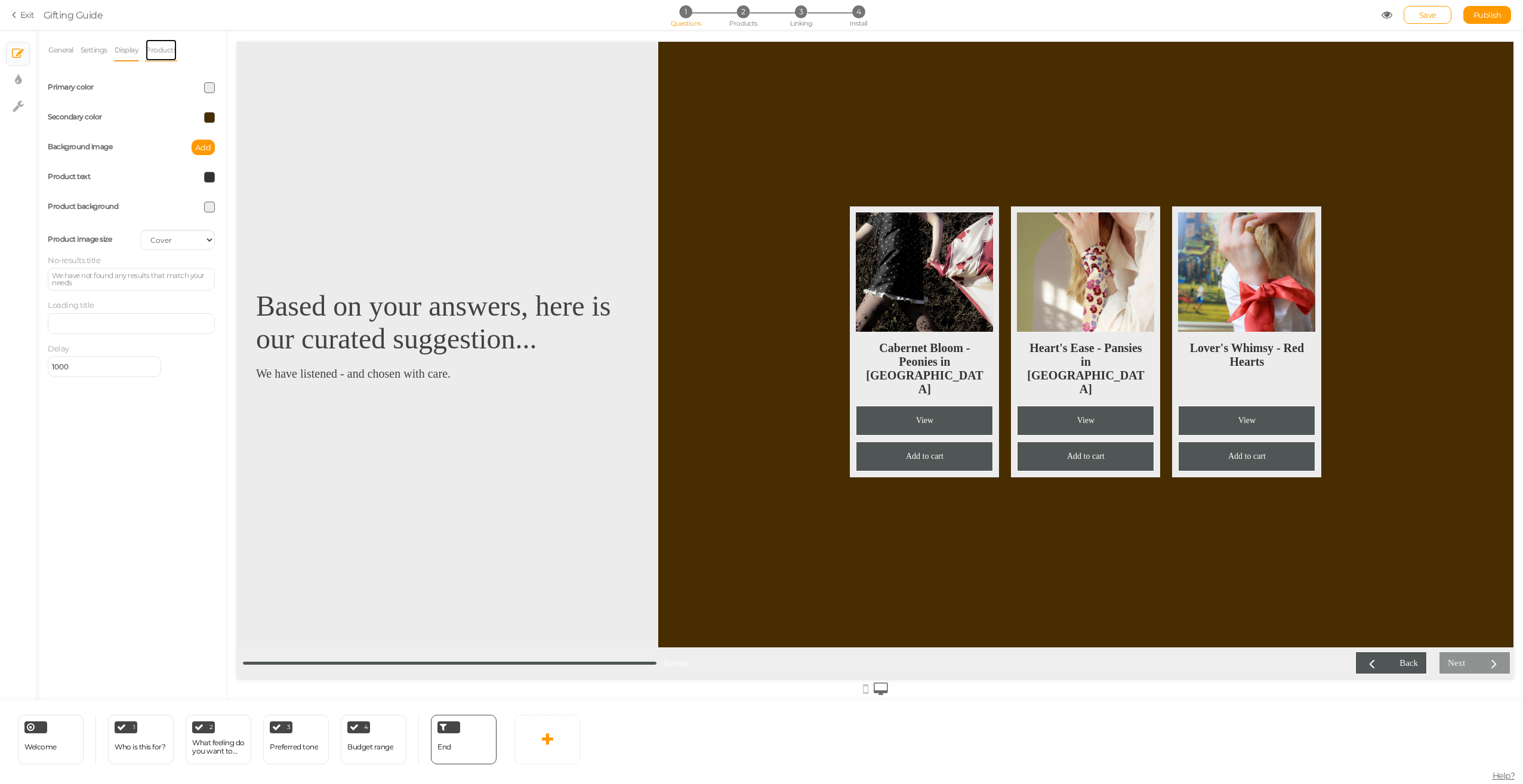
click at [157, 55] on link "Products" at bounding box center [161, 50] width 32 height 23
click at [69, 80] on label "Activate slots" at bounding box center [82, 81] width 44 height 9
click at [0, 0] on input "Activate slots" at bounding box center [0, 0] width 0 height 0
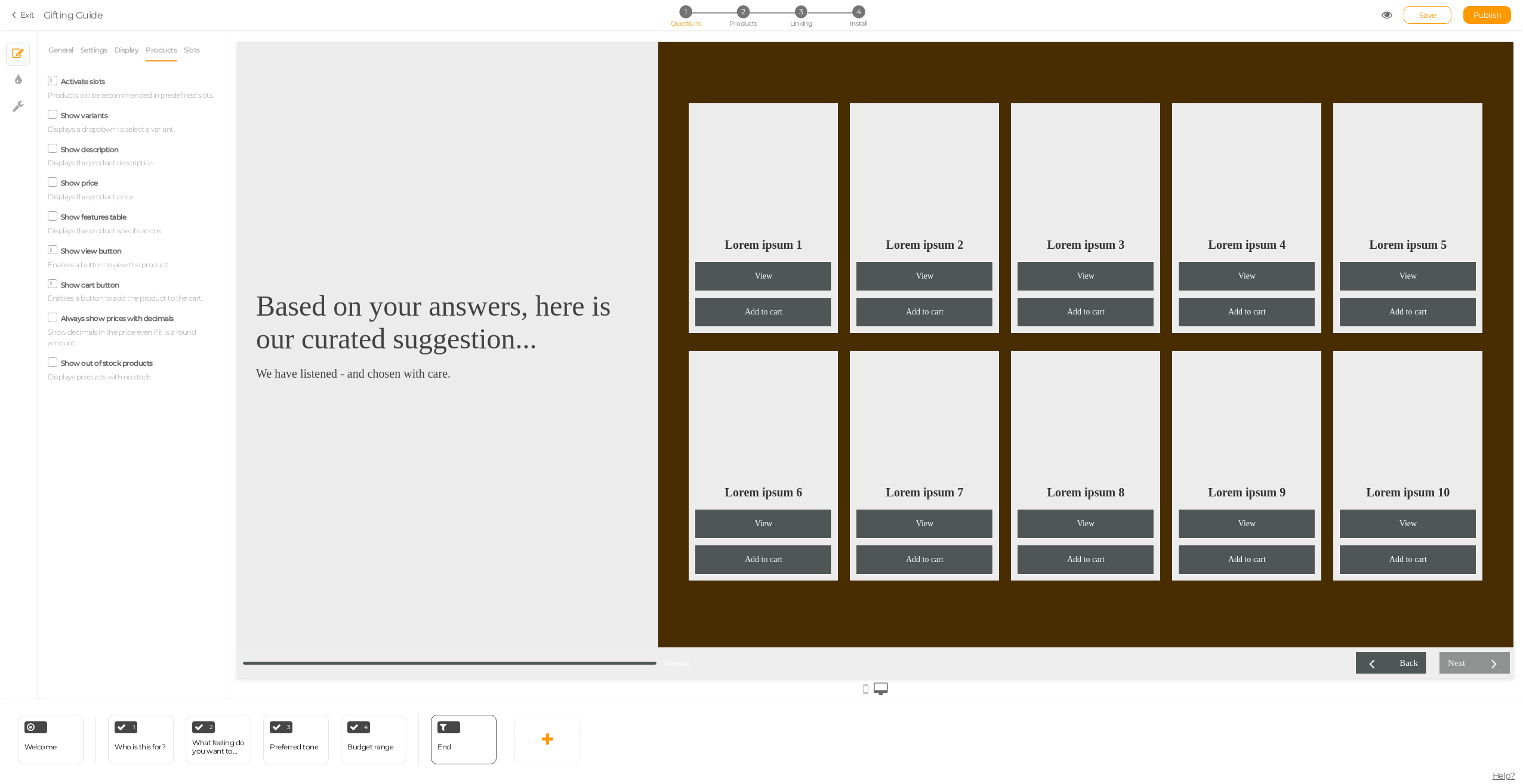
click at [69, 80] on label "Activate slots" at bounding box center [82, 81] width 44 height 9
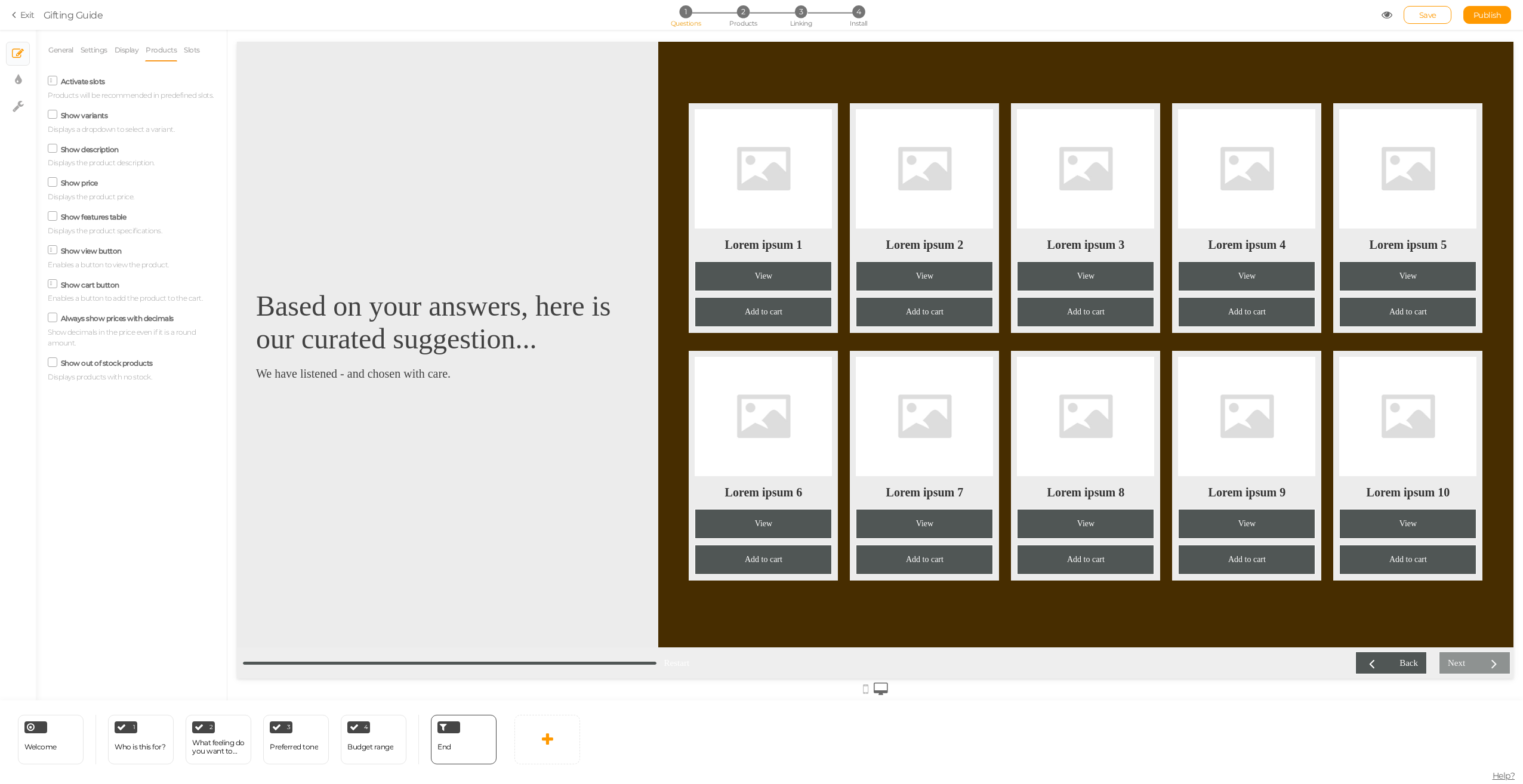
click at [0, 0] on input "Activate slots" at bounding box center [0, 0] width 0 height 0
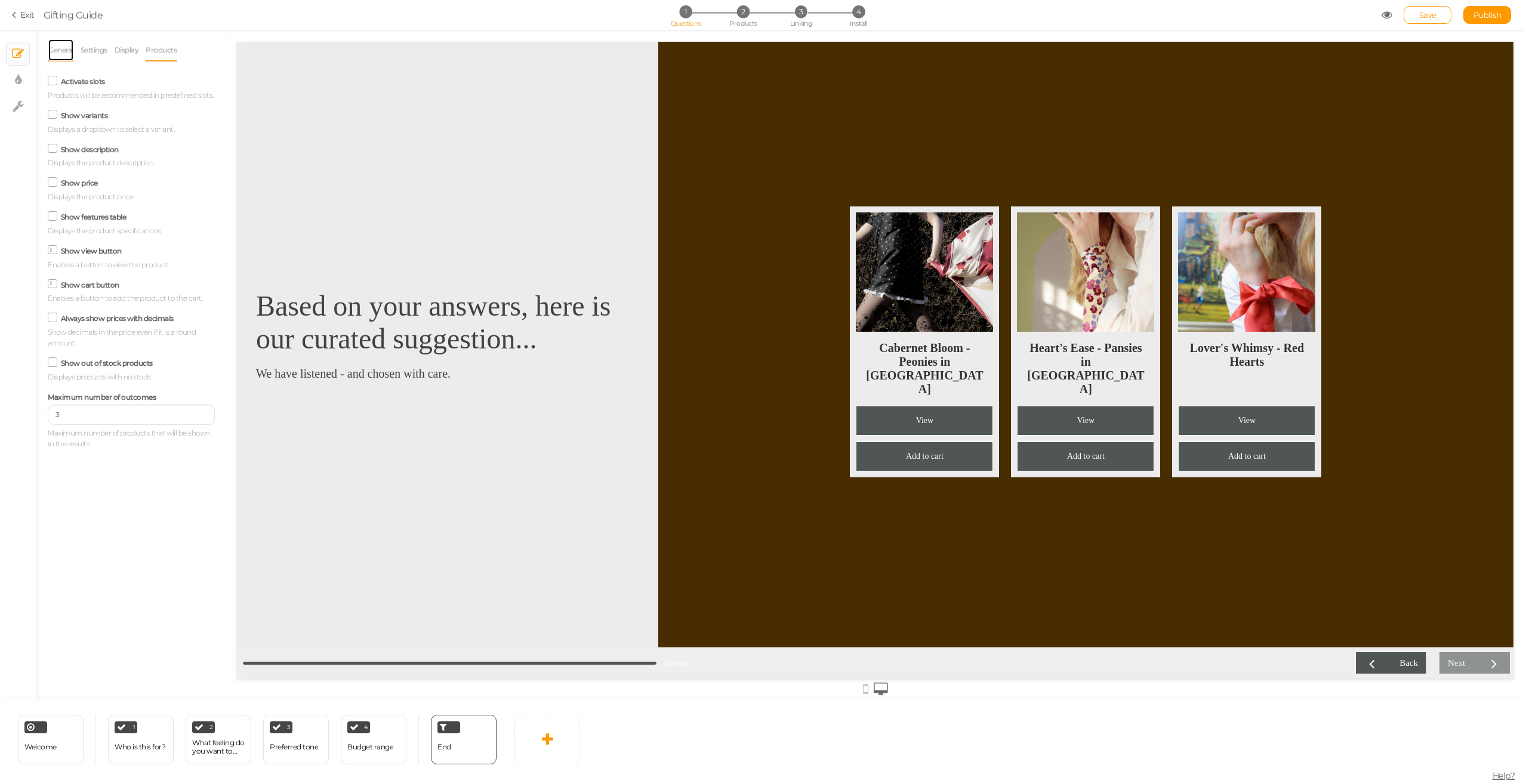
click at [68, 55] on link "General" at bounding box center [61, 50] width 26 height 23
click at [61, 752] on div "Welcome Delete" at bounding box center [51, 739] width 66 height 50
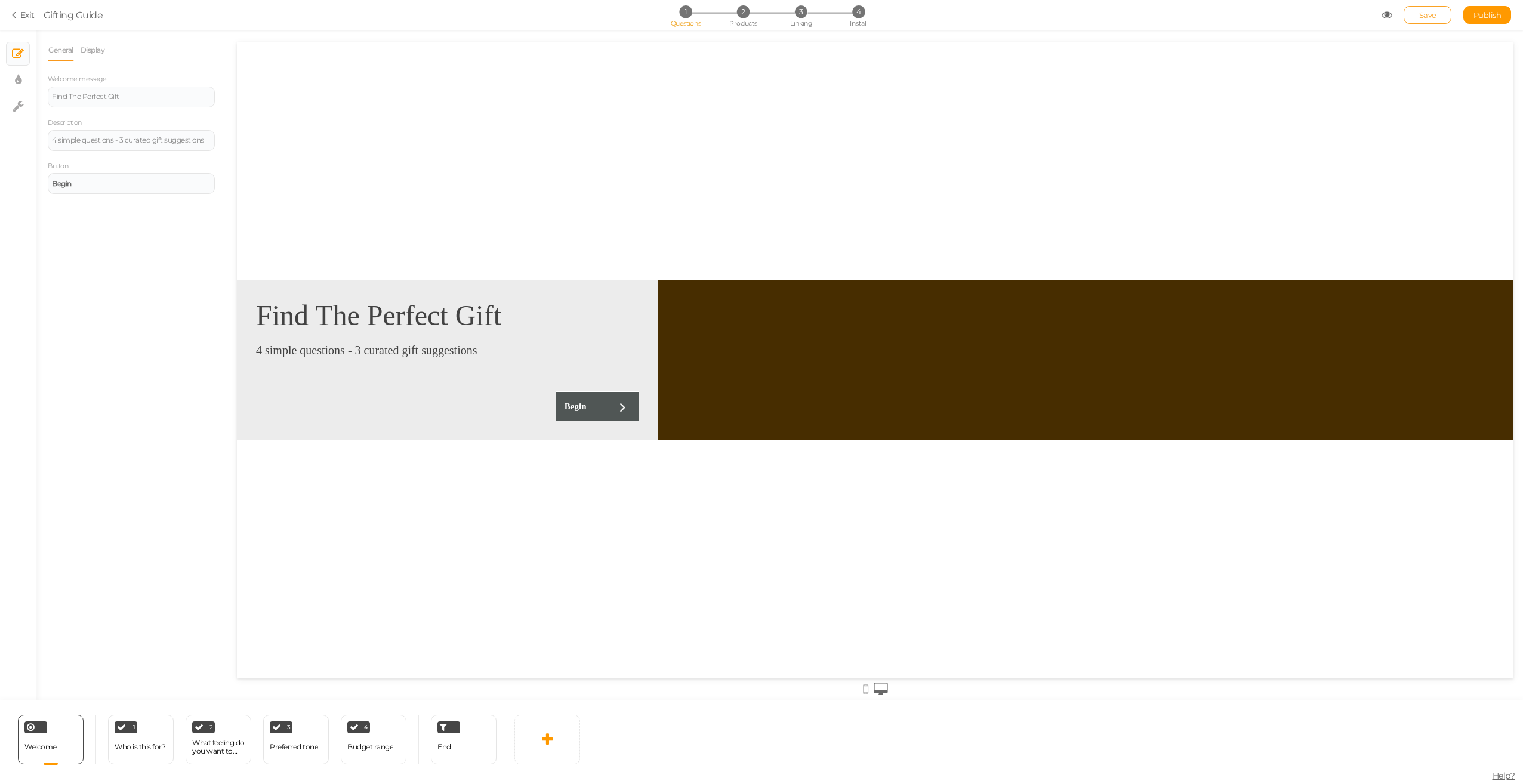
click at [1426, 17] on span "Save" at bounding box center [1428, 14] width 17 height 9
click at [1496, 9] on link "Publish" at bounding box center [1487, 15] width 48 height 18
click at [16, 76] on icon at bounding box center [18, 79] width 7 height 12
select select "fade"
click at [15, 105] on icon at bounding box center [18, 106] width 11 height 12
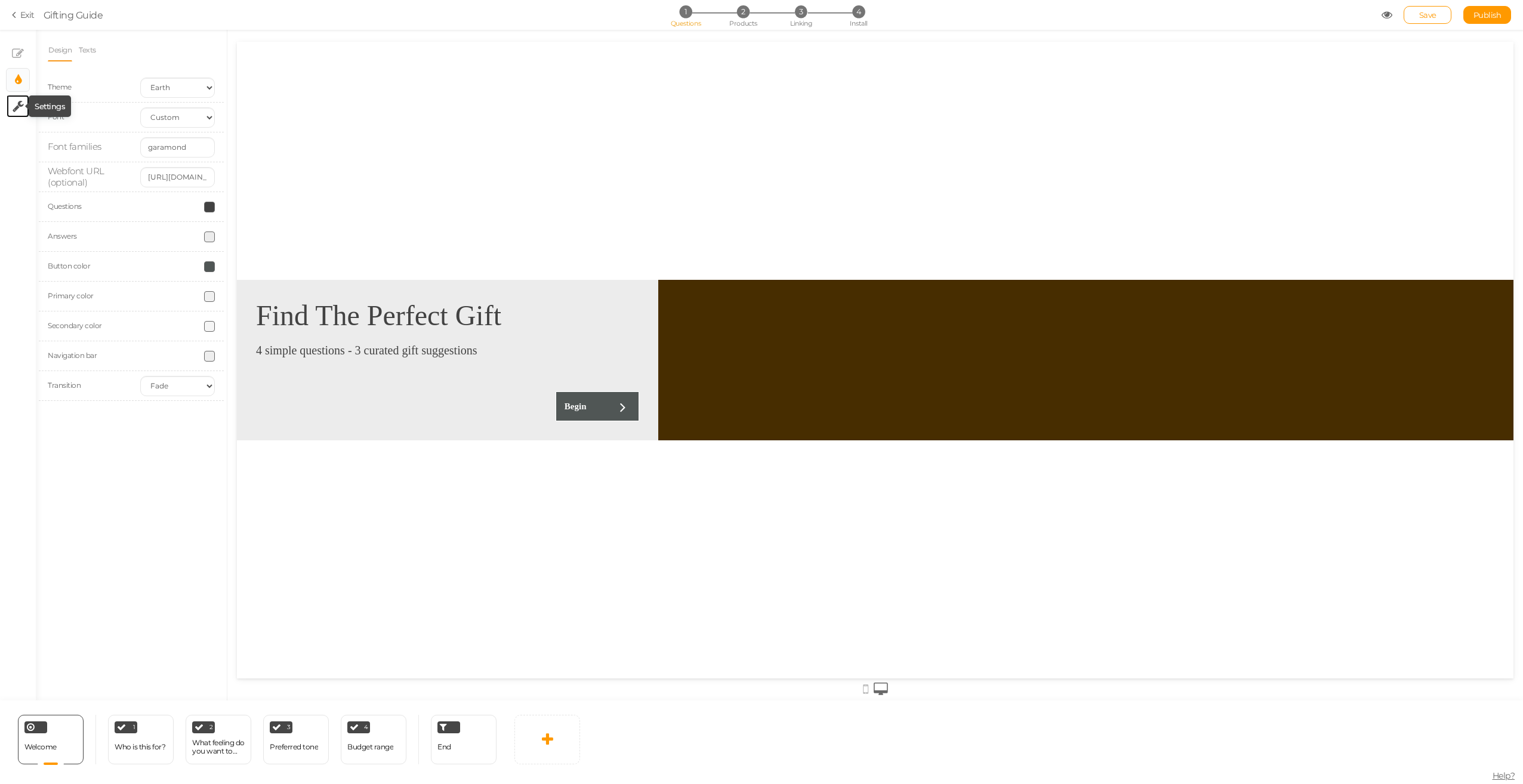
select select "en"
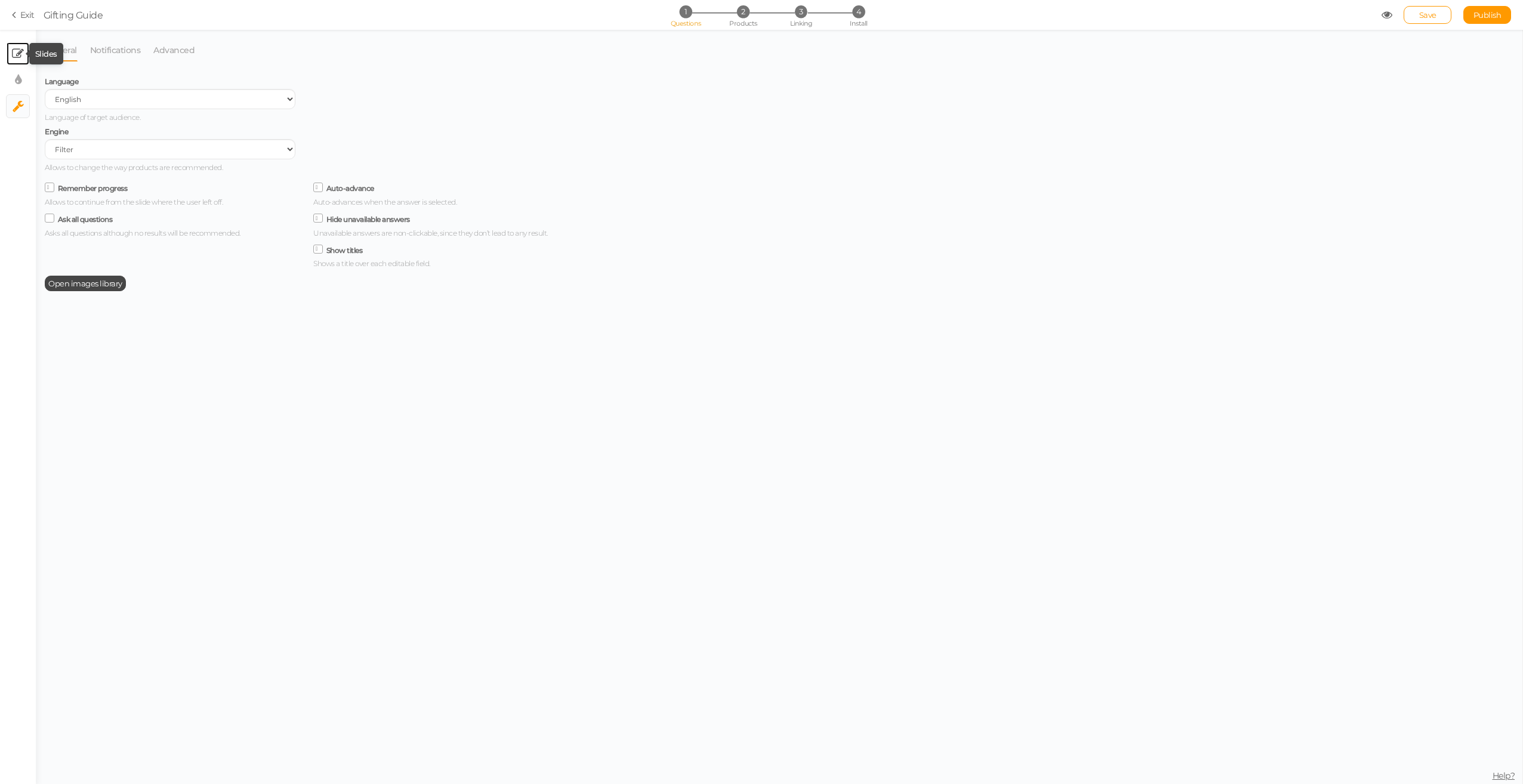
click at [22, 51] on icon at bounding box center [17, 53] width 12 height 12
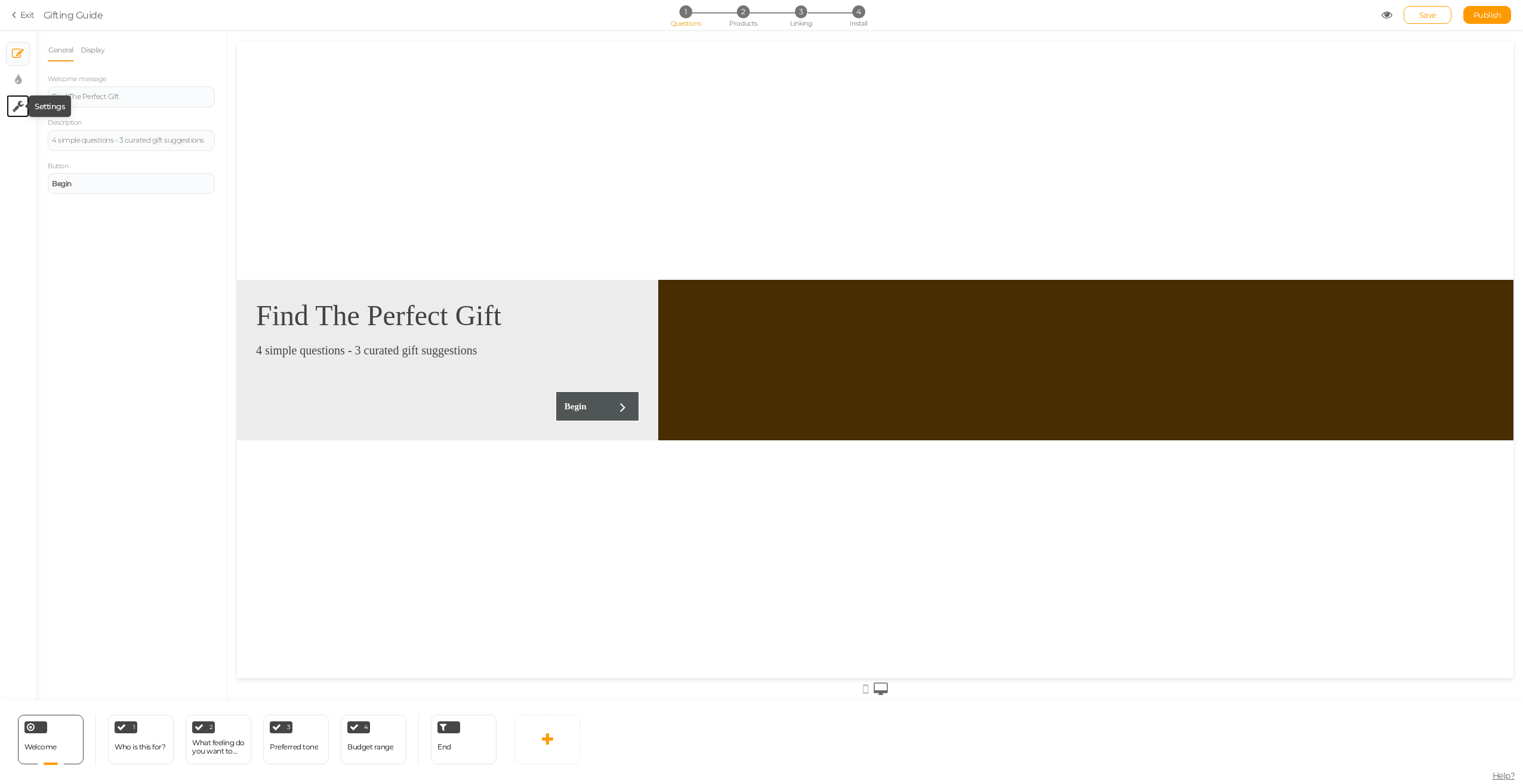
click at [19, 100] on icon at bounding box center [18, 106] width 11 height 12
select select "en"
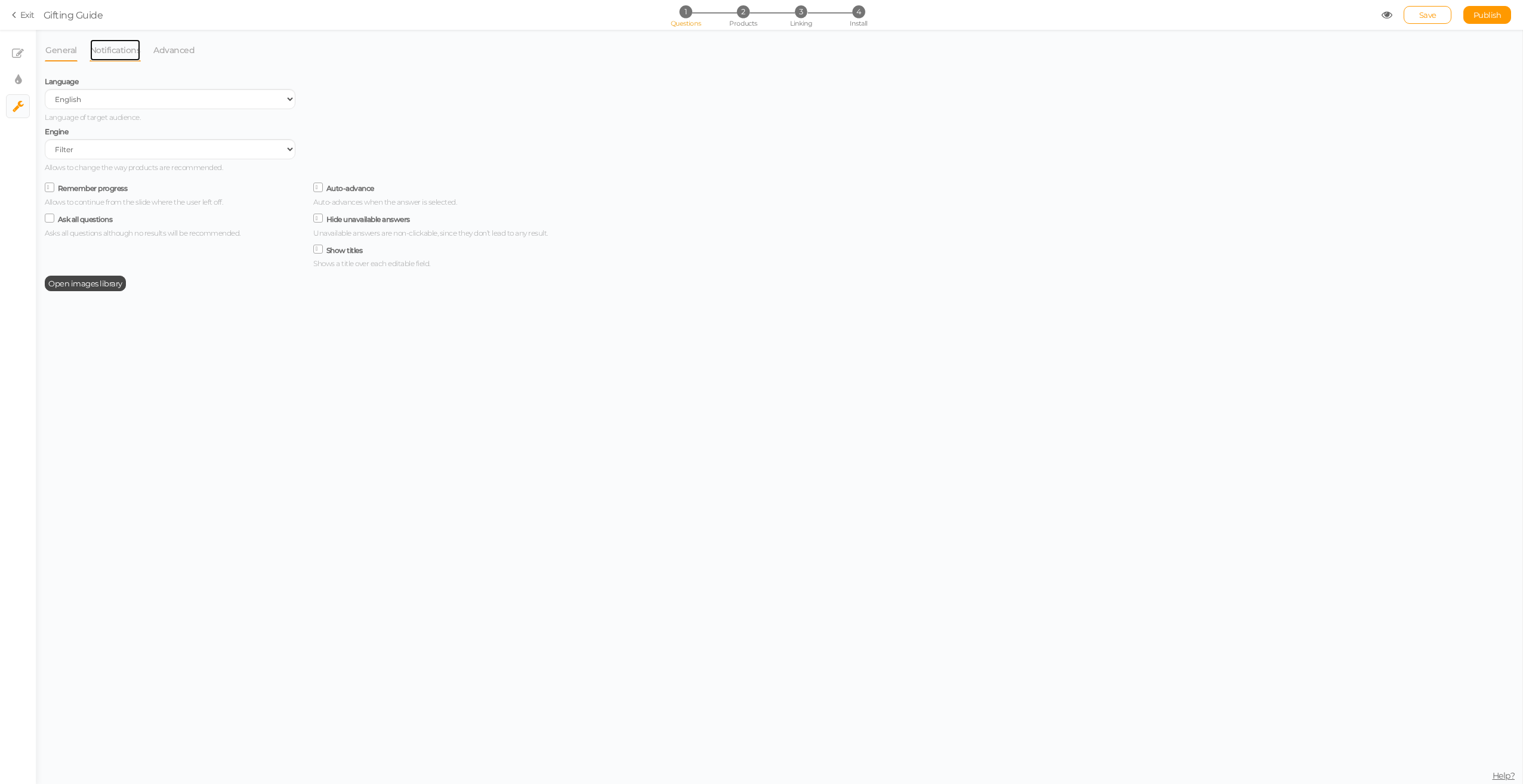
click at [102, 54] on link "Notifications" at bounding box center [115, 50] width 52 height 23
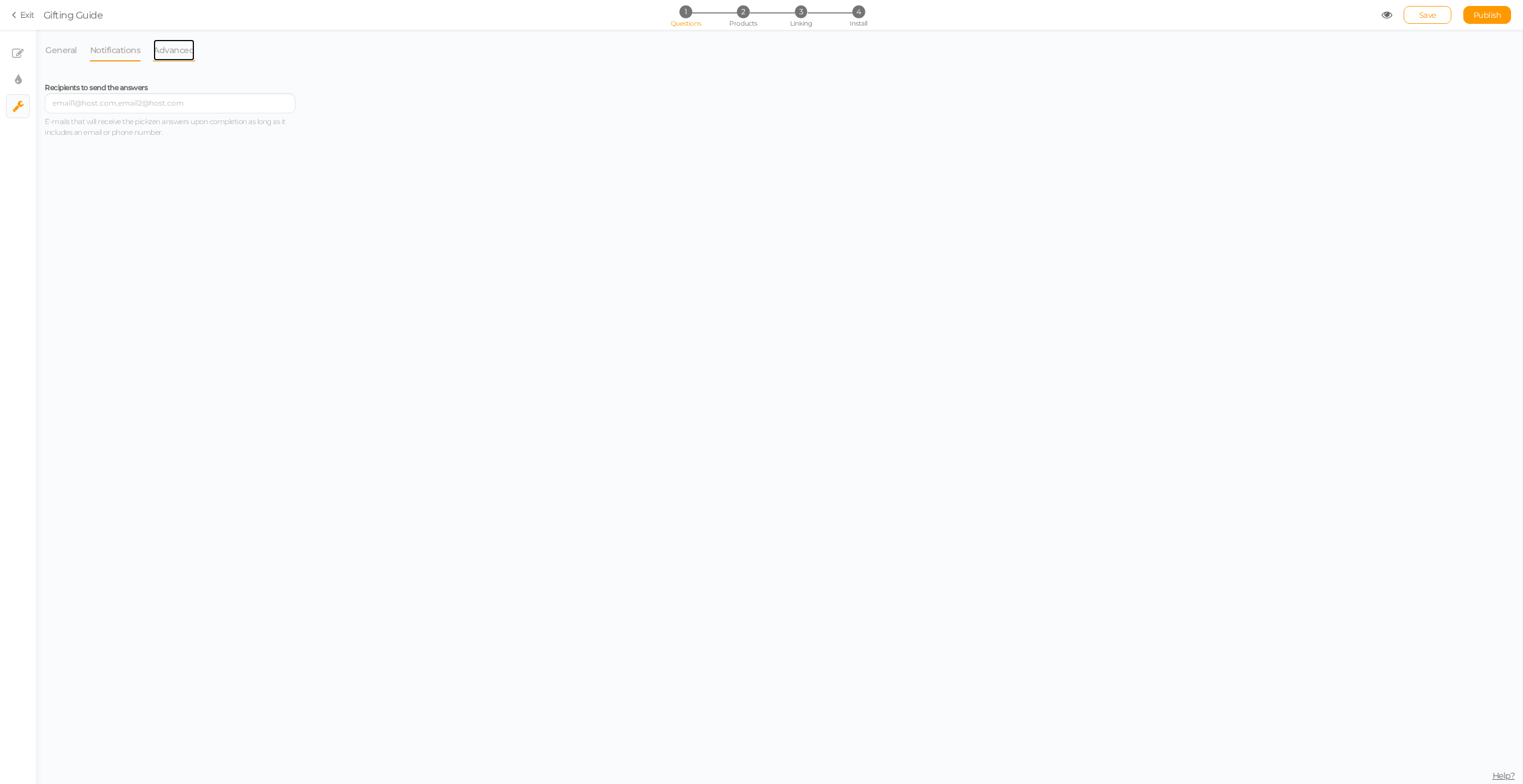
click at [166, 49] on link "Advanced" at bounding box center [174, 50] width 42 height 23
click at [106, 50] on link "Notifications" at bounding box center [115, 50] width 52 height 23
click at [153, 46] on link "Advanced" at bounding box center [174, 50] width 42 height 23
click at [53, 48] on link "General" at bounding box center [61, 50] width 33 height 23
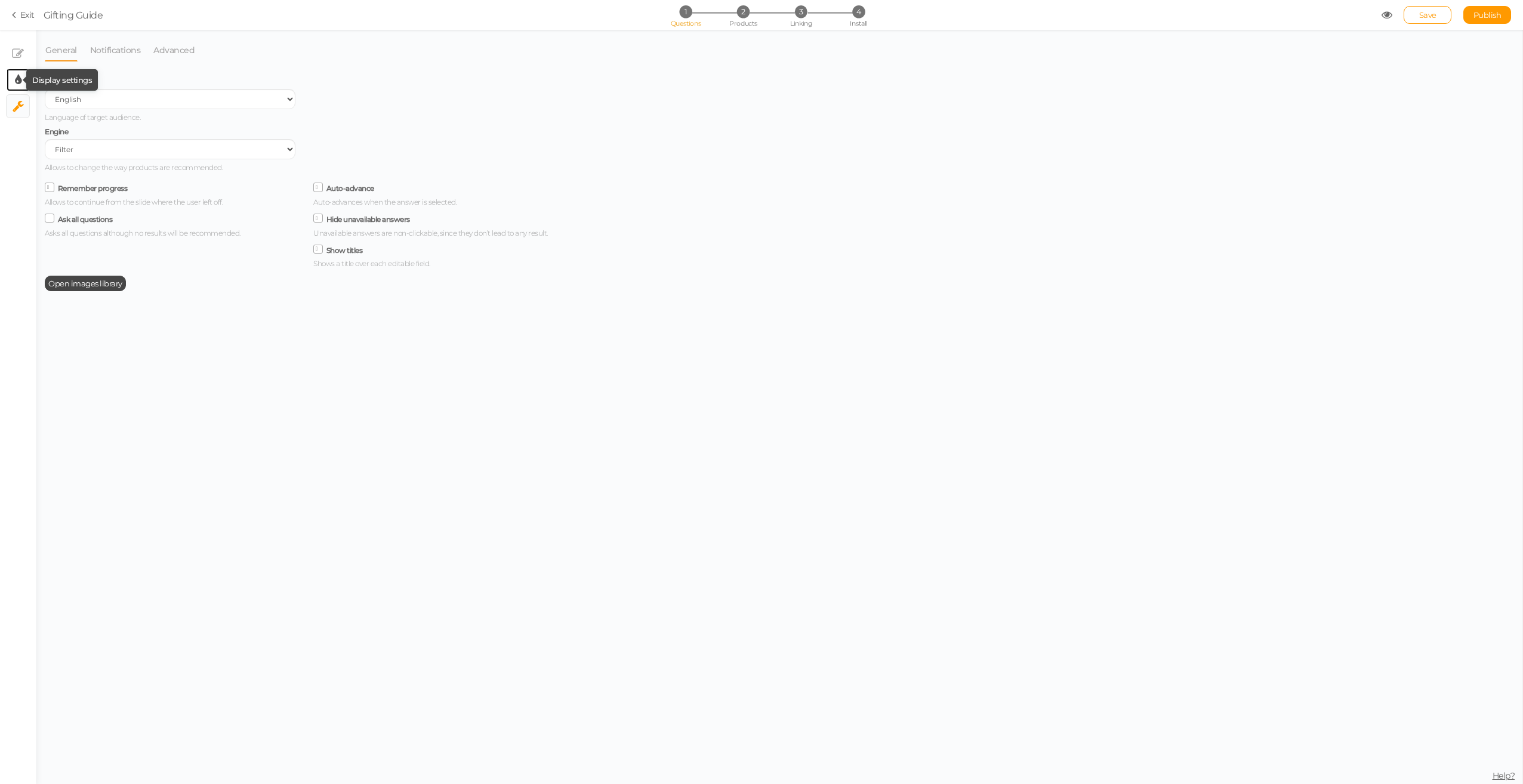
click at [20, 80] on icon at bounding box center [18, 79] width 7 height 12
select select "fade"
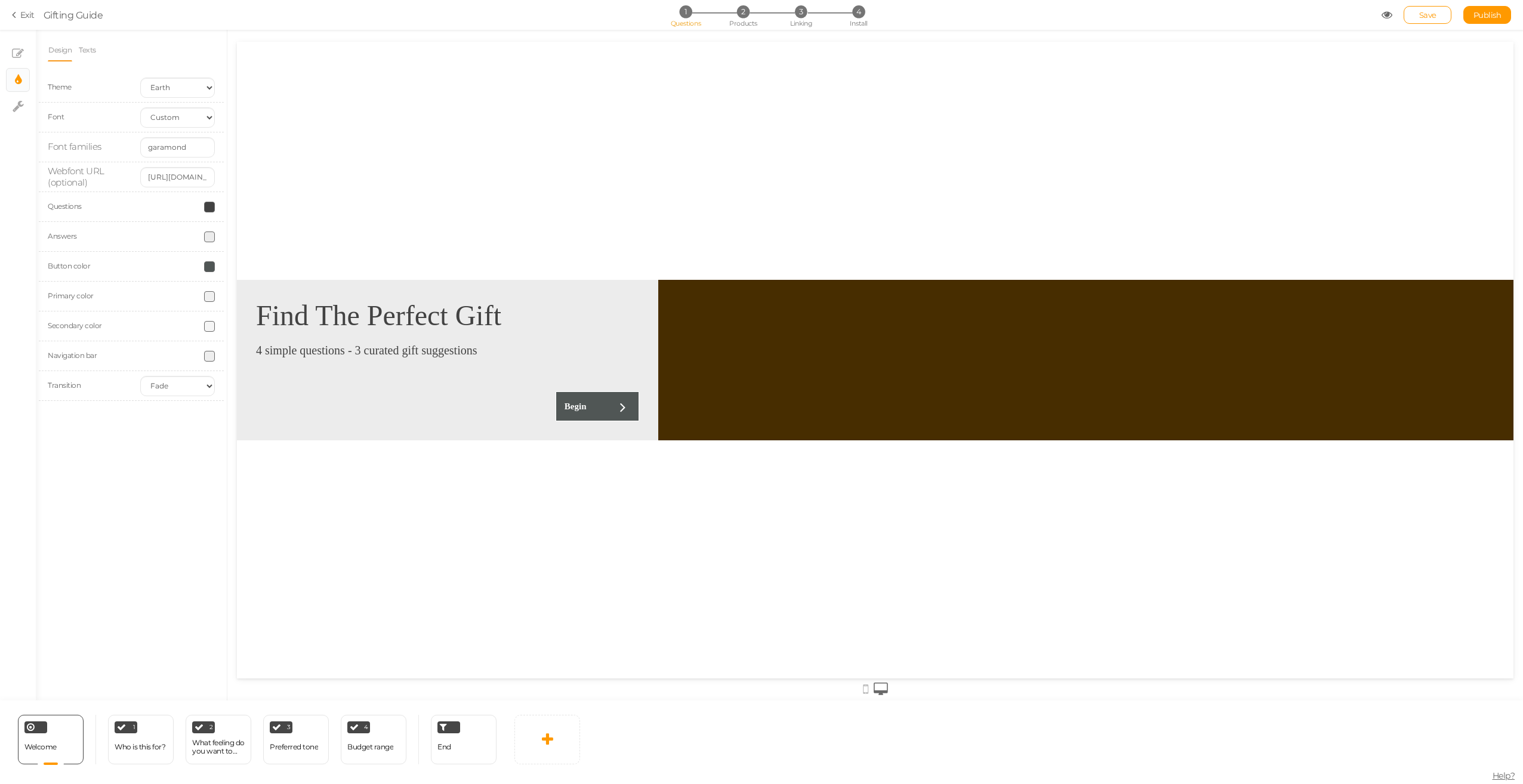
click at [211, 359] on span at bounding box center [209, 356] width 11 height 11
drag, startPoint x: 217, startPoint y: 381, endPoint x: 264, endPoint y: 413, distance: 56.9
click at [264, 413] on colorpicker-saturation at bounding box center [237, 395] width 60 height 59
click at [229, 443] on input "#340202" at bounding box center [237, 441] width 60 height 11
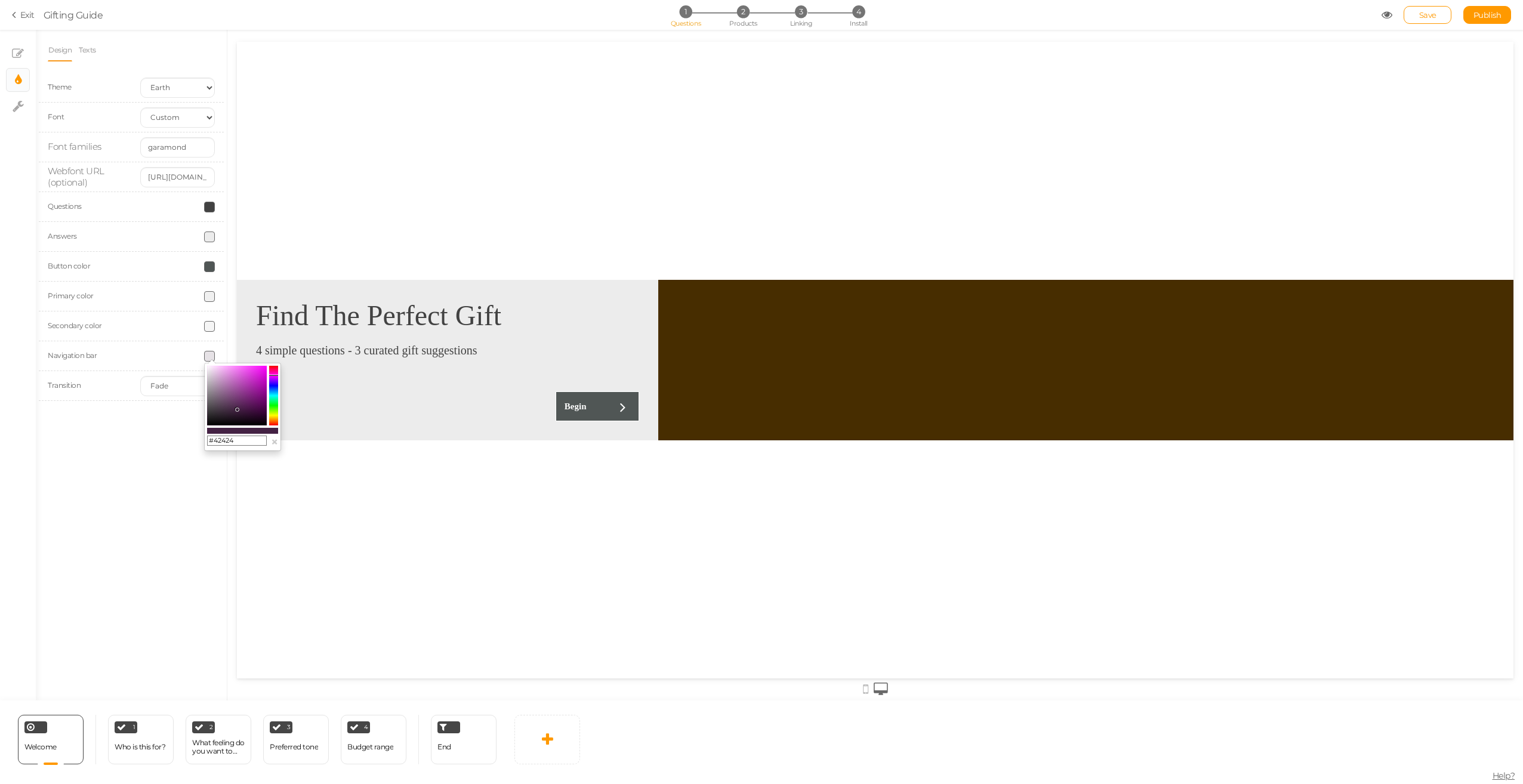
type input "#424242"
click at [155, 439] on div "Design Texts Theme Earth Mars Font Custom Default [PERSON_NAME] Montserrat Open…" at bounding box center [131, 365] width 191 height 671
click at [867, 692] on icon at bounding box center [865, 689] width 6 height 13
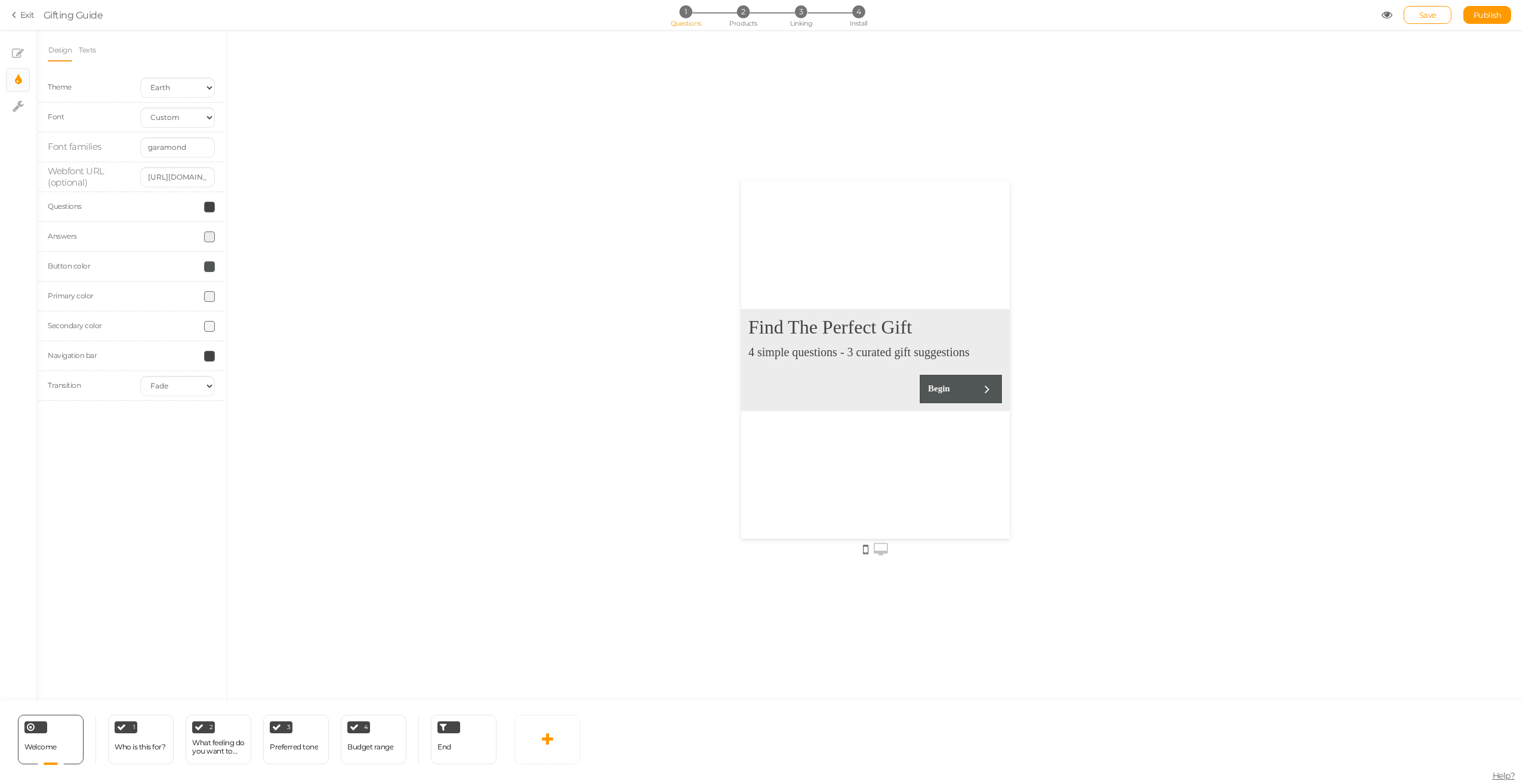
click at [881, 547] on icon at bounding box center [880, 549] width 14 height 13
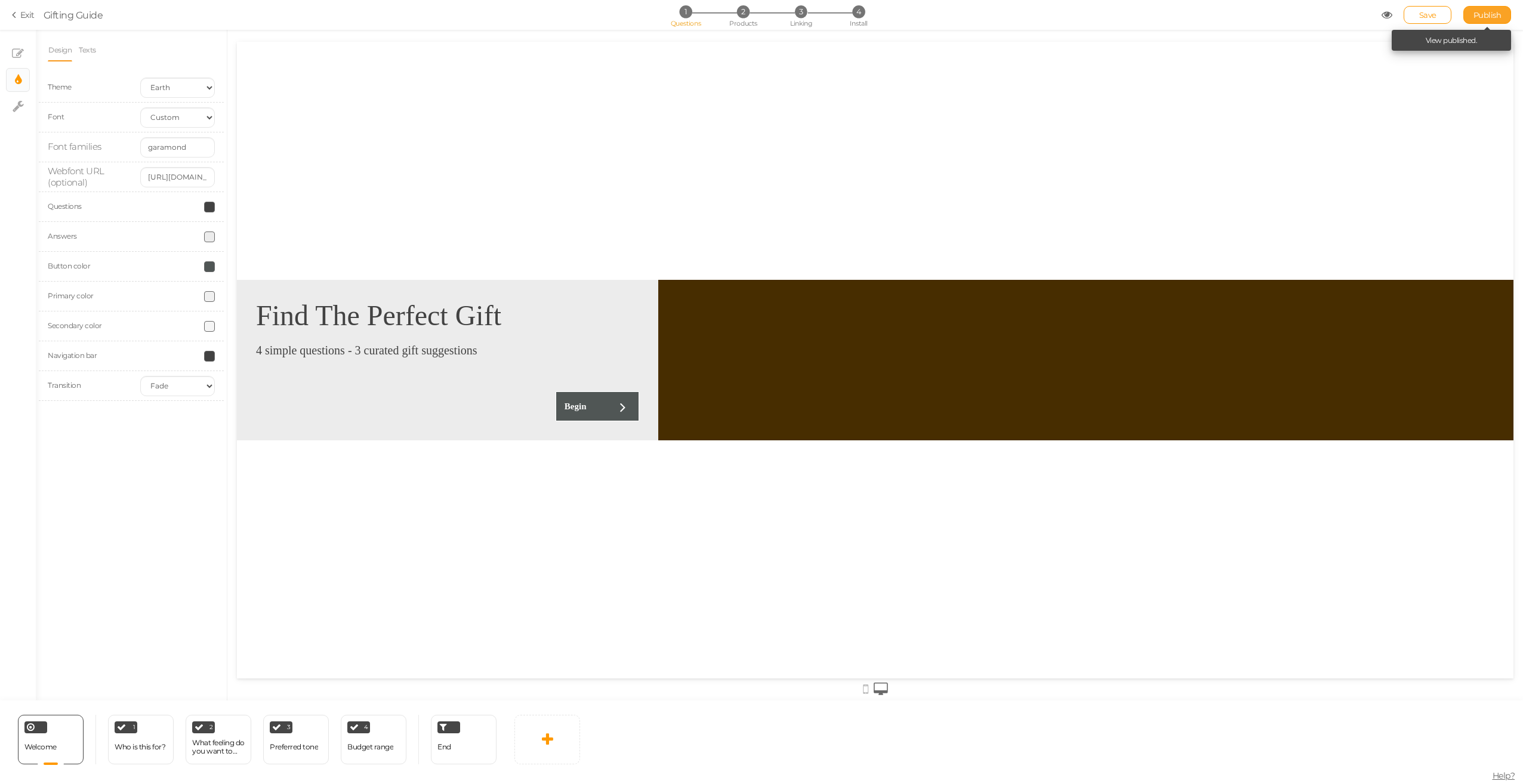
click at [1478, 19] on link "Publish" at bounding box center [1487, 15] width 48 height 18
click at [1431, 13] on span "Save" at bounding box center [1428, 14] width 17 height 9
click at [1487, 12] on span "Publish" at bounding box center [1487, 14] width 28 height 9
click at [15, 15] on icon at bounding box center [15, 14] width 8 height 11
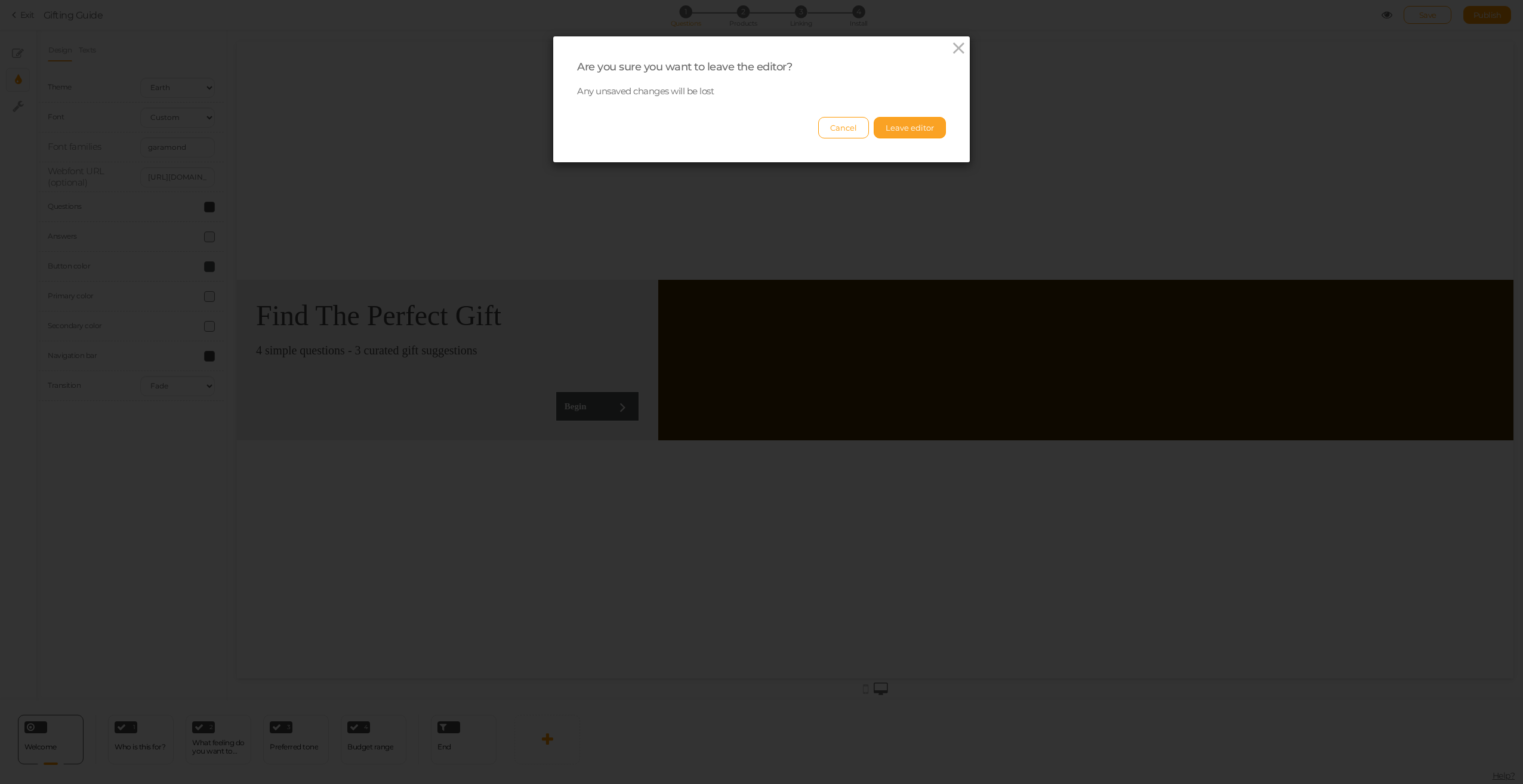
click at [901, 131] on button "Leave editor" at bounding box center [909, 128] width 72 height 22
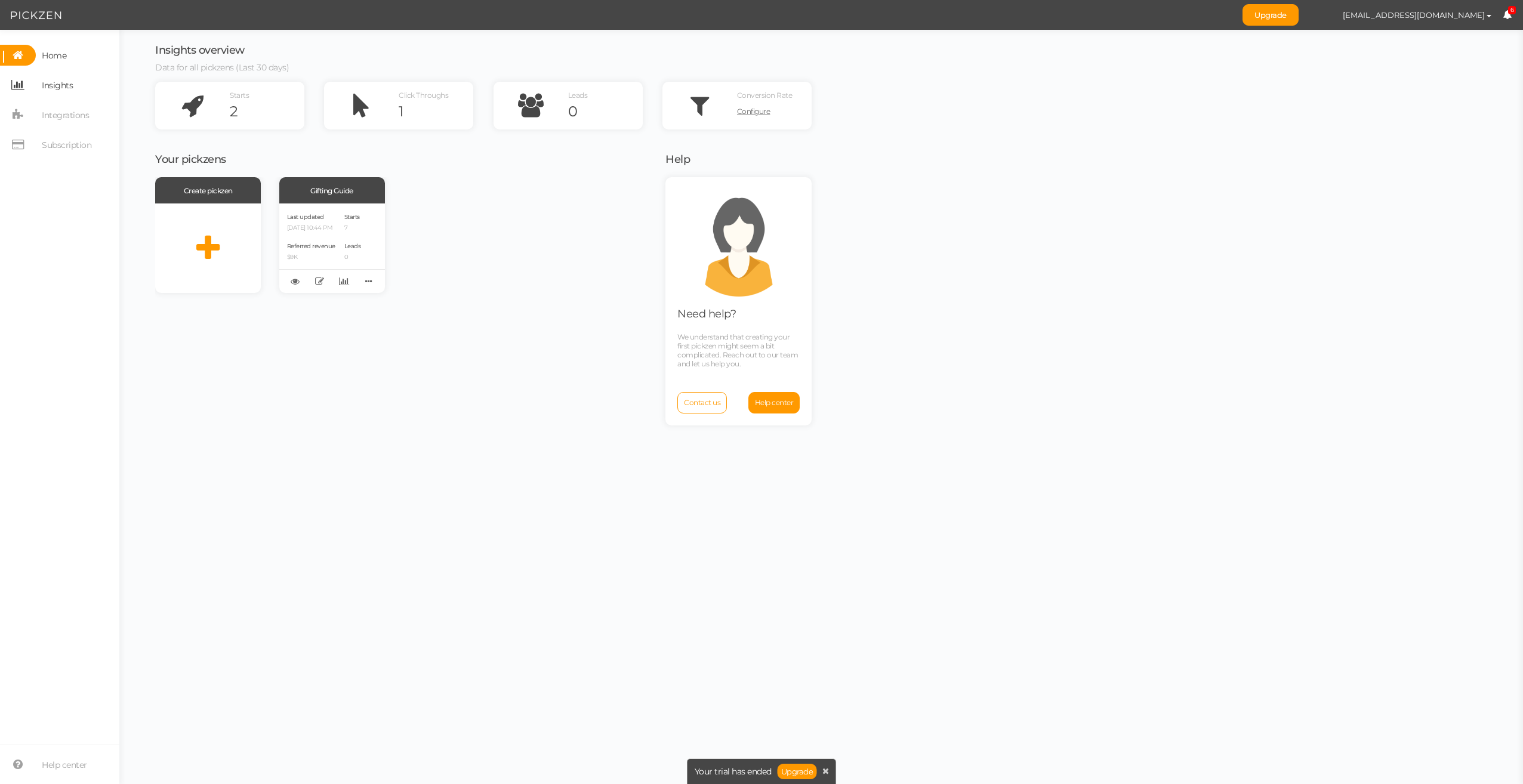
click at [72, 88] on span "Insights" at bounding box center [57, 85] width 31 height 19
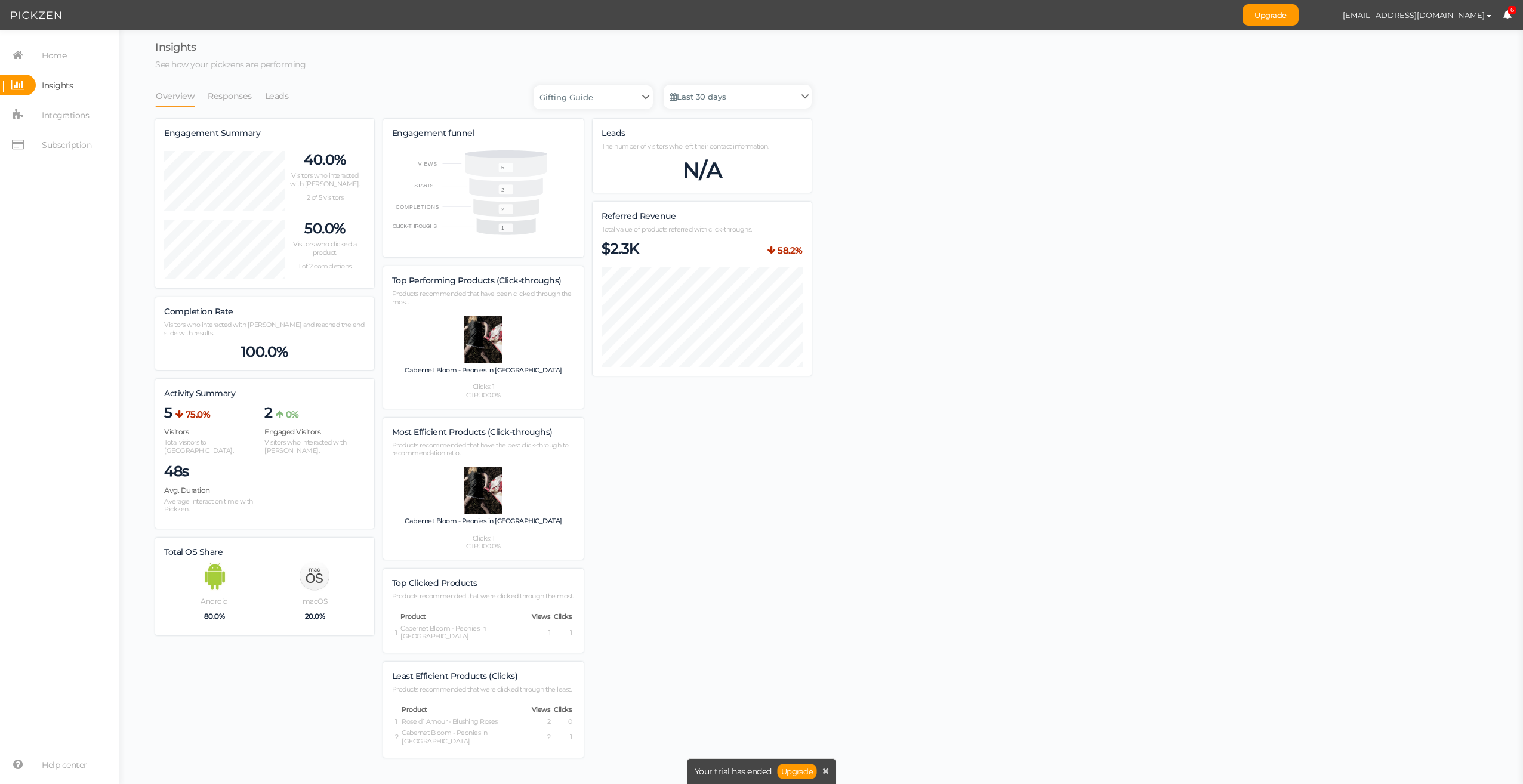
scroll to position [704, 656]
click at [743, 102] on link "Last 30 days" at bounding box center [738, 97] width 148 height 24
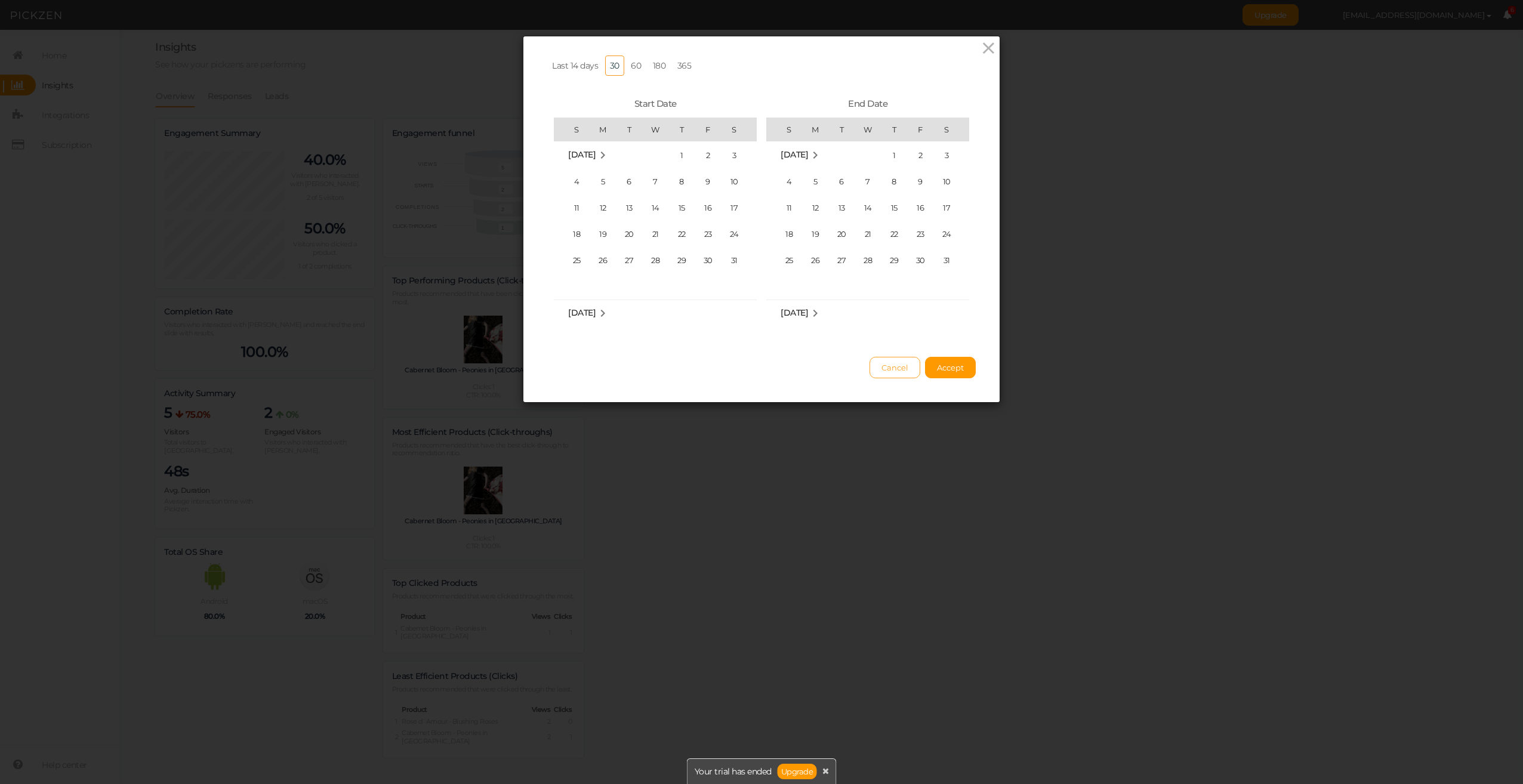
click at [898, 372] on span "Cancel" at bounding box center [894, 367] width 27 height 9
